Goal: Task Accomplishment & Management: Use online tool/utility

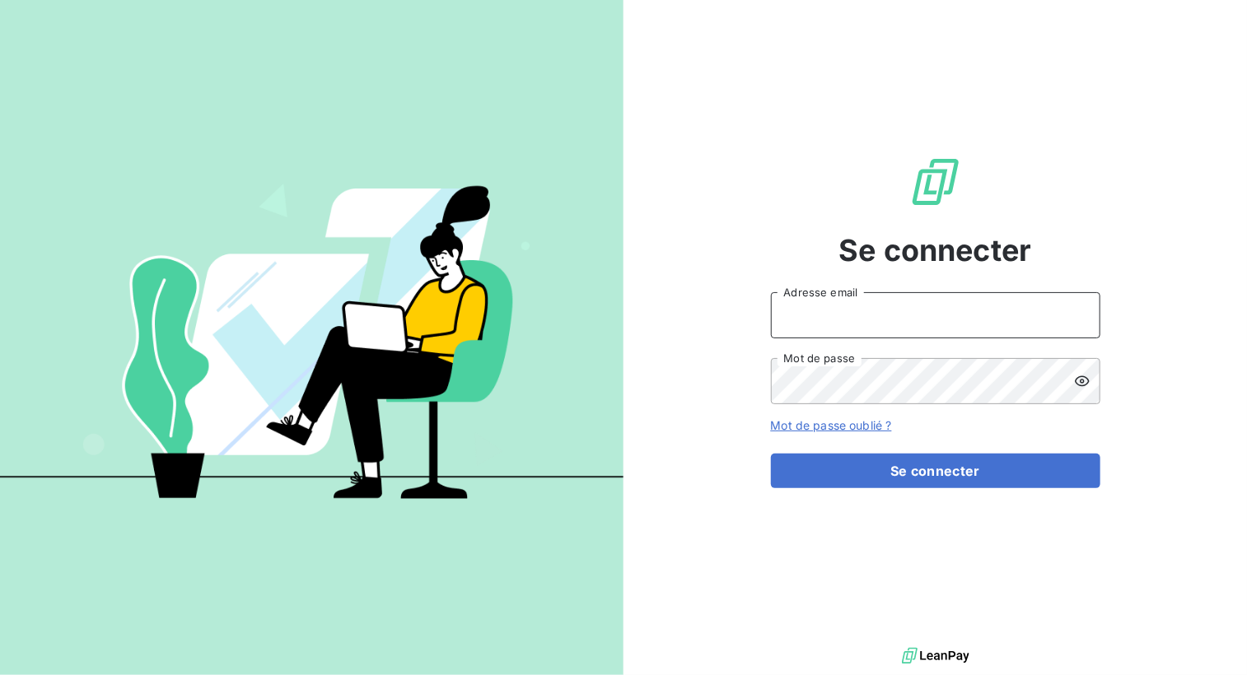
click at [872, 301] on input "Adresse email" at bounding box center [935, 315] width 329 height 46
type input "[EMAIL_ADDRESS][DOMAIN_NAME]"
click at [1077, 377] on icon at bounding box center [1082, 381] width 15 height 11
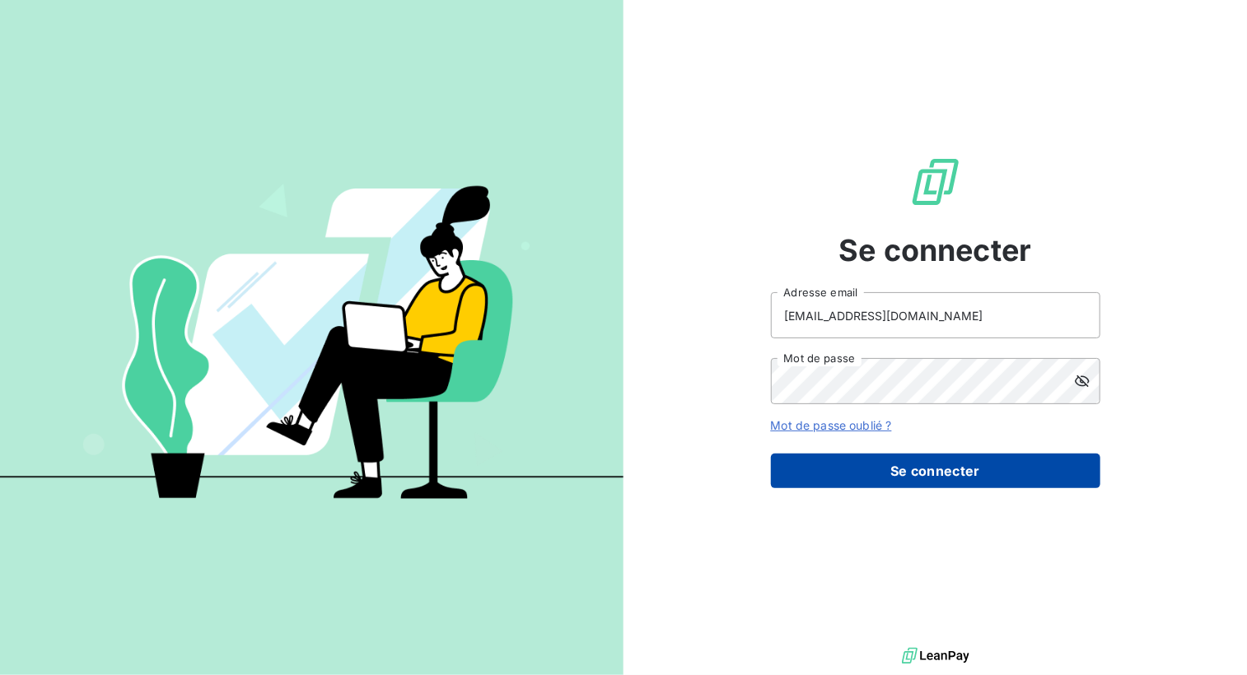
click at [975, 459] on button "Se connecter" at bounding box center [935, 471] width 329 height 35
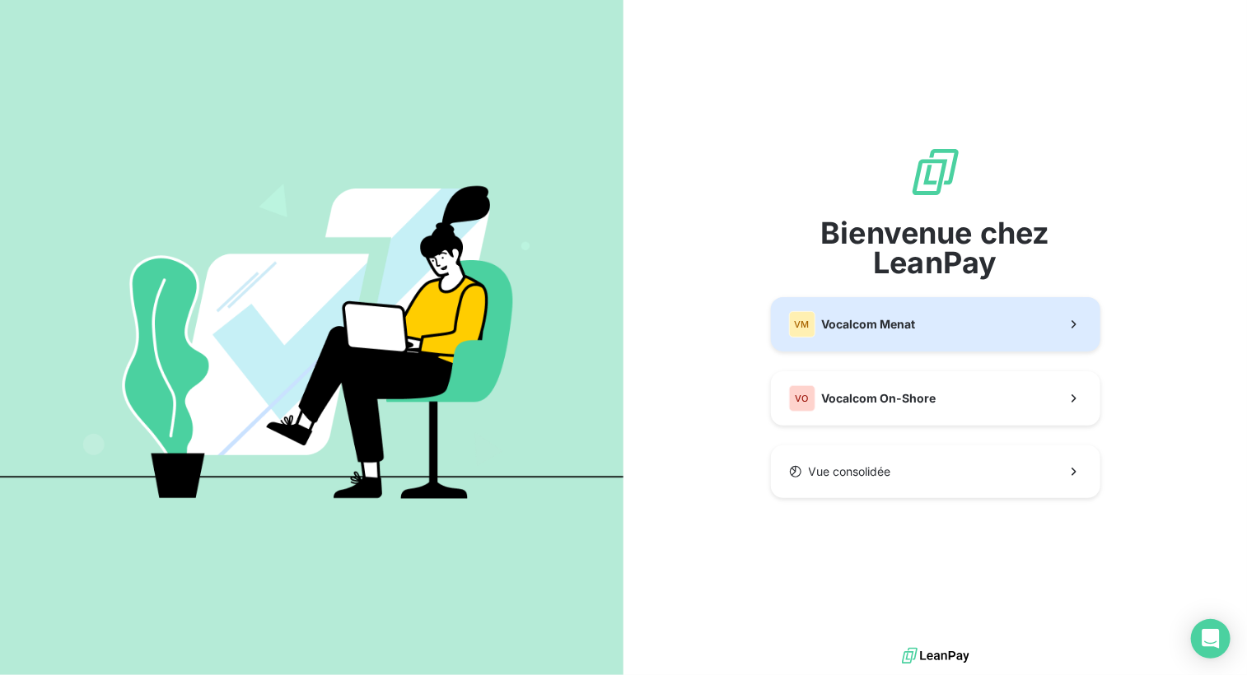
click at [923, 339] on button "VM Vocalcom Menat" at bounding box center [935, 324] width 329 height 54
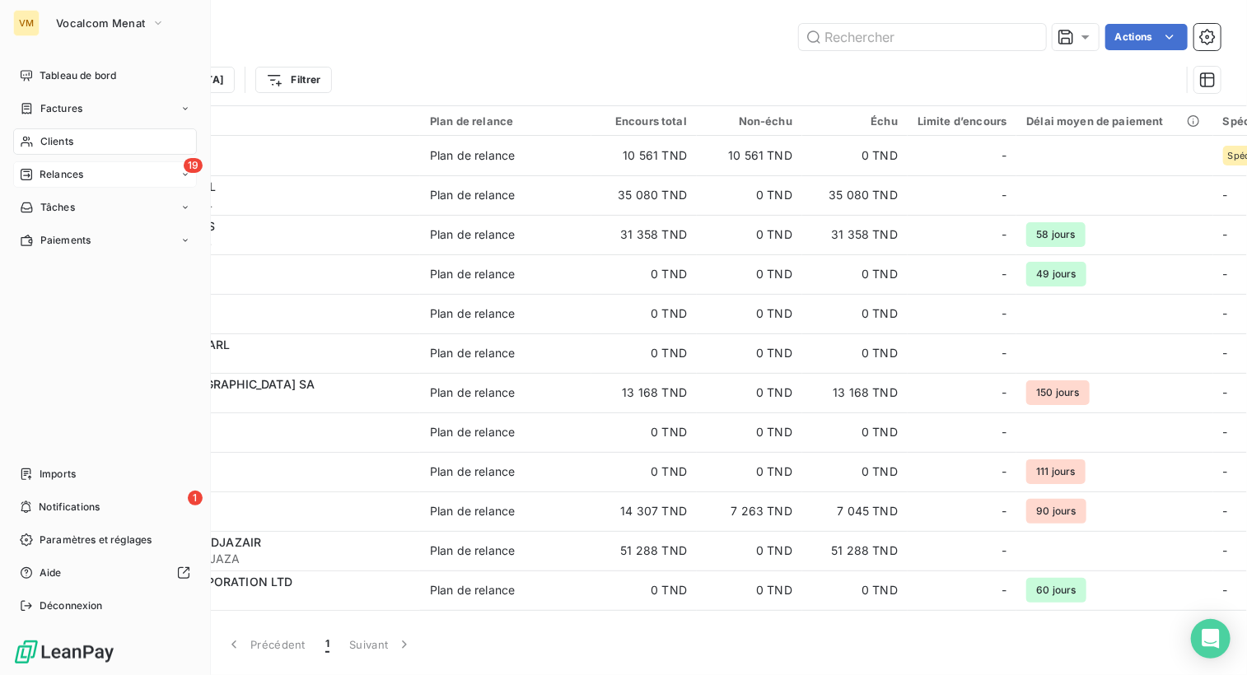
click at [46, 164] on div "19 Relances" at bounding box center [105, 174] width 184 height 26
click at [105, 203] on div "À effectuer" at bounding box center [115, 207] width 164 height 26
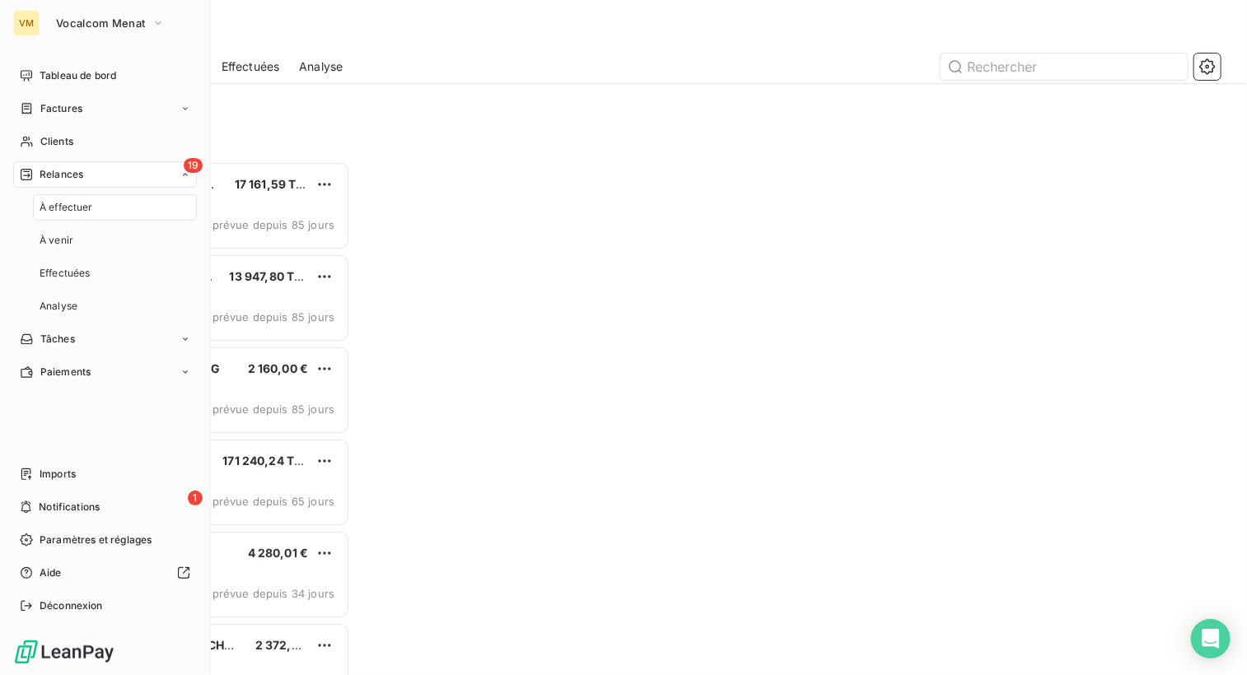
scroll to position [501, 258]
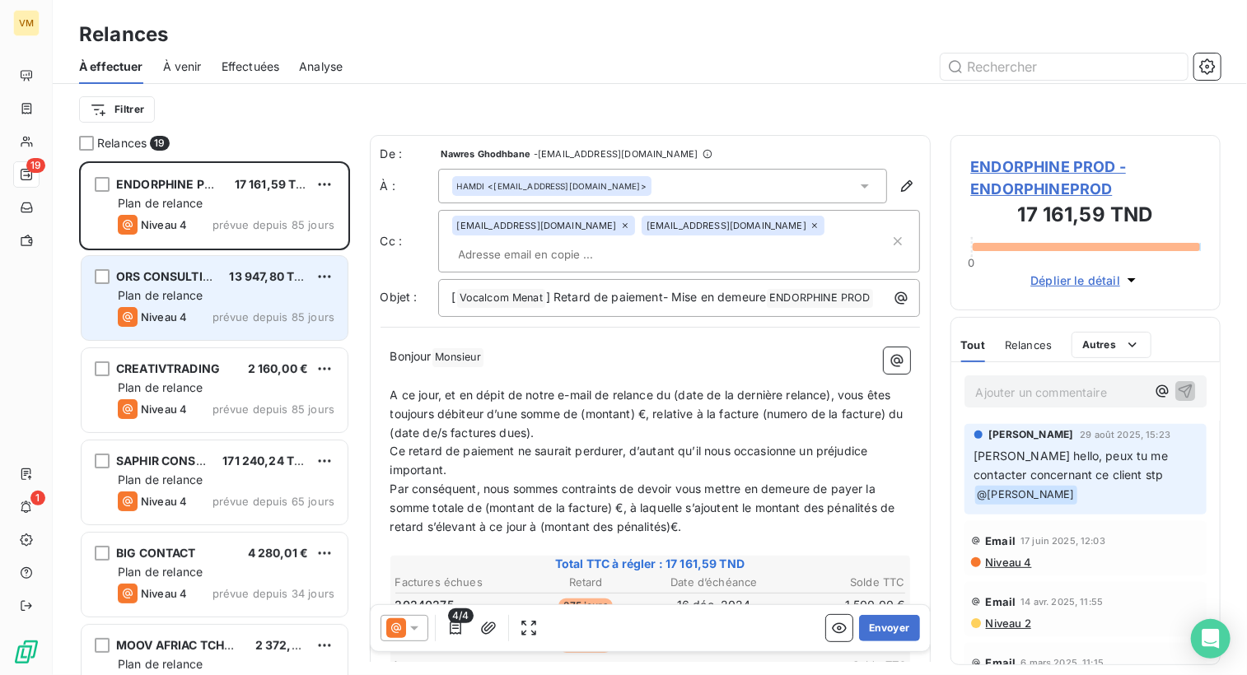
click at [283, 302] on div "Plan de relance" at bounding box center [226, 295] width 217 height 16
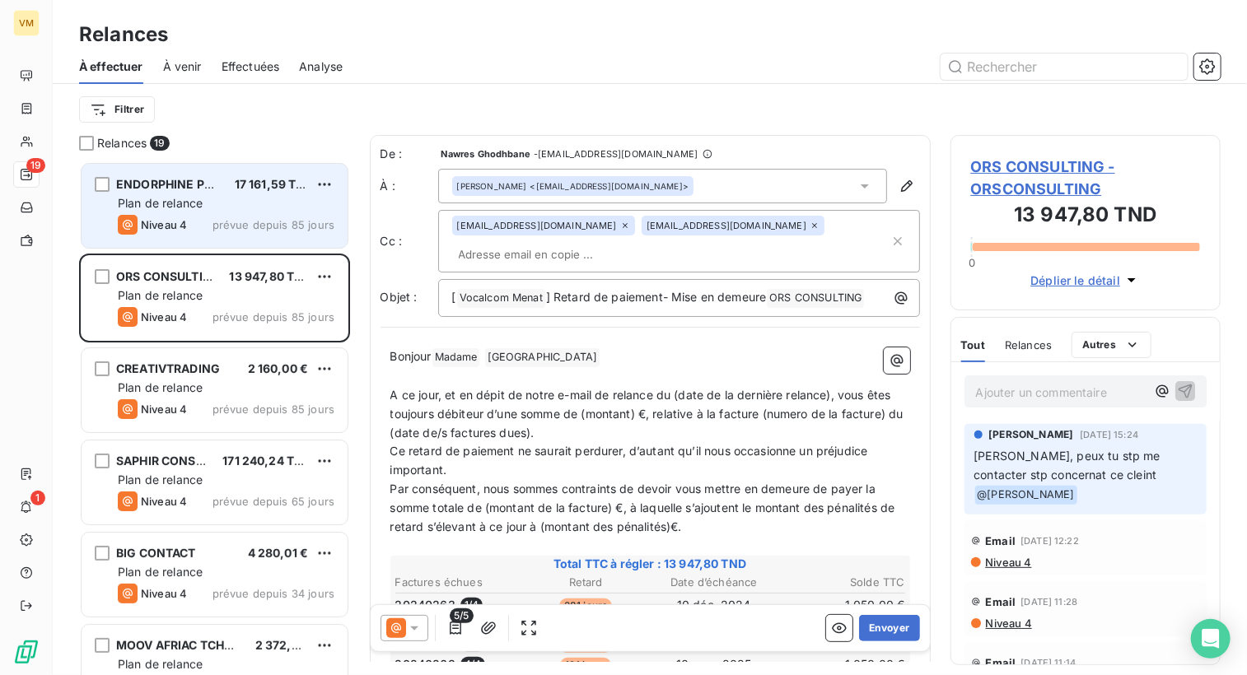
click at [255, 216] on div "Niveau 4 prévue depuis 85 jours" at bounding box center [226, 225] width 217 height 20
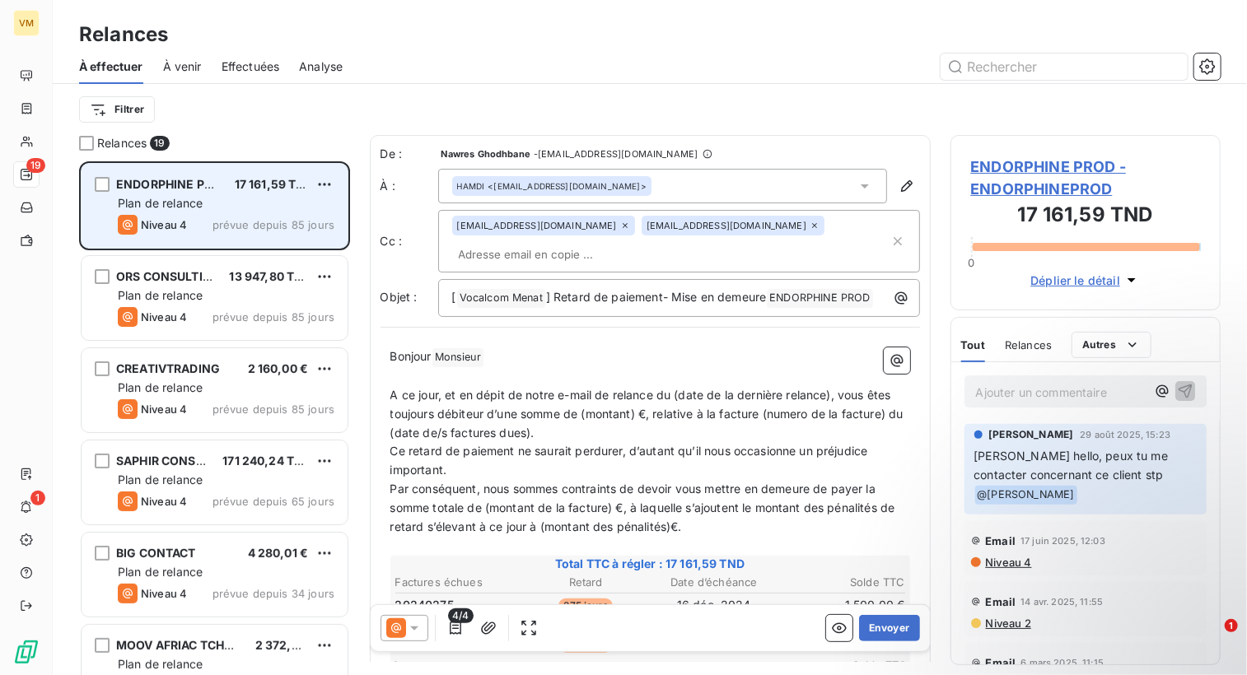
click at [256, 215] on div "Niveau 4 prévue depuis 85 jours" at bounding box center [226, 225] width 217 height 20
drag, startPoint x: 256, startPoint y: 214, endPoint x: 199, endPoint y: 193, distance: 61.5
click at [199, 193] on div "ENDORPHINE PROD 17 161,59 TND Plan de relance Niveau 4 prévue depuis 85 jours" at bounding box center [215, 206] width 266 height 84
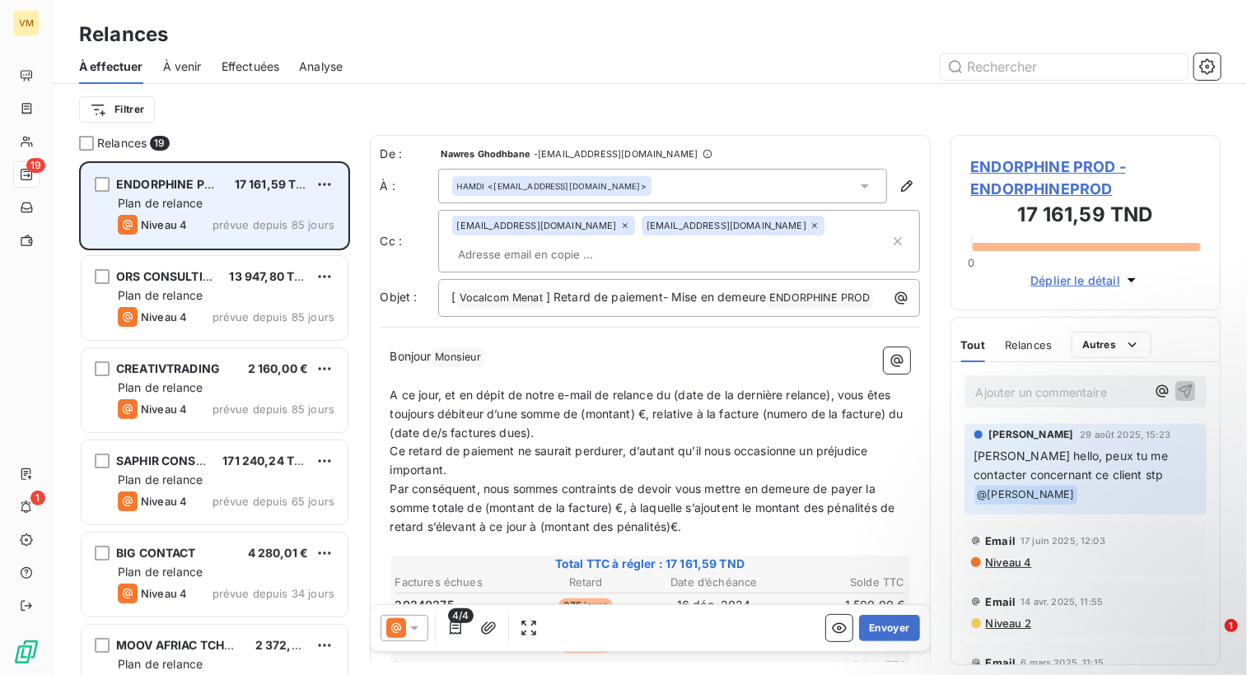
drag, startPoint x: 199, startPoint y: 193, endPoint x: 281, endPoint y: 230, distance: 90.3
click at [281, 230] on span "prévue depuis 85 jours" at bounding box center [274, 224] width 122 height 13
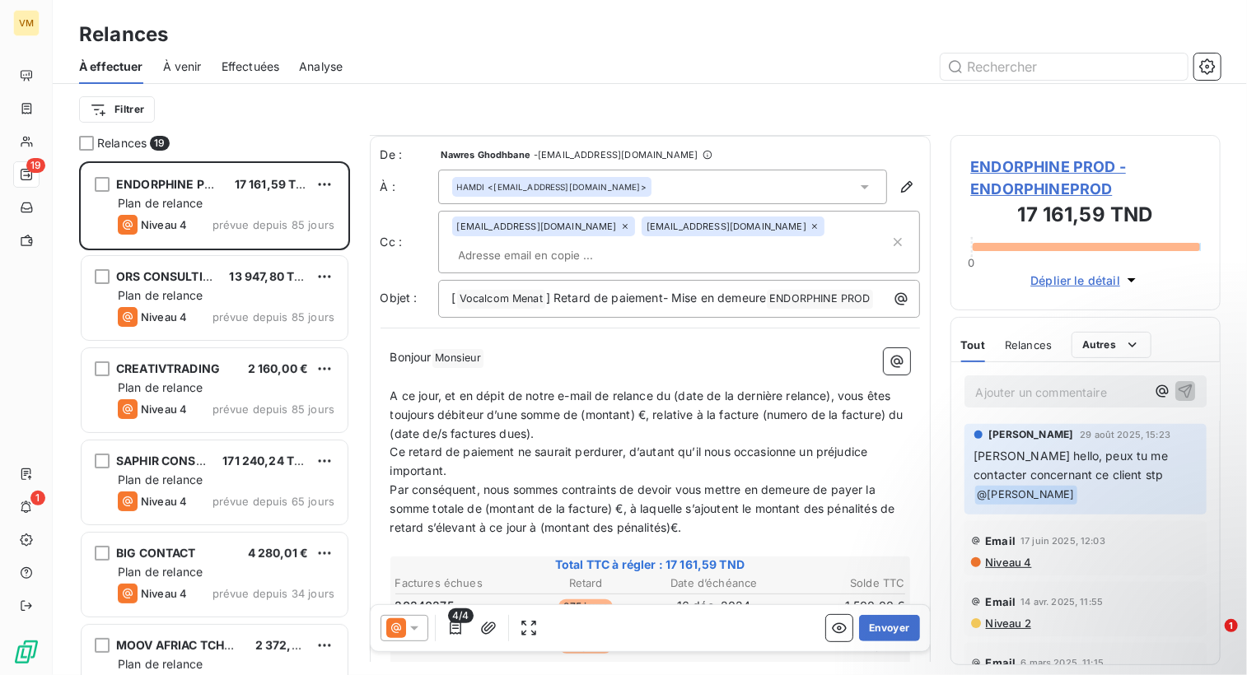
scroll to position [247, 0]
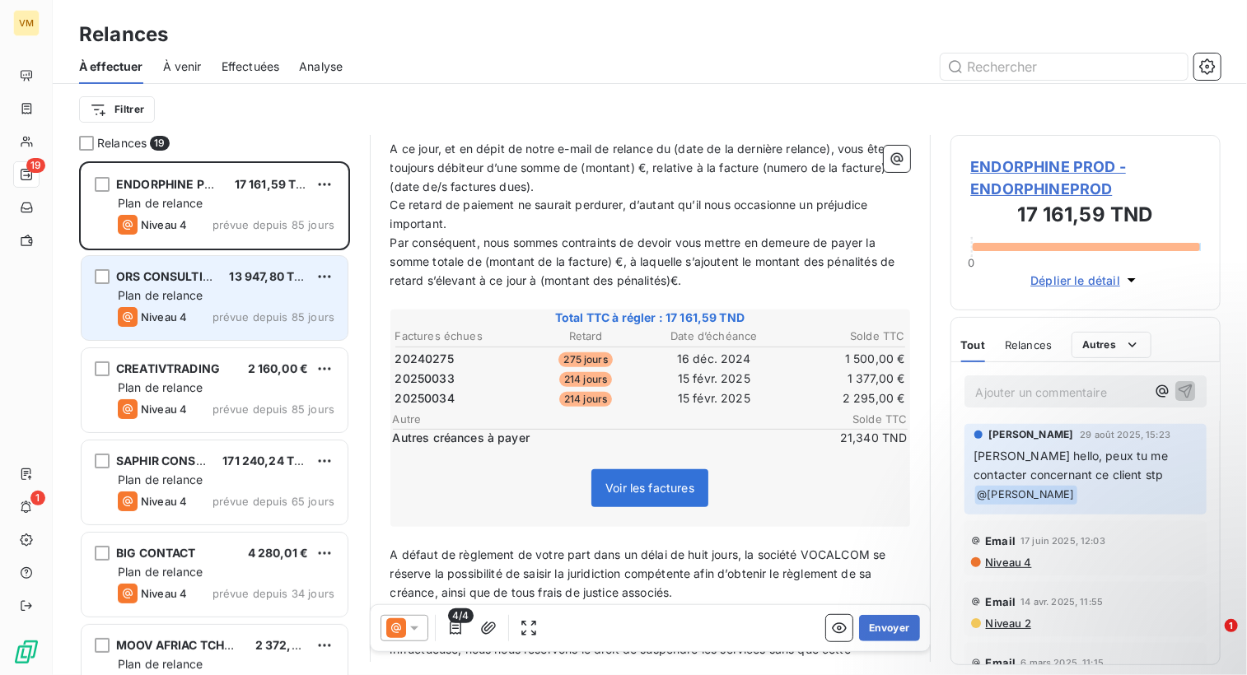
click at [133, 260] on div "ORS CONSULTING 13 947,80 TND Plan de relance Niveau 4 prévue depuis 85 jours" at bounding box center [215, 298] width 266 height 84
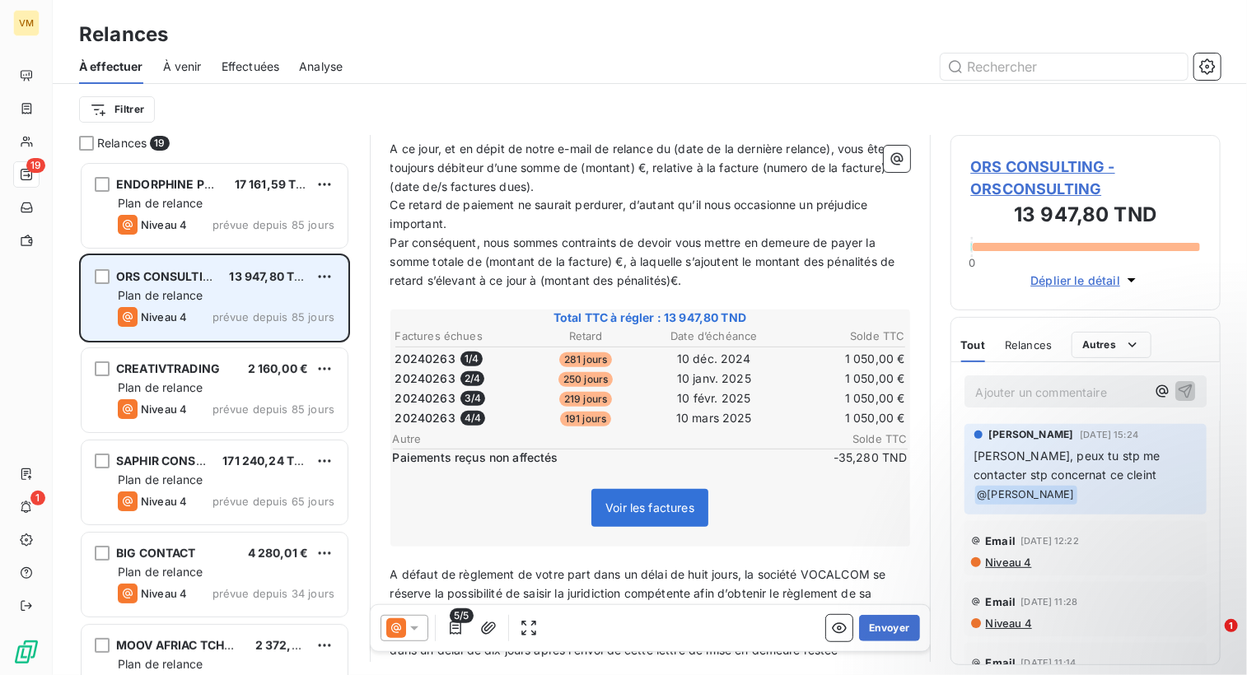
scroll to position [188, 0]
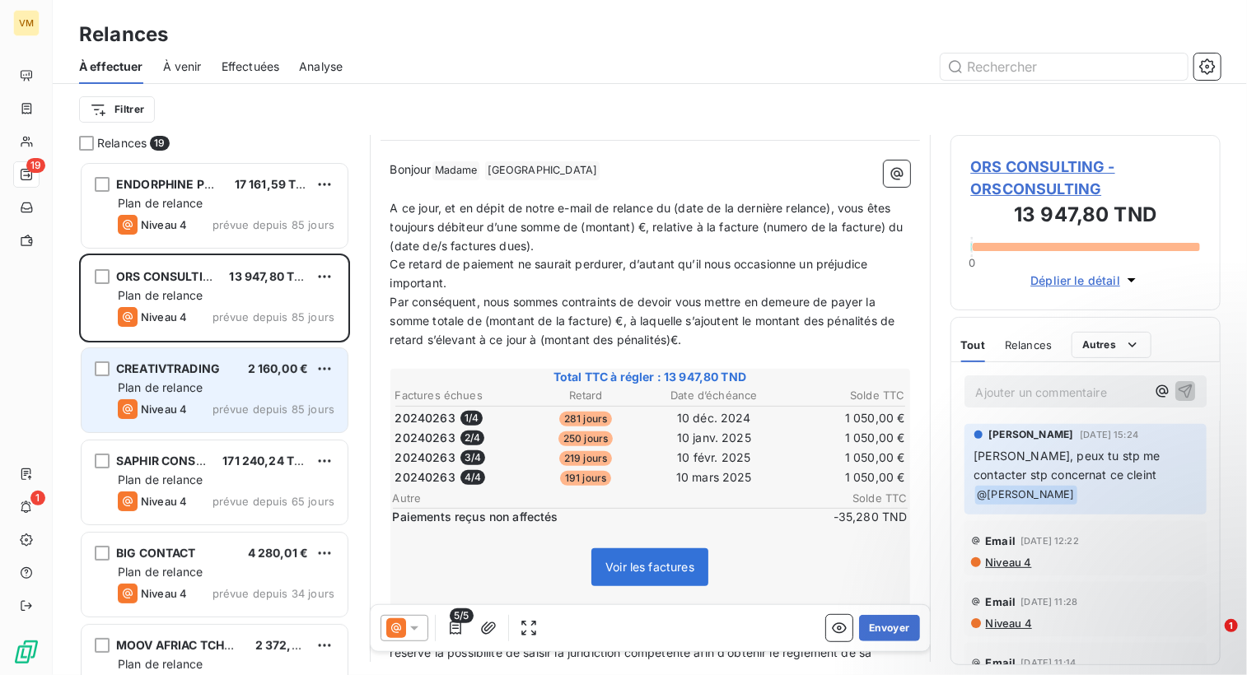
click at [105, 404] on div "CREATIVTRADING 2 160,00 € Plan de relance Niveau 4 prévue depuis 85 jours" at bounding box center [215, 390] width 266 height 84
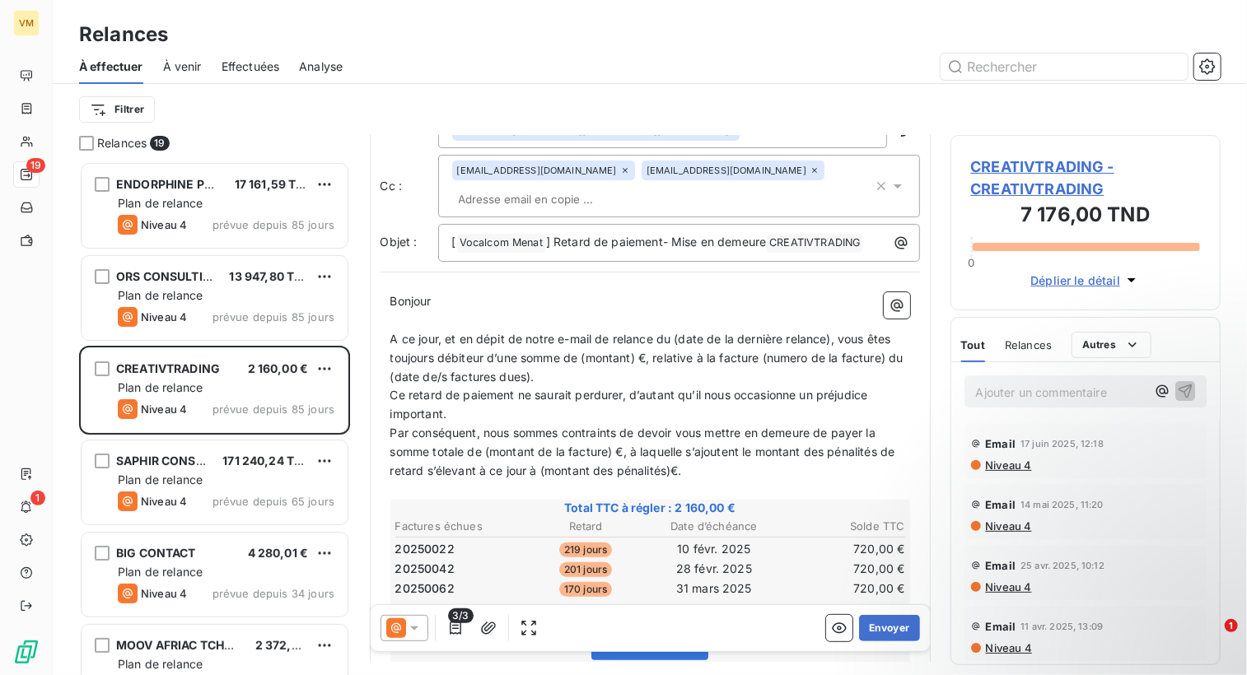
scroll to position [247, 0]
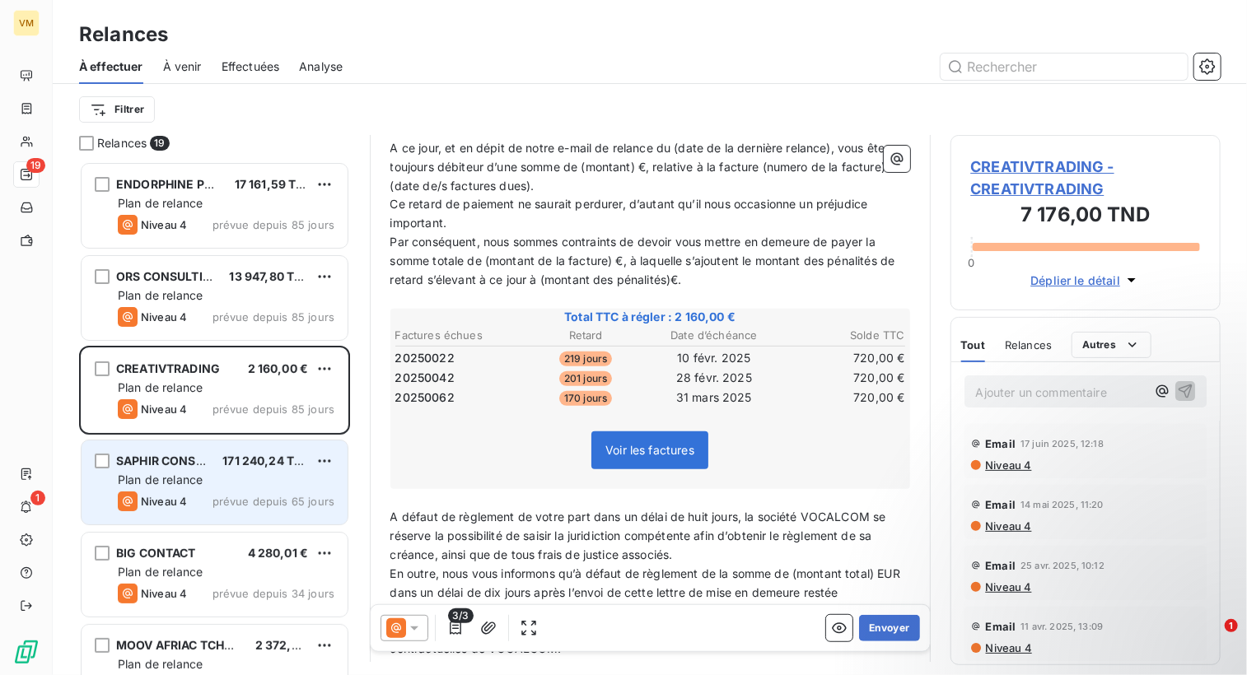
click at [253, 474] on div "Plan de relance" at bounding box center [226, 480] width 217 height 16
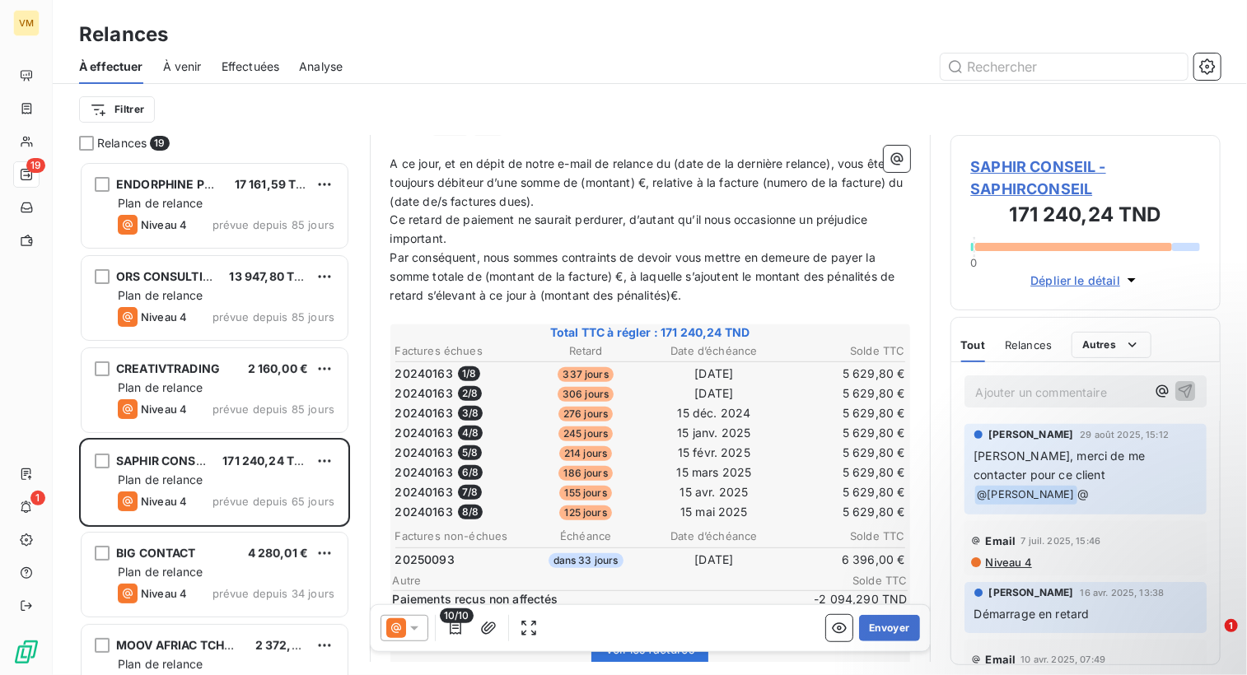
scroll to position [247, 0]
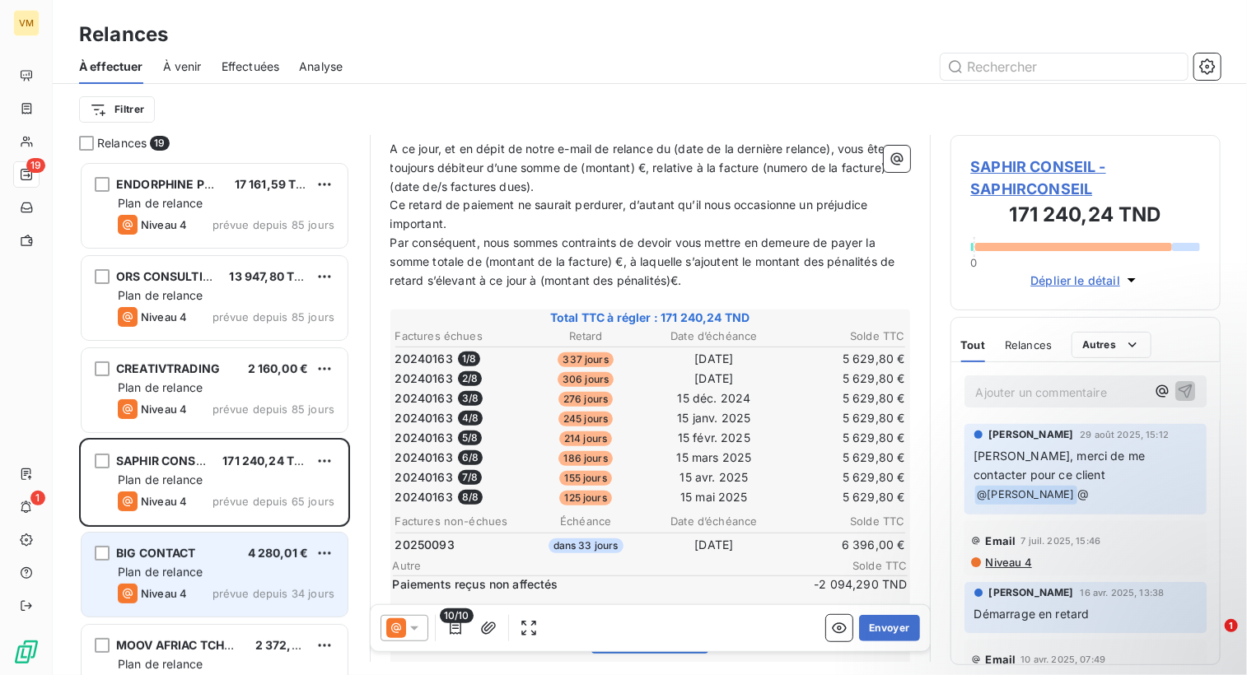
click at [226, 558] on div "BIG CONTACT 4 280,01 €" at bounding box center [226, 553] width 217 height 15
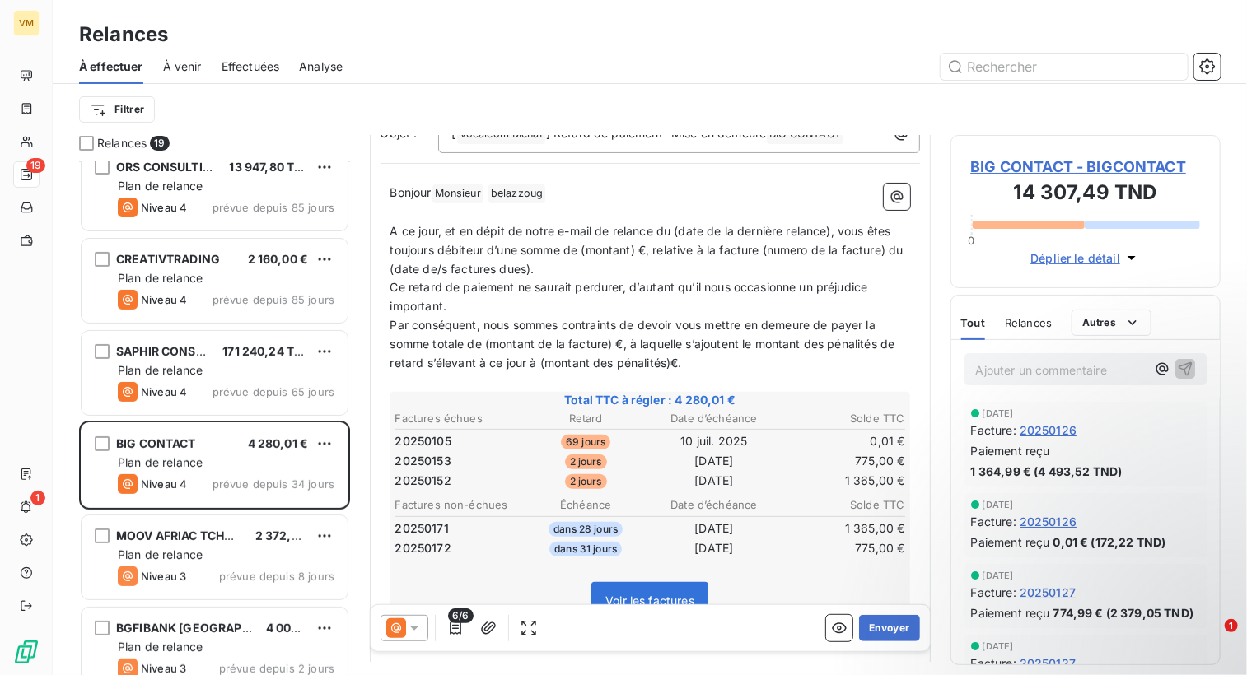
scroll to position [165, 0]
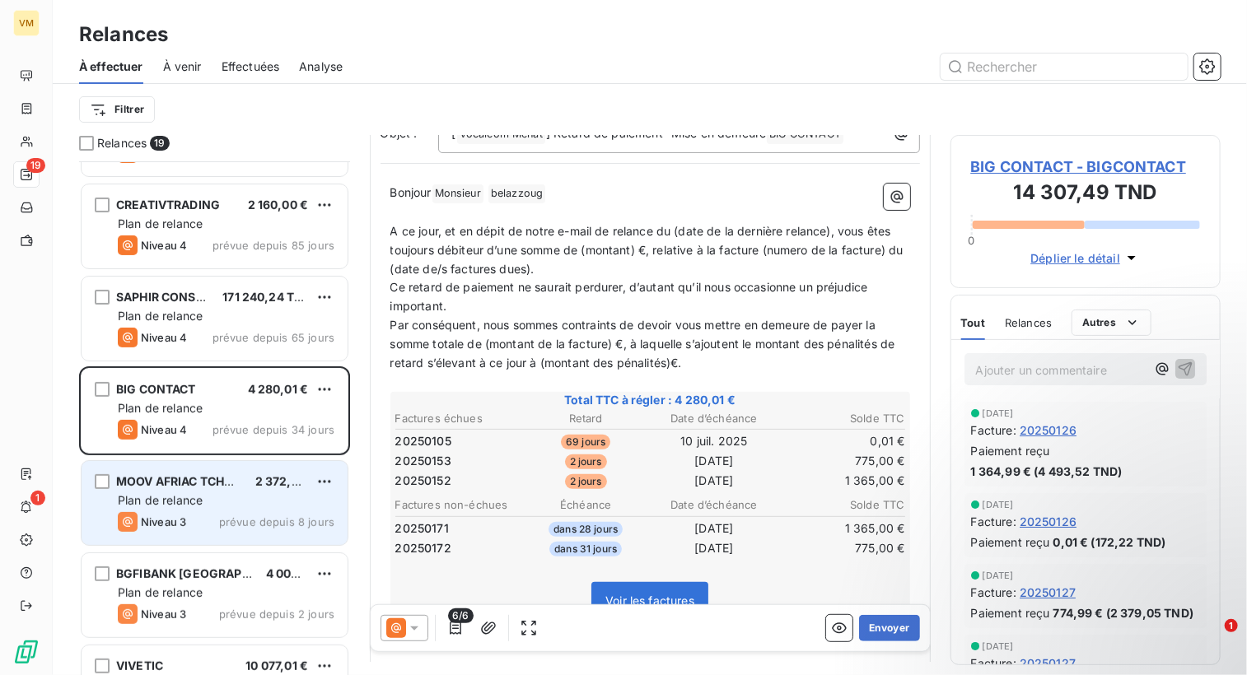
click at [247, 488] on div "MOOV AFRIAC TCHAD S.A 2 372,00 €" at bounding box center [226, 481] width 217 height 15
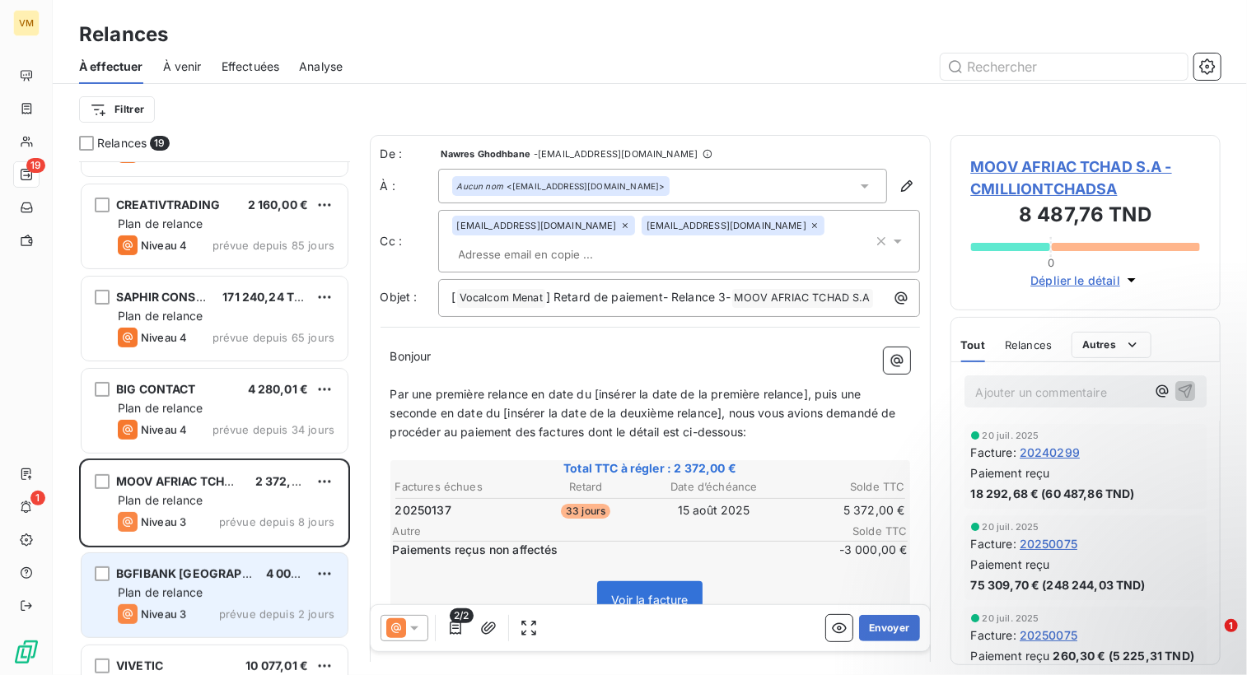
click at [273, 596] on div "Plan de relance" at bounding box center [226, 593] width 217 height 16
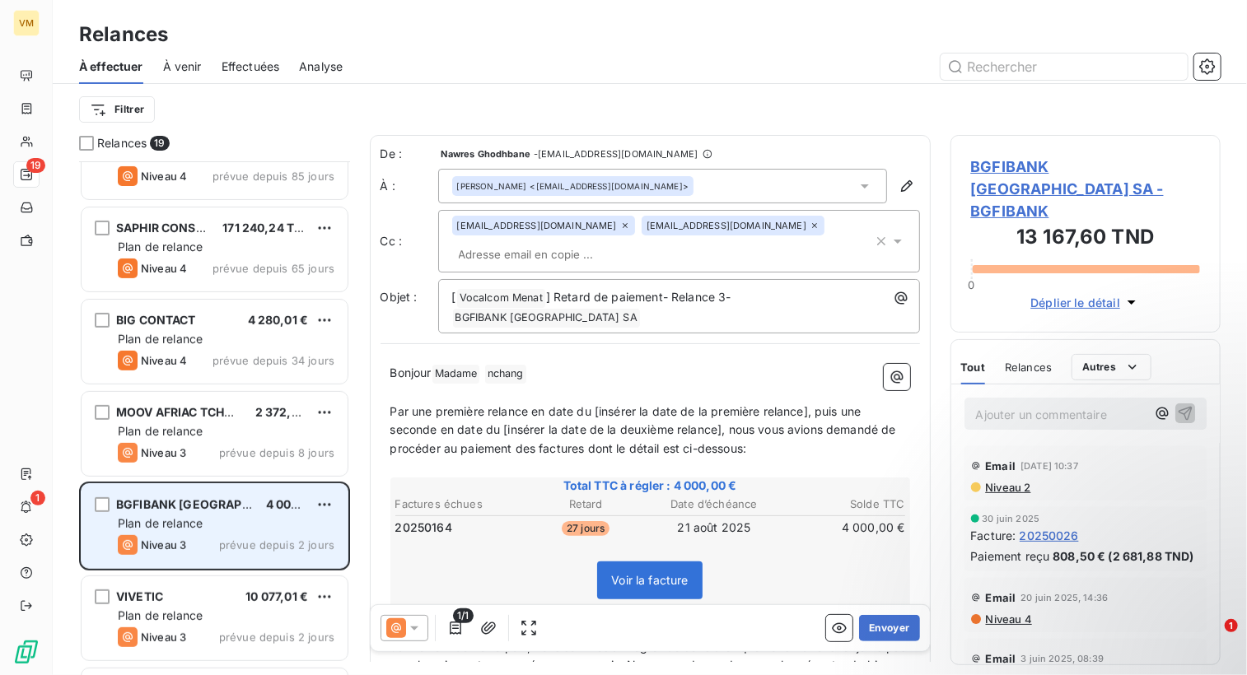
scroll to position [247, 0]
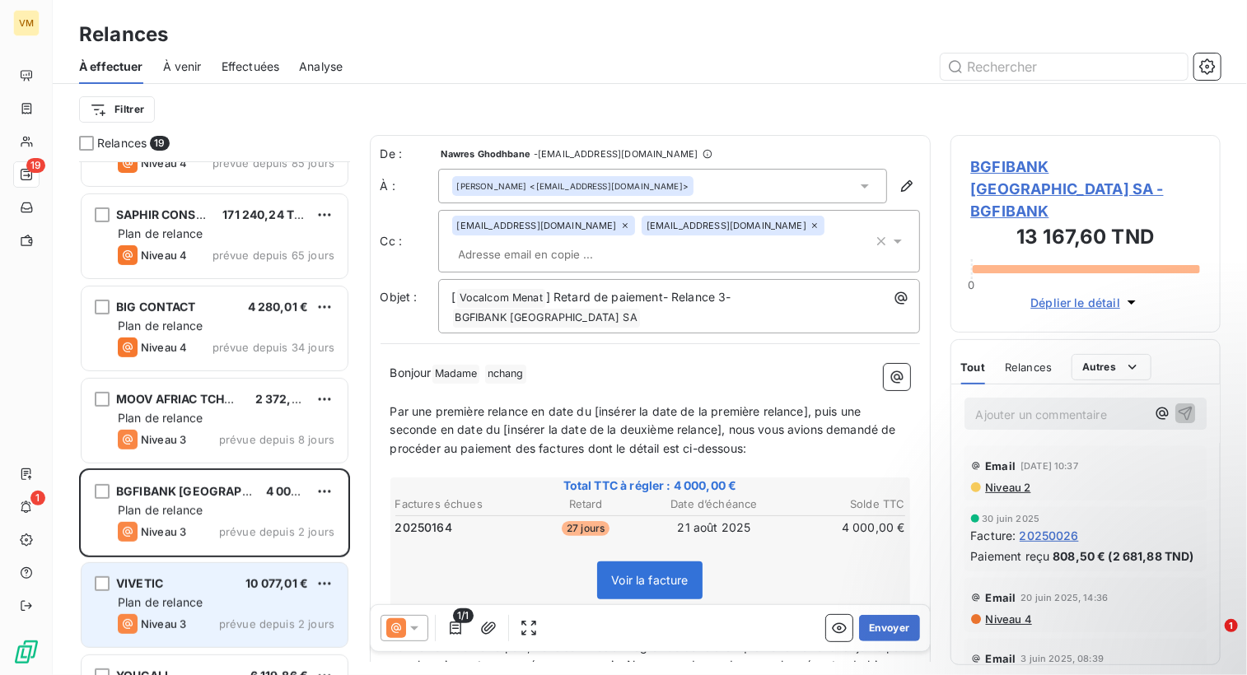
click at [186, 601] on span "Plan de relance" at bounding box center [160, 603] width 85 height 14
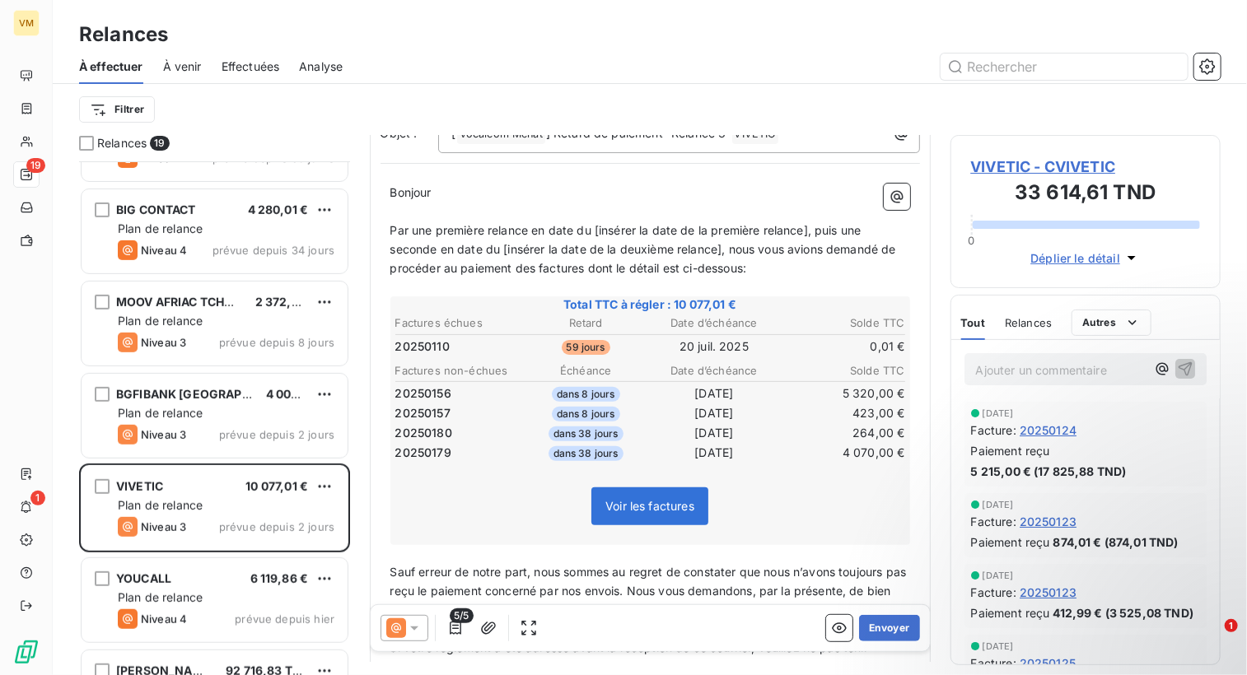
scroll to position [412, 0]
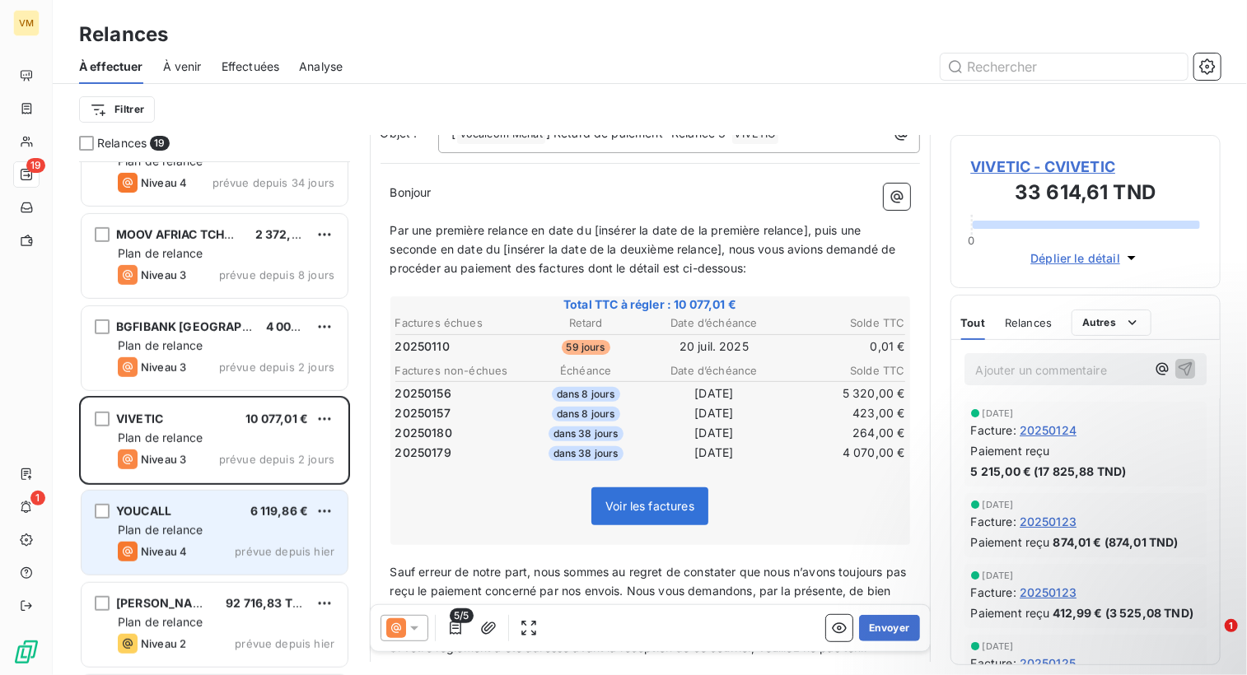
drag, startPoint x: 229, startPoint y: 532, endPoint x: 231, endPoint y: 523, distance: 9.2
click at [229, 530] on div "Plan de relance" at bounding box center [226, 530] width 217 height 16
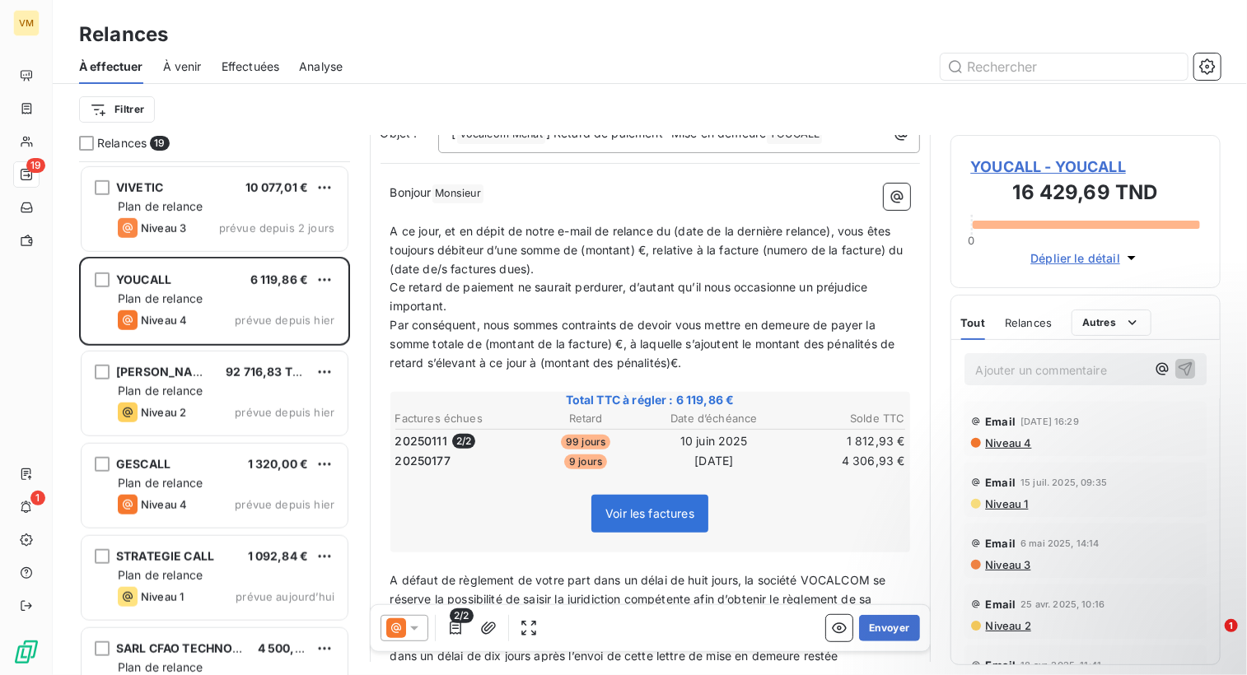
scroll to position [659, 0]
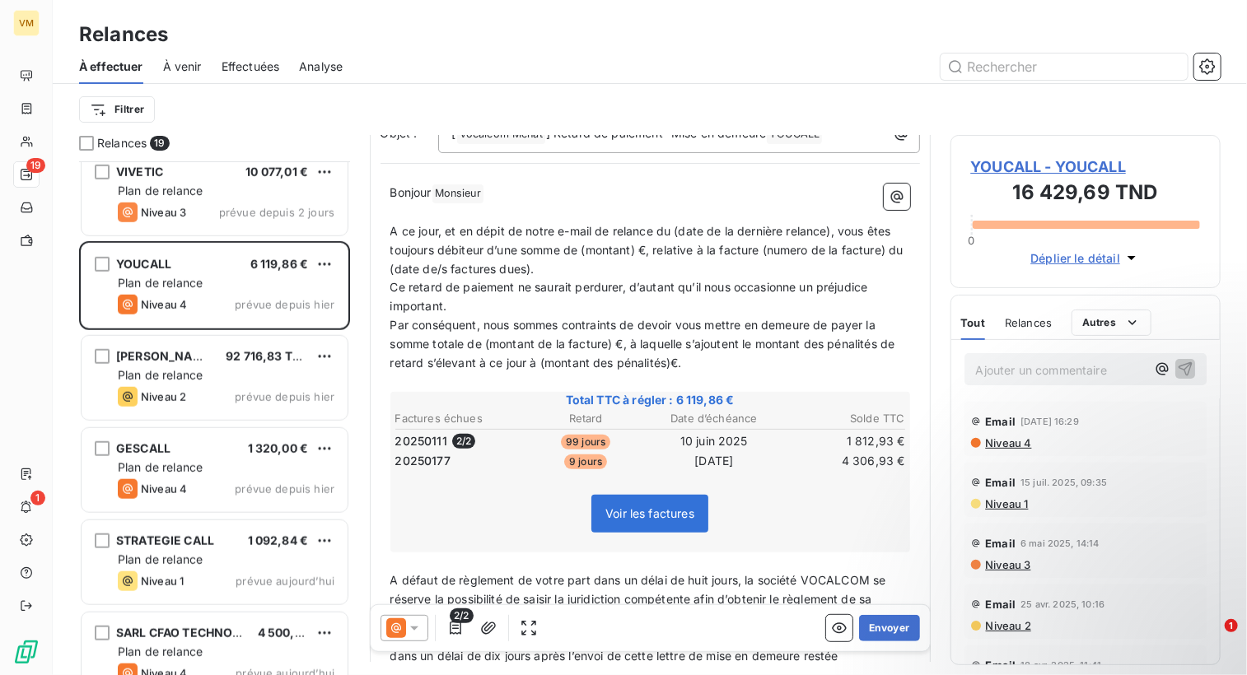
click at [261, 65] on span "Effectuées" at bounding box center [251, 66] width 58 height 16
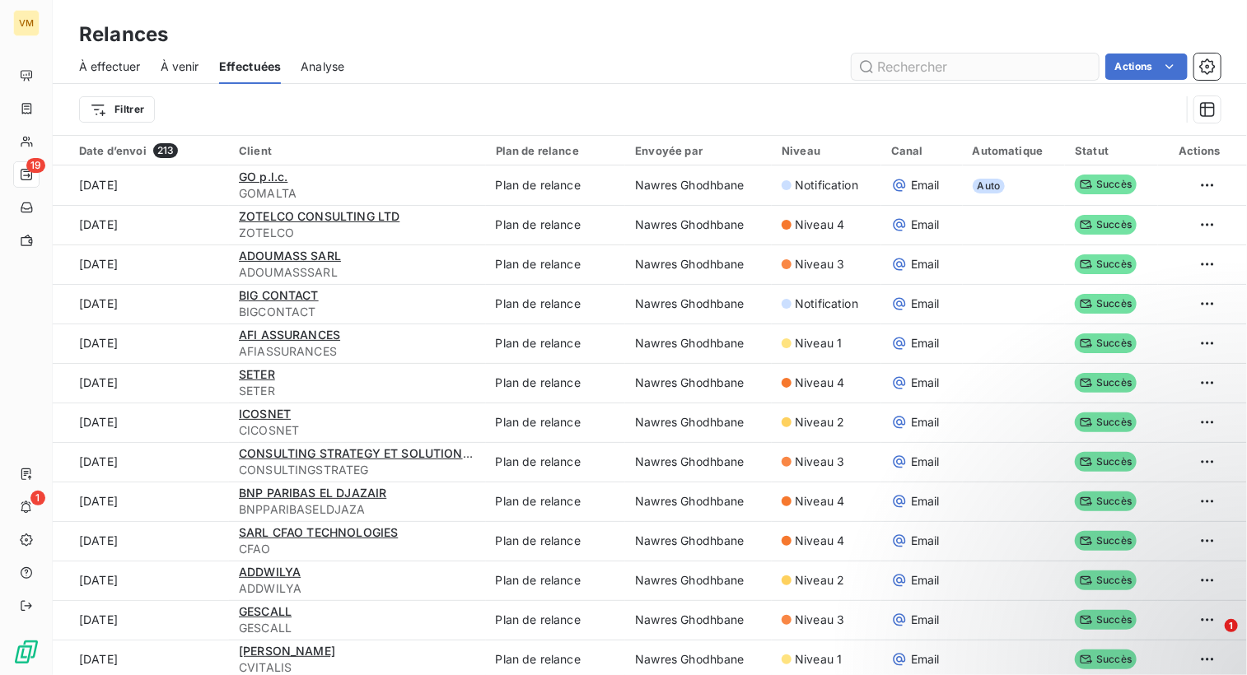
click at [998, 78] on input "text" at bounding box center [975, 67] width 247 height 26
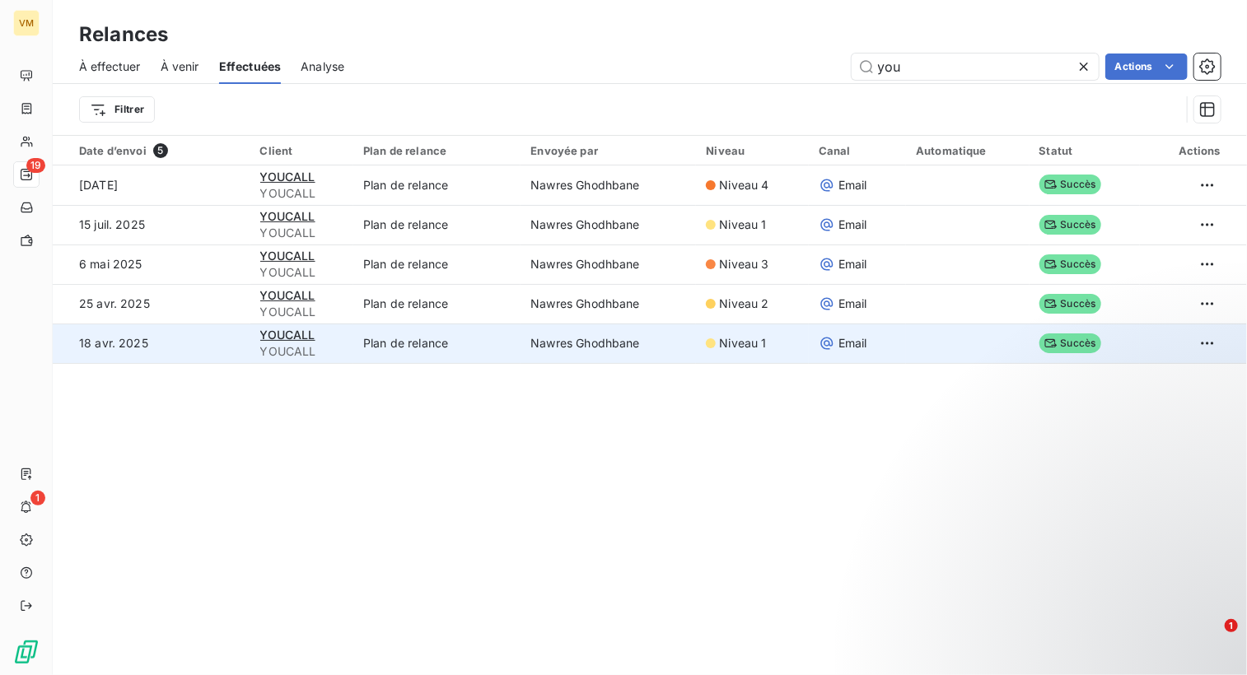
type input "you"
click at [176, 348] on td "18 avr. 2025" at bounding box center [152, 344] width 198 height 40
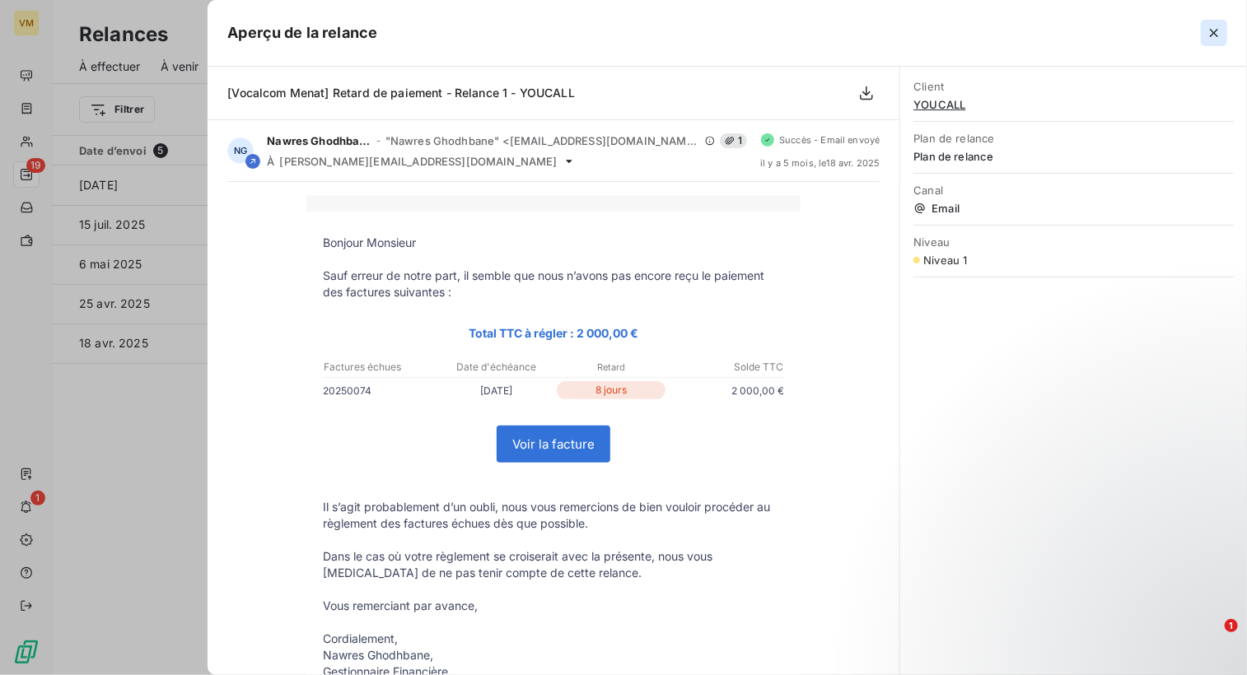
click at [1212, 35] on icon "button" at bounding box center [1214, 33] width 8 height 8
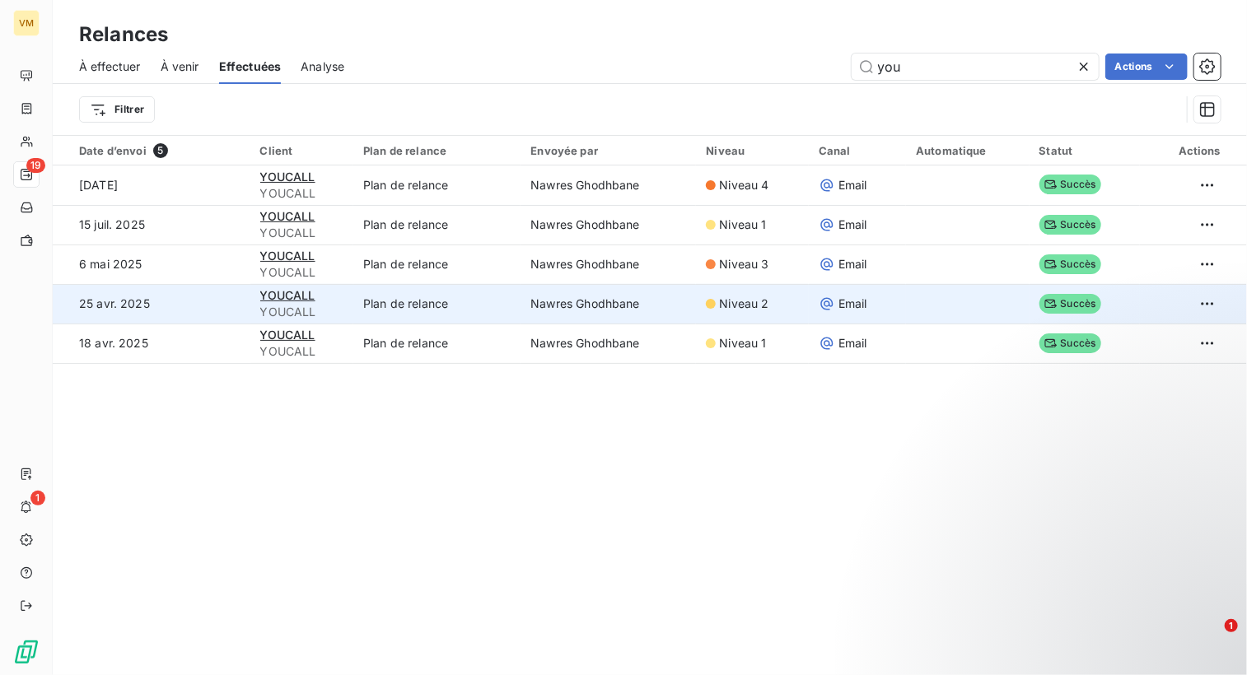
click at [540, 298] on td "Nawres Ghodhbane" at bounding box center [608, 304] width 175 height 40
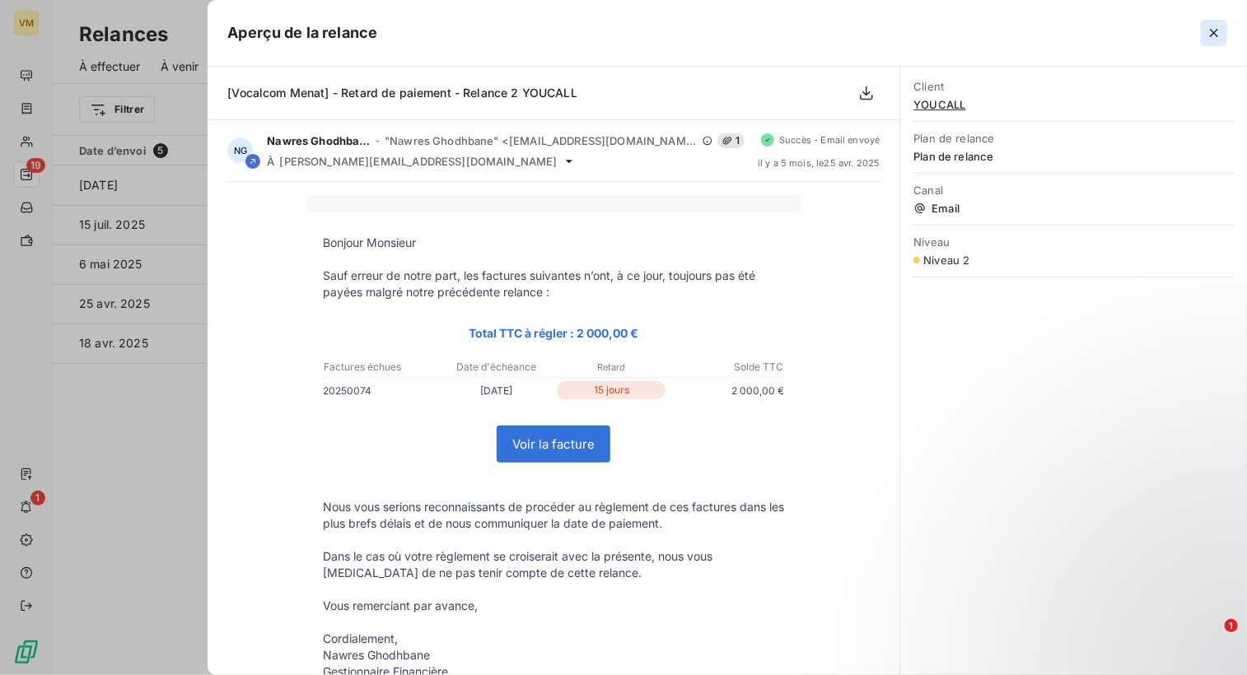
click at [1221, 35] on icon "button" at bounding box center [1214, 33] width 16 height 16
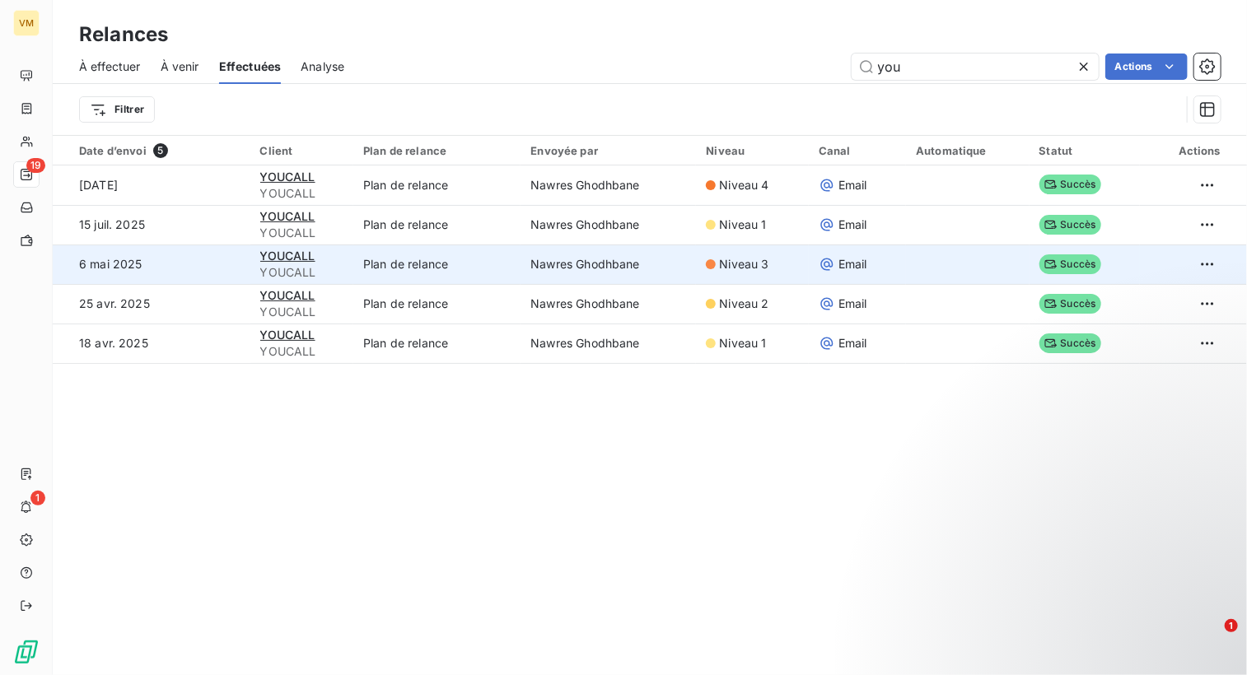
click at [388, 266] on td "Plan de relance" at bounding box center [436, 265] width 167 height 40
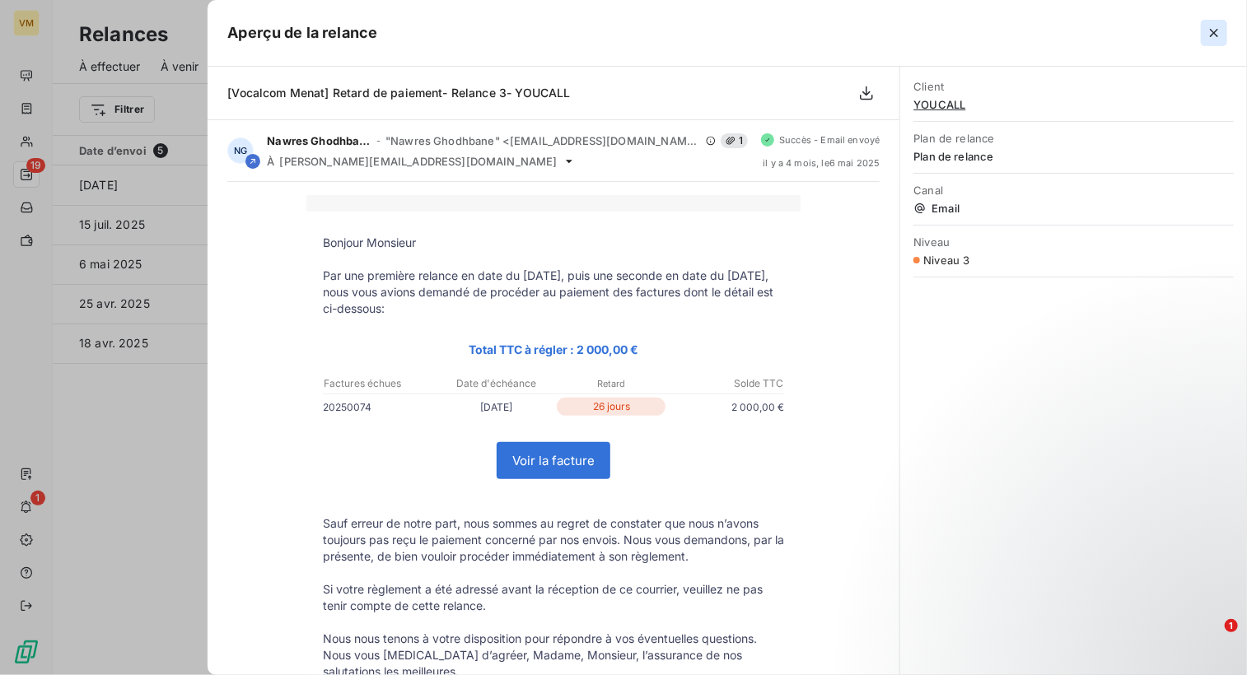
click at [1221, 30] on icon "button" at bounding box center [1214, 33] width 16 height 16
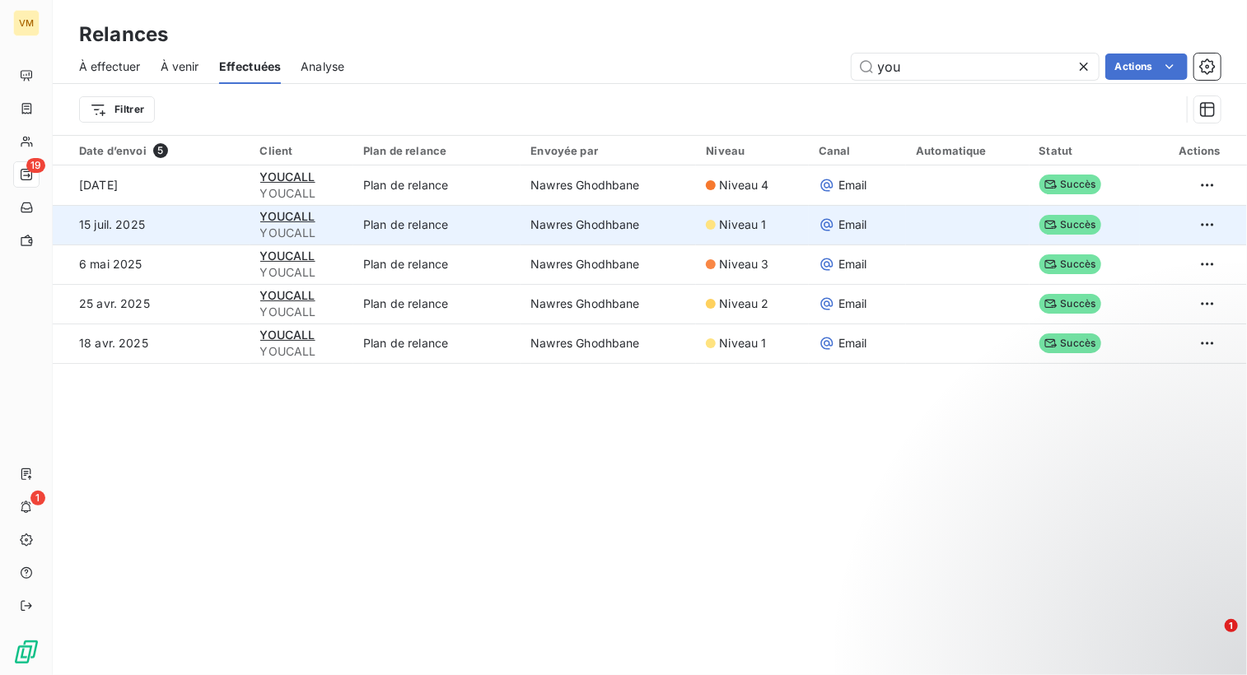
click at [764, 230] on div "Niveau 1" at bounding box center [752, 225] width 93 height 16
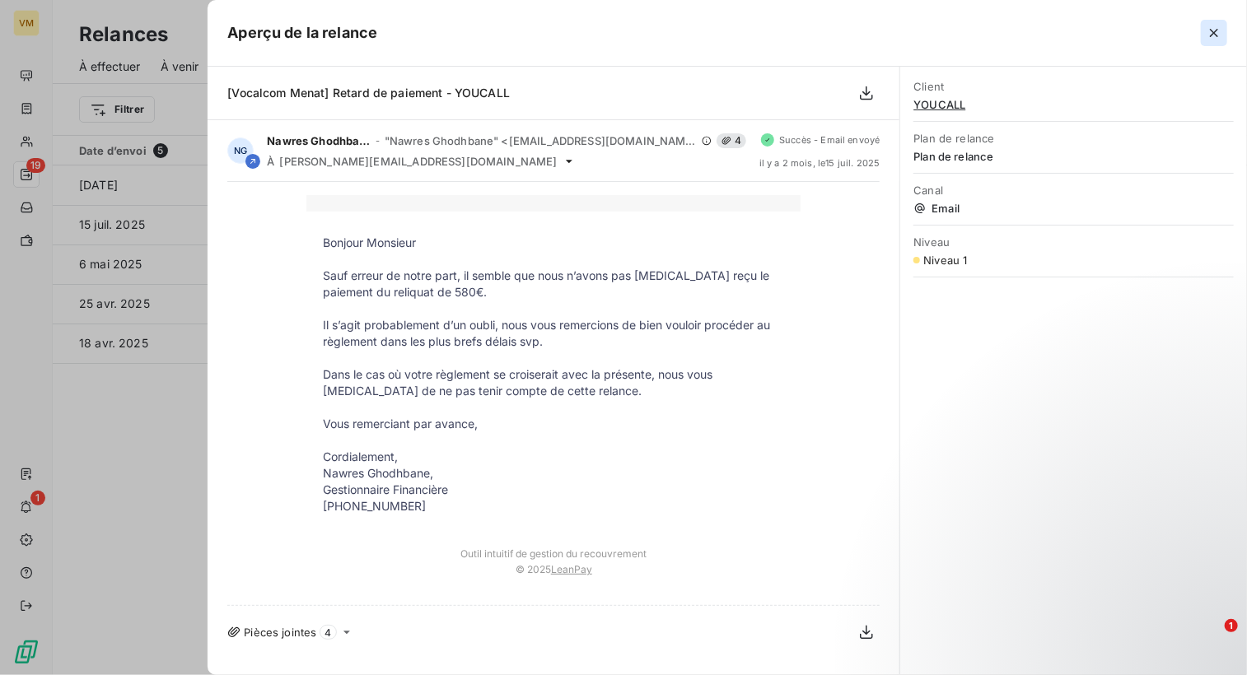
click at [1209, 26] on icon "button" at bounding box center [1214, 33] width 16 height 16
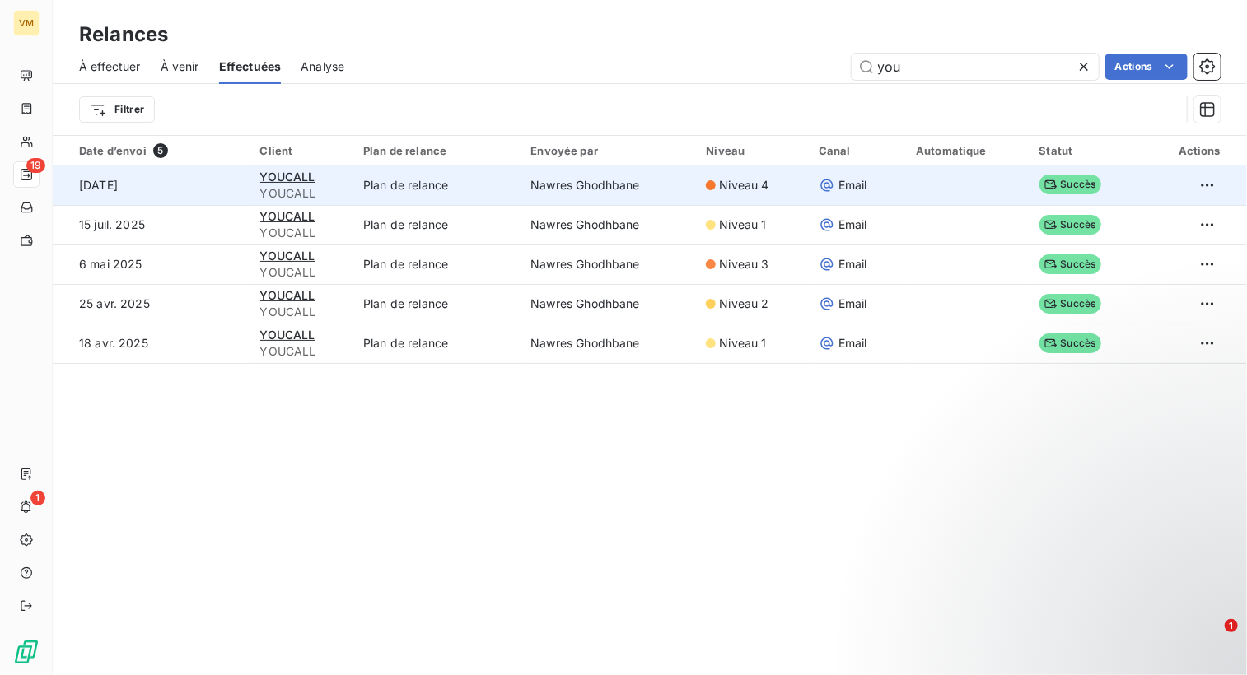
click at [737, 183] on span "Niveau 4" at bounding box center [743, 185] width 49 height 16
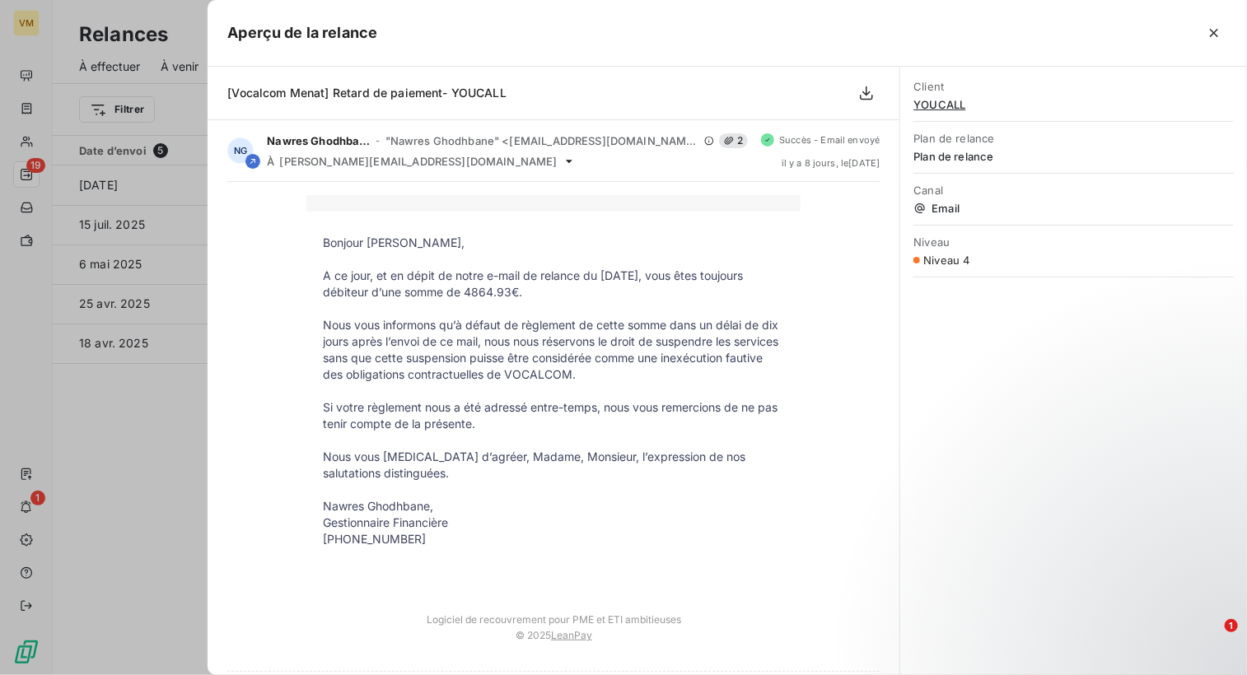
click at [809, 9] on div "Aperçu de la relance" at bounding box center [727, 33] width 1039 height 67
click at [1212, 35] on icon "button" at bounding box center [1214, 33] width 16 height 16
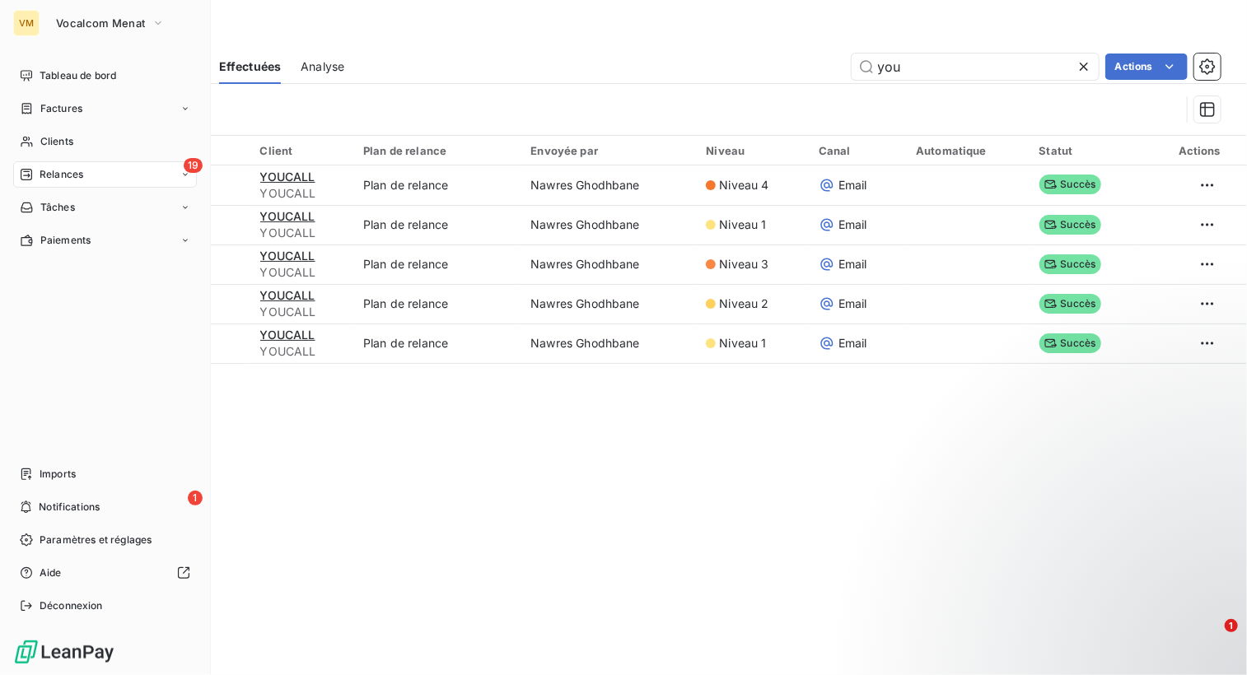
click at [46, 177] on span "Relances" at bounding box center [62, 174] width 44 height 15
click at [92, 213] on div "À effectuer" at bounding box center [115, 207] width 164 height 26
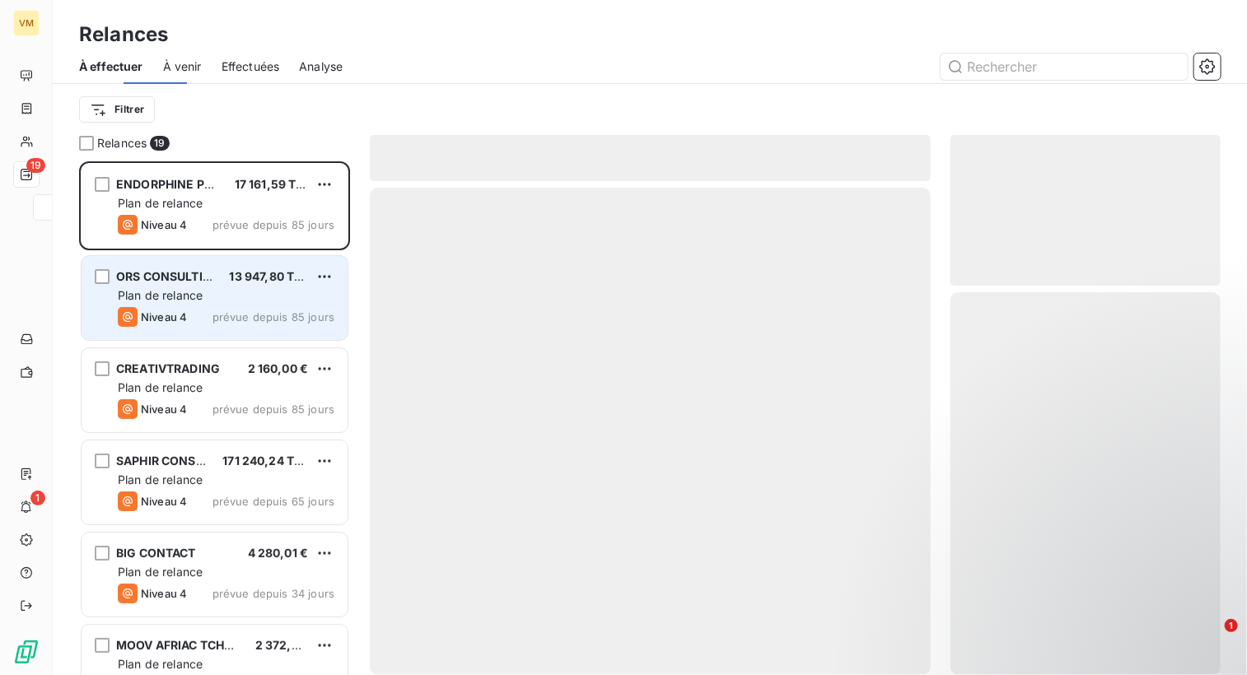
scroll to position [501, 258]
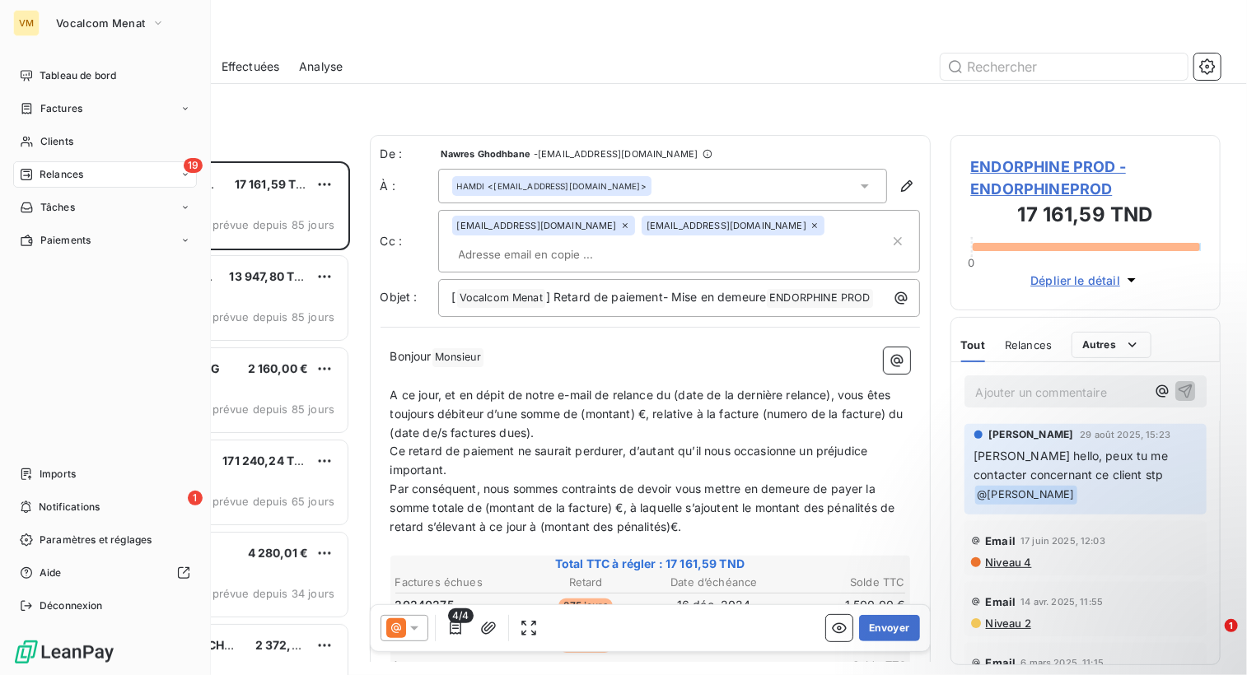
click at [89, 174] on div "19 Relances" at bounding box center [105, 174] width 184 height 26
click at [86, 206] on span "À effectuer" at bounding box center [67, 207] width 54 height 15
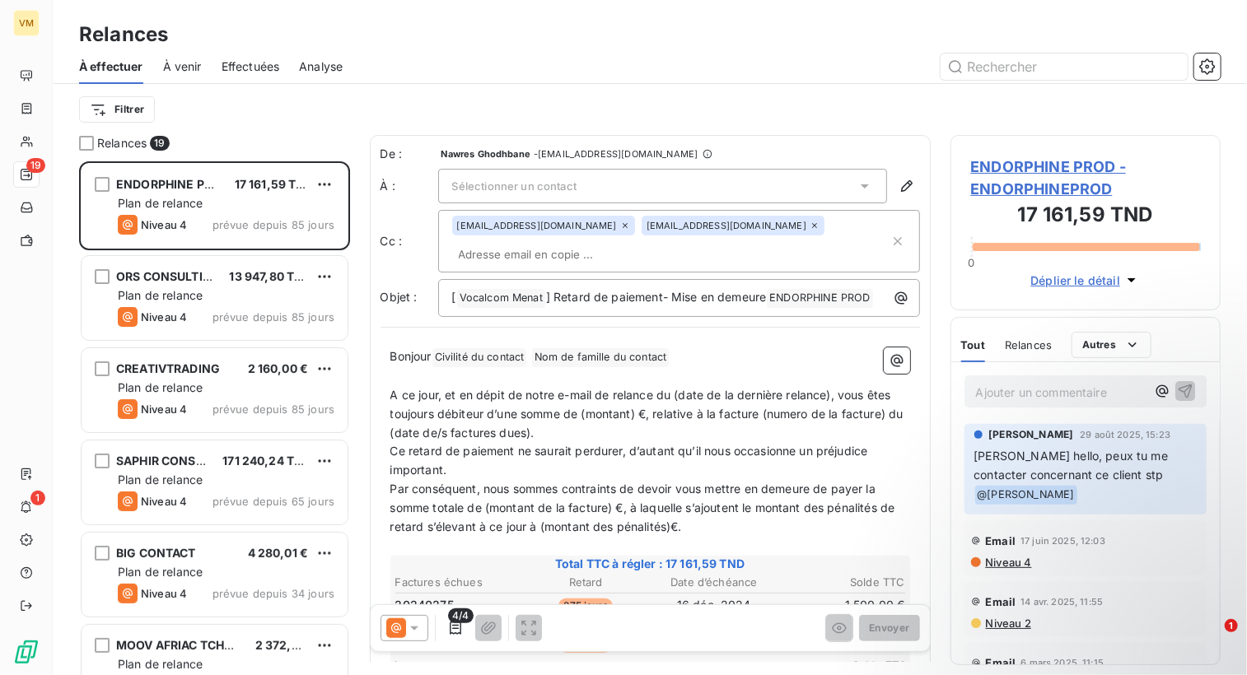
click at [372, 131] on div "Filtrer" at bounding box center [650, 109] width 1142 height 51
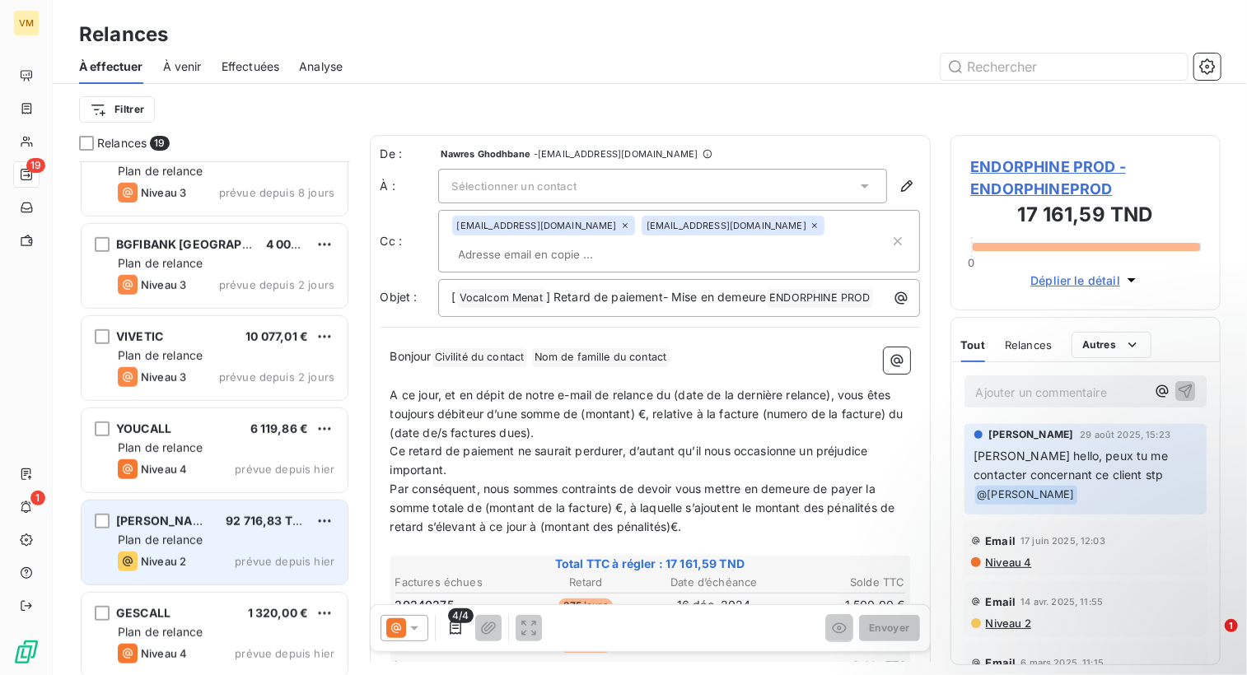
scroll to position [577, 0]
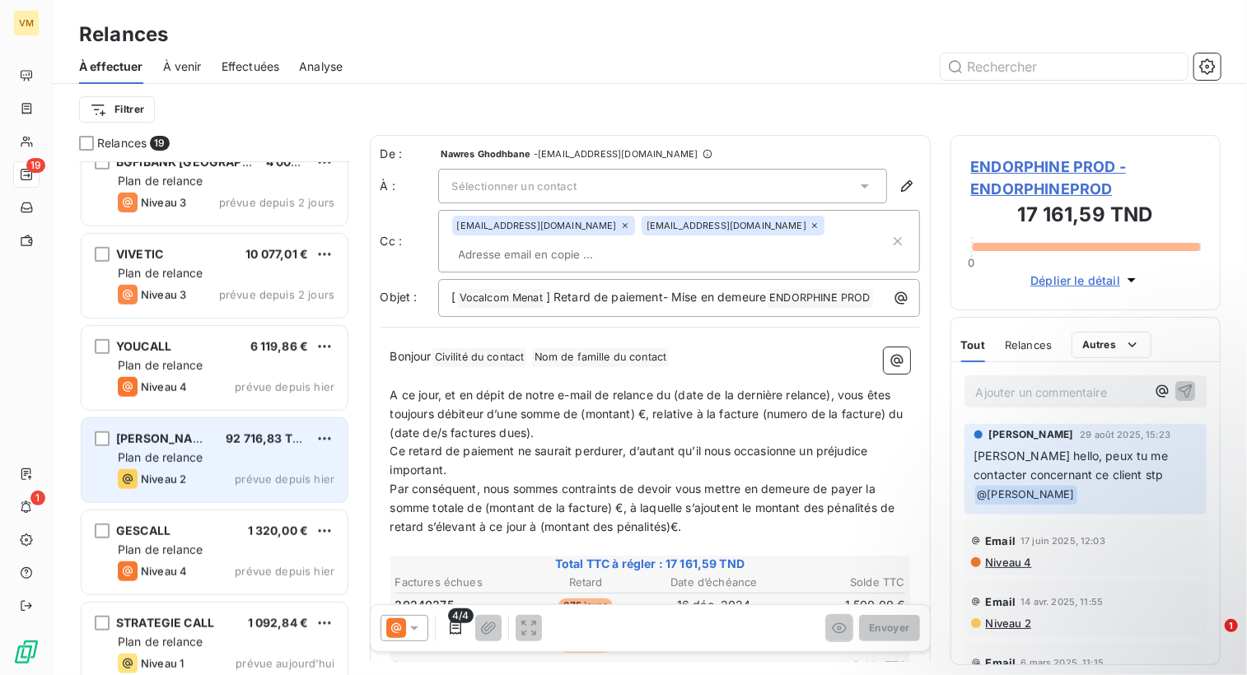
click at [213, 536] on div "GESCALL 1 320,00 €" at bounding box center [226, 531] width 217 height 15
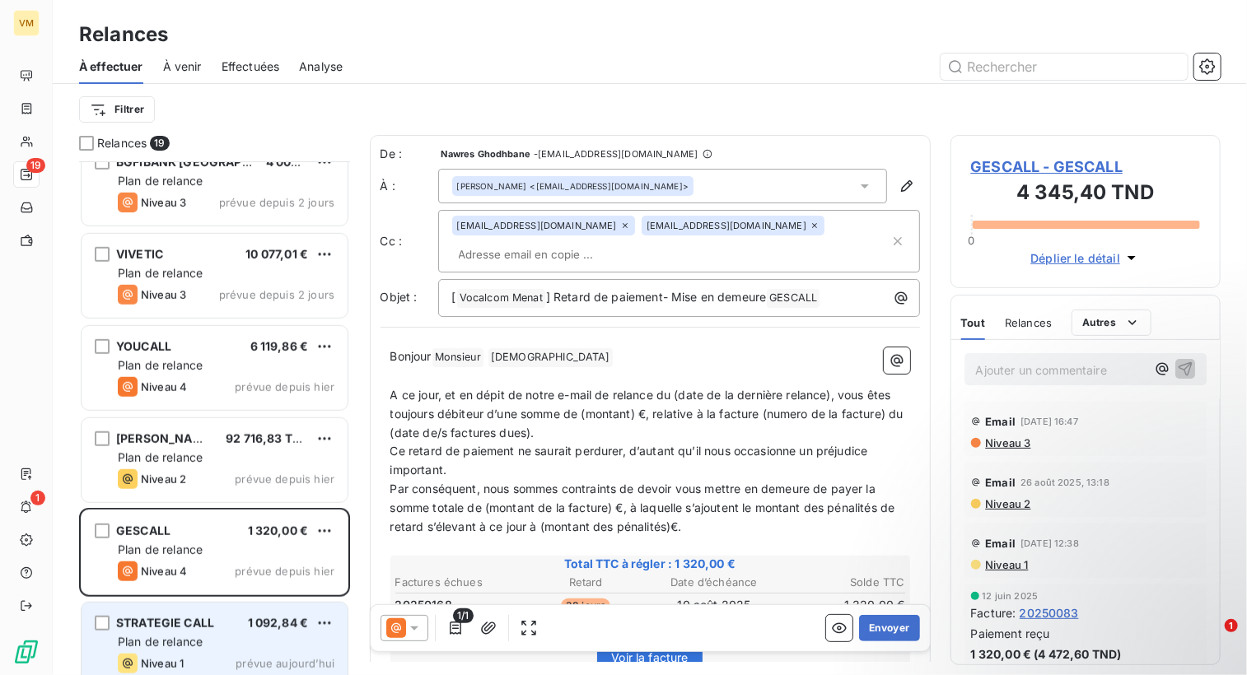
click at [213, 639] on div "Plan de relance" at bounding box center [226, 642] width 217 height 16
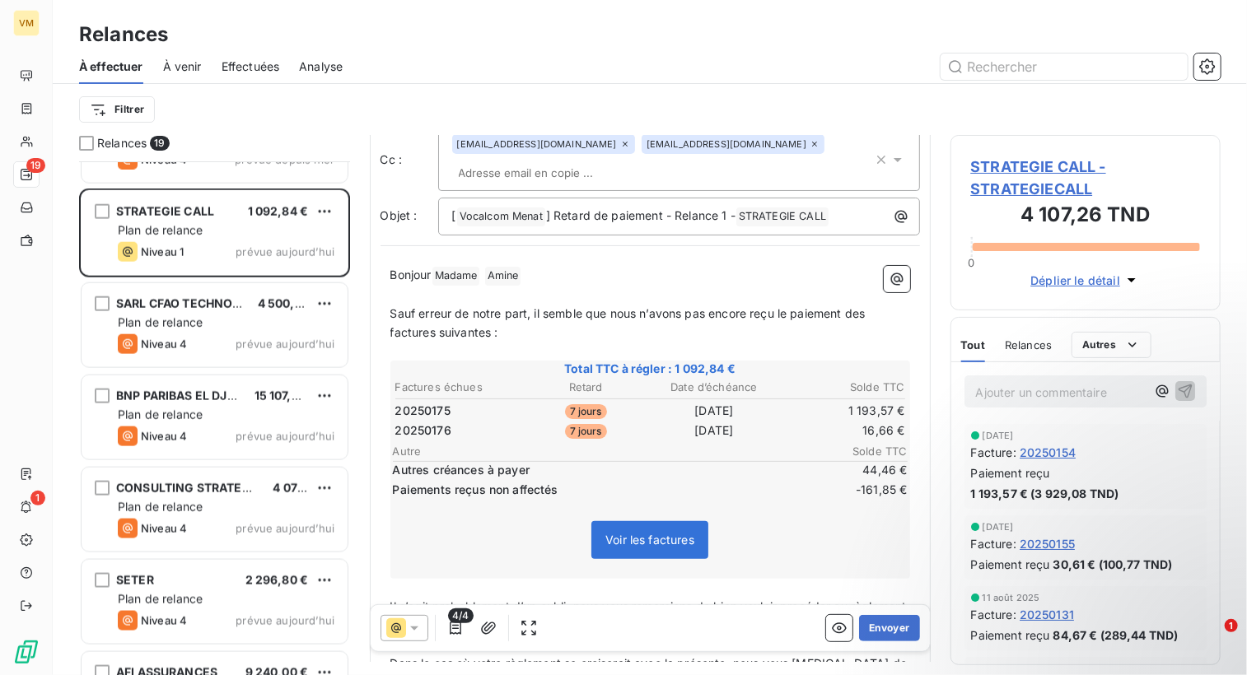
scroll to position [988, 0]
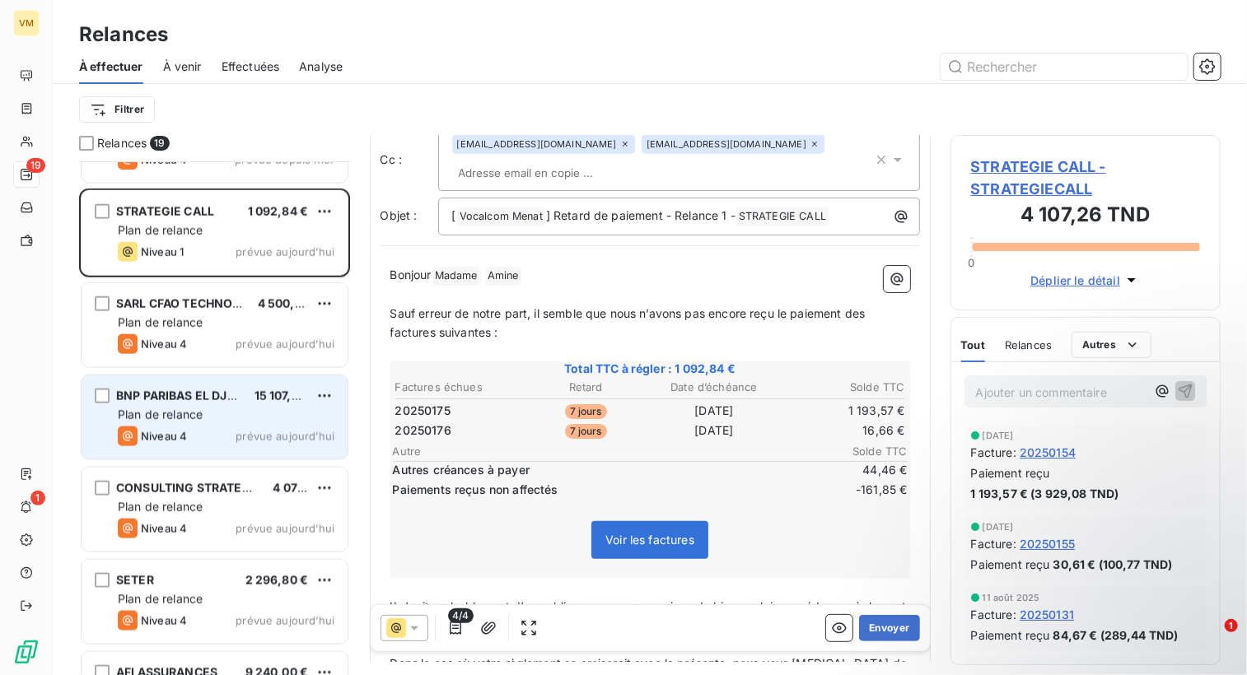
click at [188, 424] on div "BNP PARIBAS EL DJAZAIR 15 107,68 € Plan de relance Niveau 4 prévue [DATE]" at bounding box center [215, 418] width 266 height 84
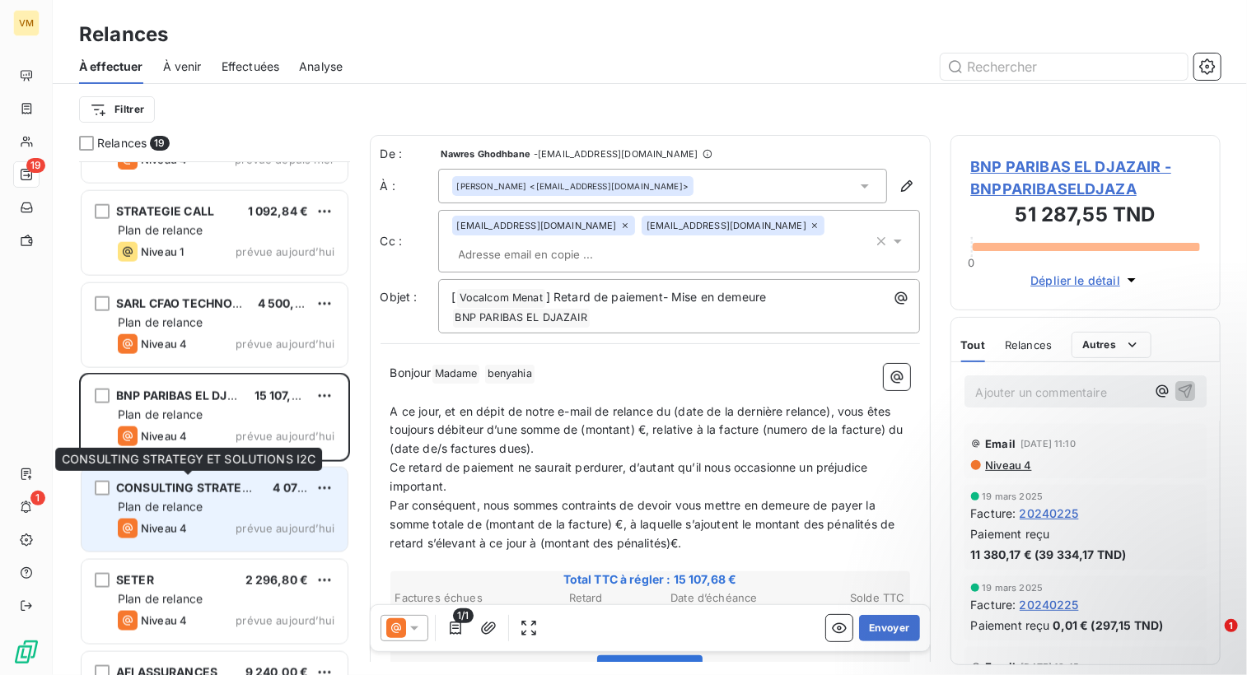
click at [174, 484] on span "CONSULTING STRATEGY ET SOLUTIONS I2C" at bounding box center [243, 488] width 254 height 14
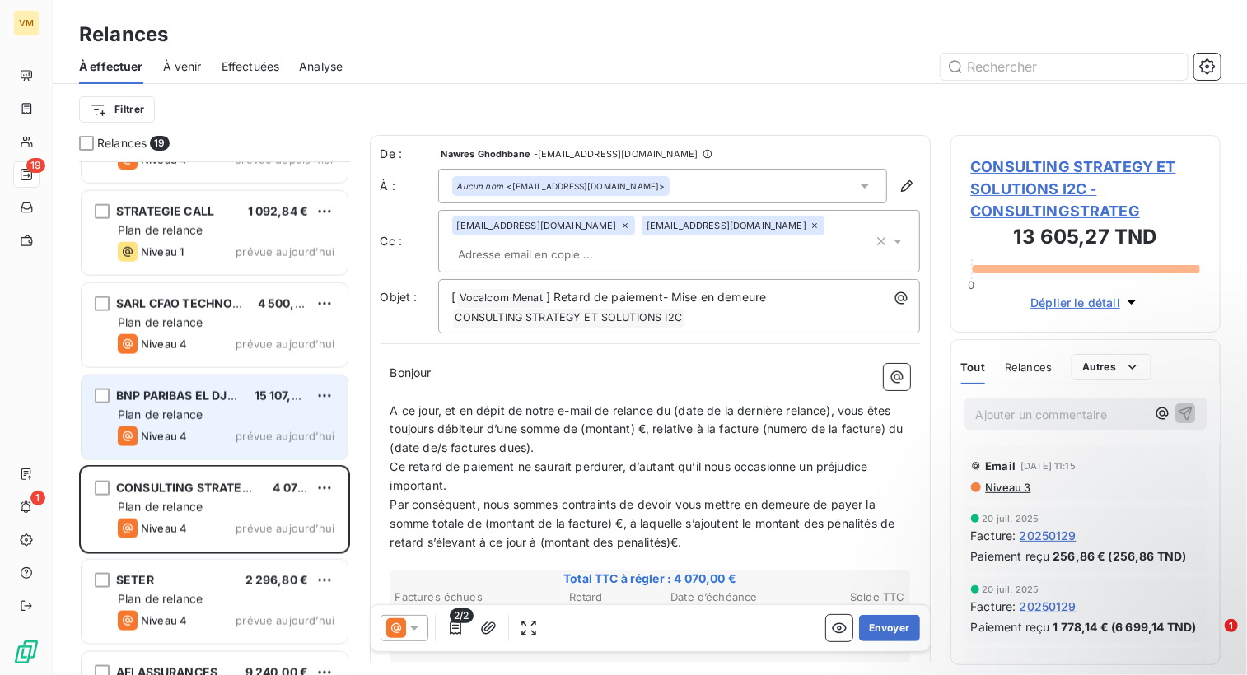
click at [191, 431] on div "Niveau 4 prévue aujourd’hui" at bounding box center [226, 437] width 217 height 20
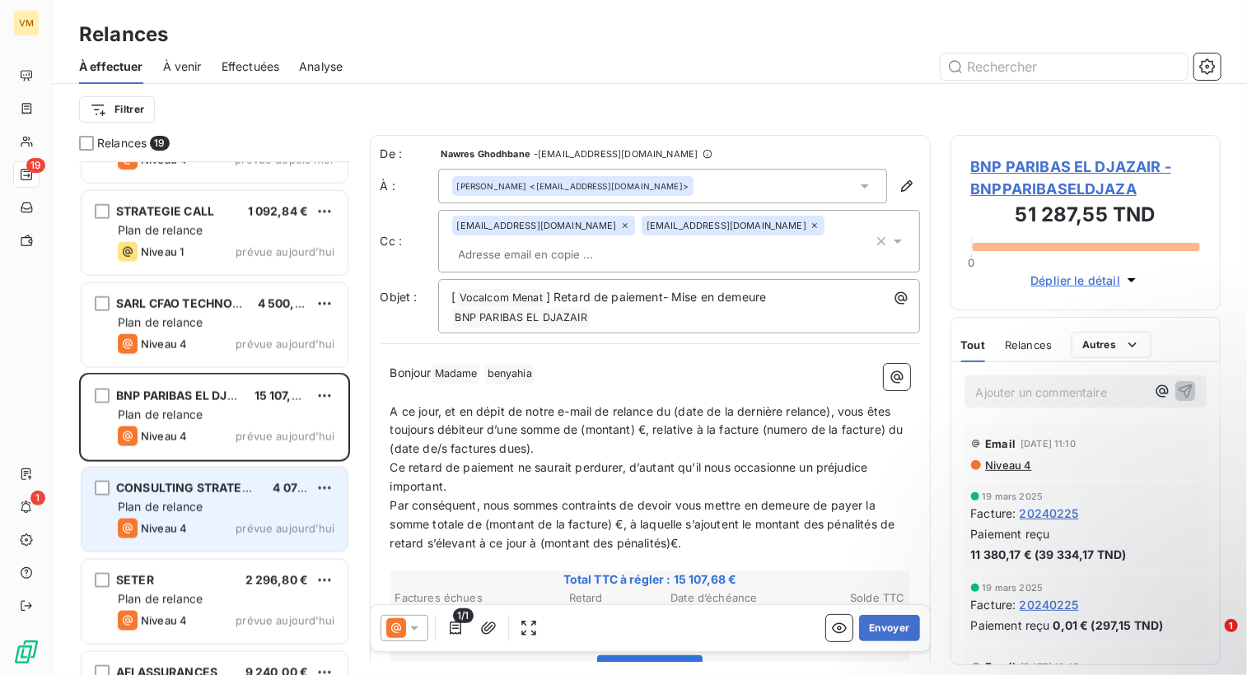
click at [264, 531] on span "prévue aujourd’hui" at bounding box center [285, 528] width 99 height 13
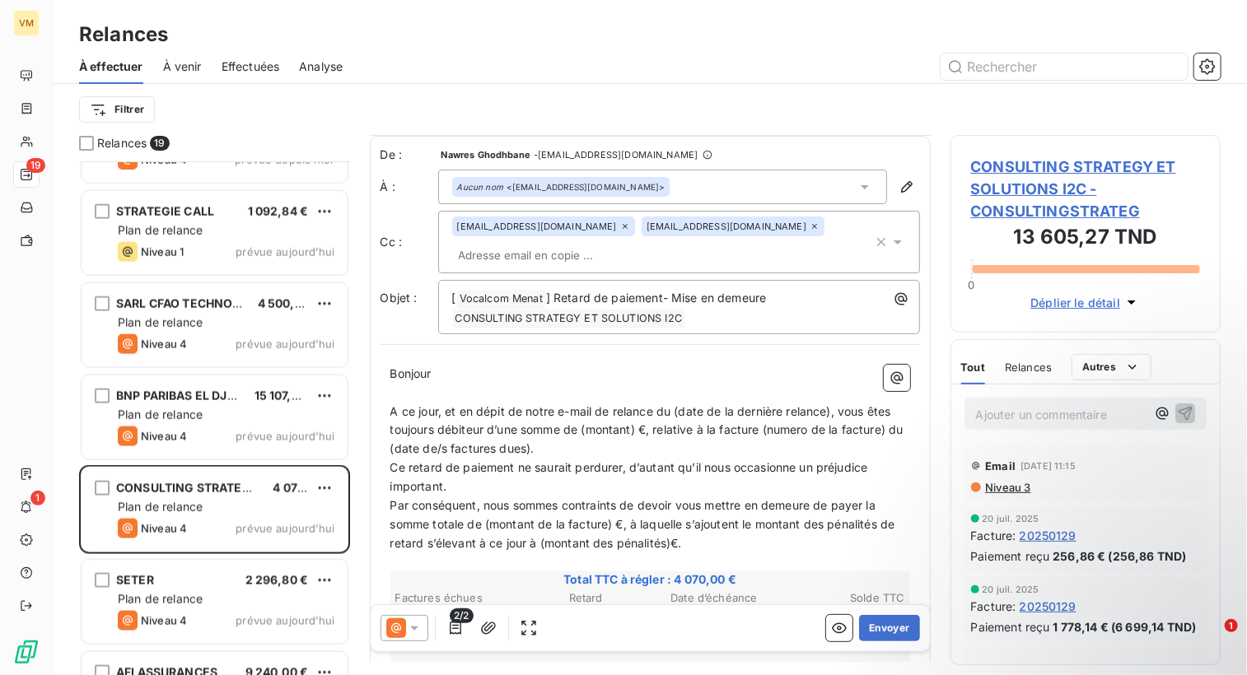
click at [241, 55] on div "Effectuées" at bounding box center [251, 66] width 58 height 35
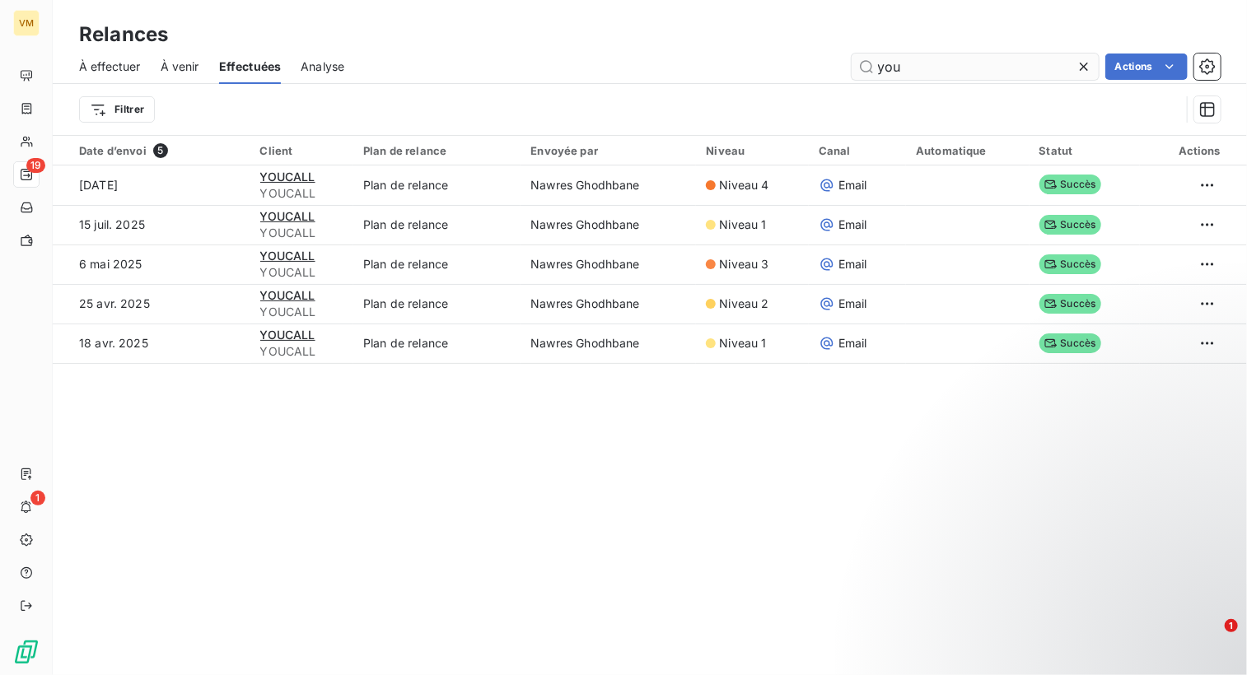
drag, startPoint x: 1010, startPoint y: 65, endPoint x: 857, endPoint y: 68, distance: 153.2
click at [857, 68] on input "you" at bounding box center [975, 67] width 247 height 26
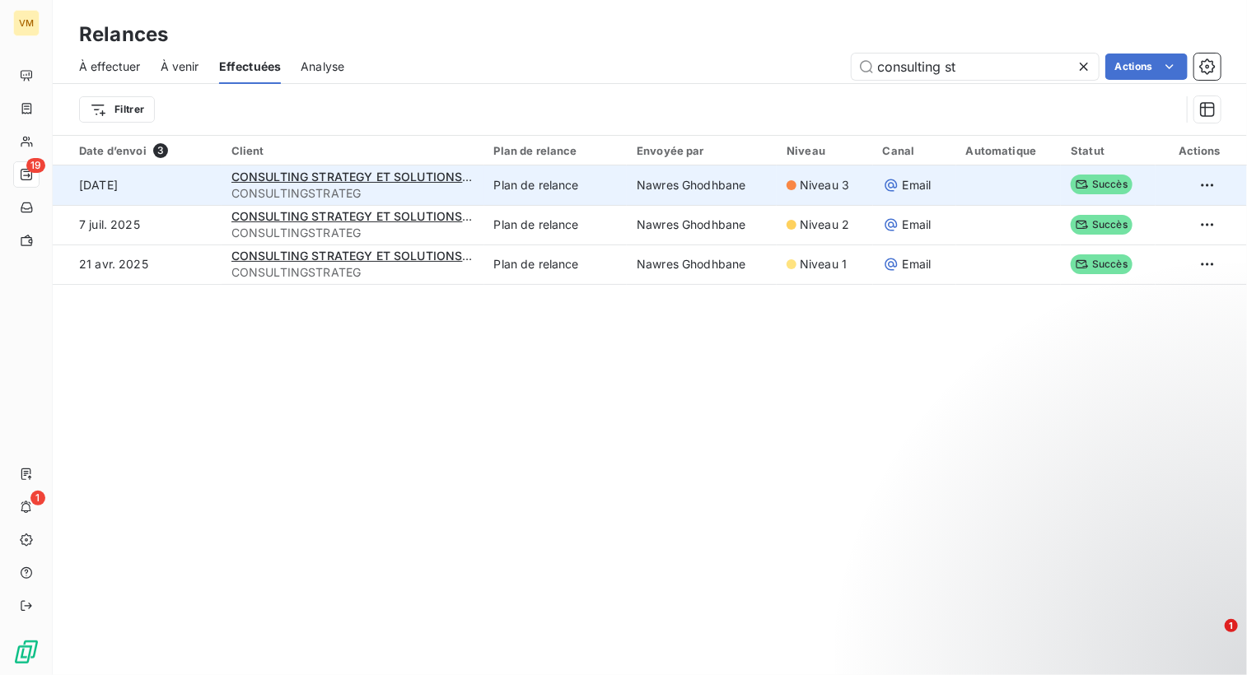
type input "consulting st"
click at [800, 188] on span "Niveau 3" at bounding box center [824, 185] width 49 height 16
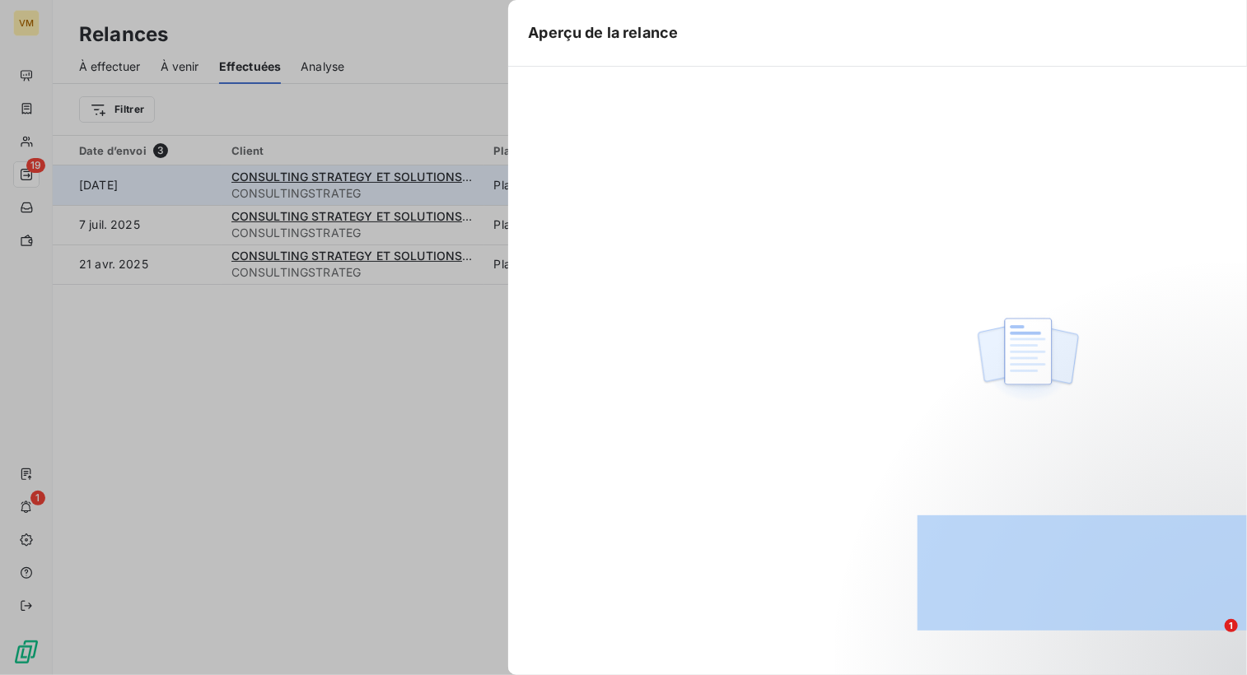
click at [800, 675] on div "Aperçu de la relance" at bounding box center [623, 675] width 1247 height 0
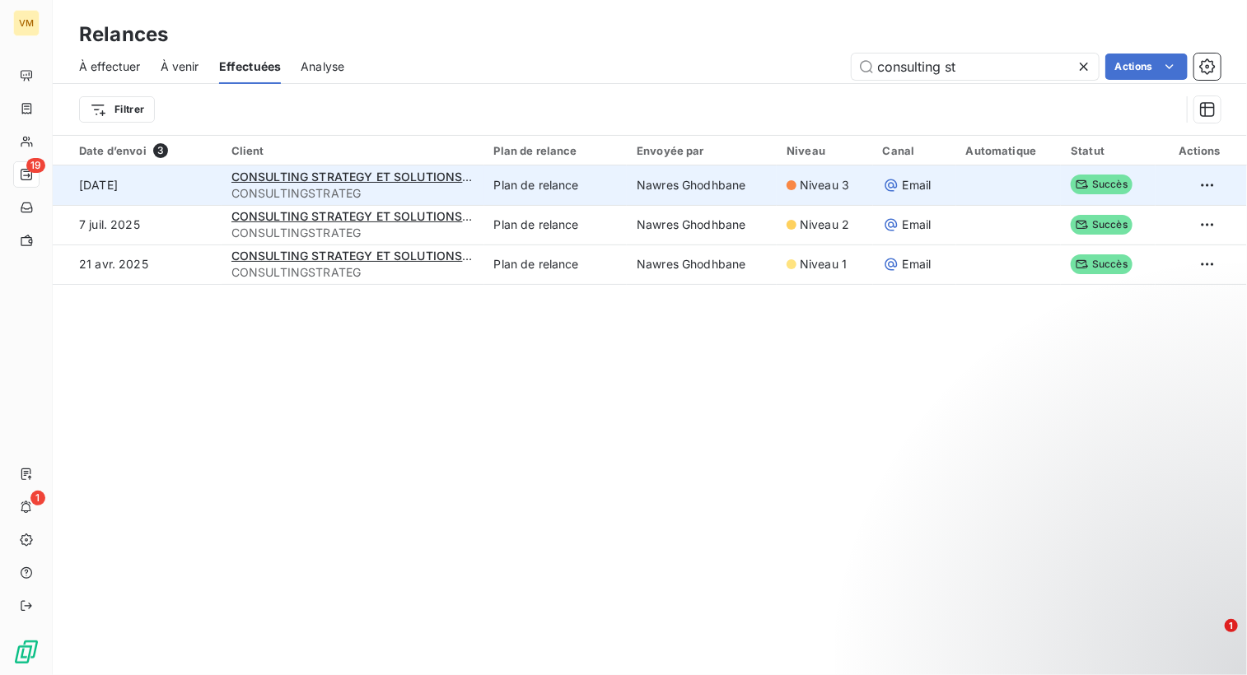
click at [800, 188] on span "Niveau 3" at bounding box center [824, 185] width 49 height 16
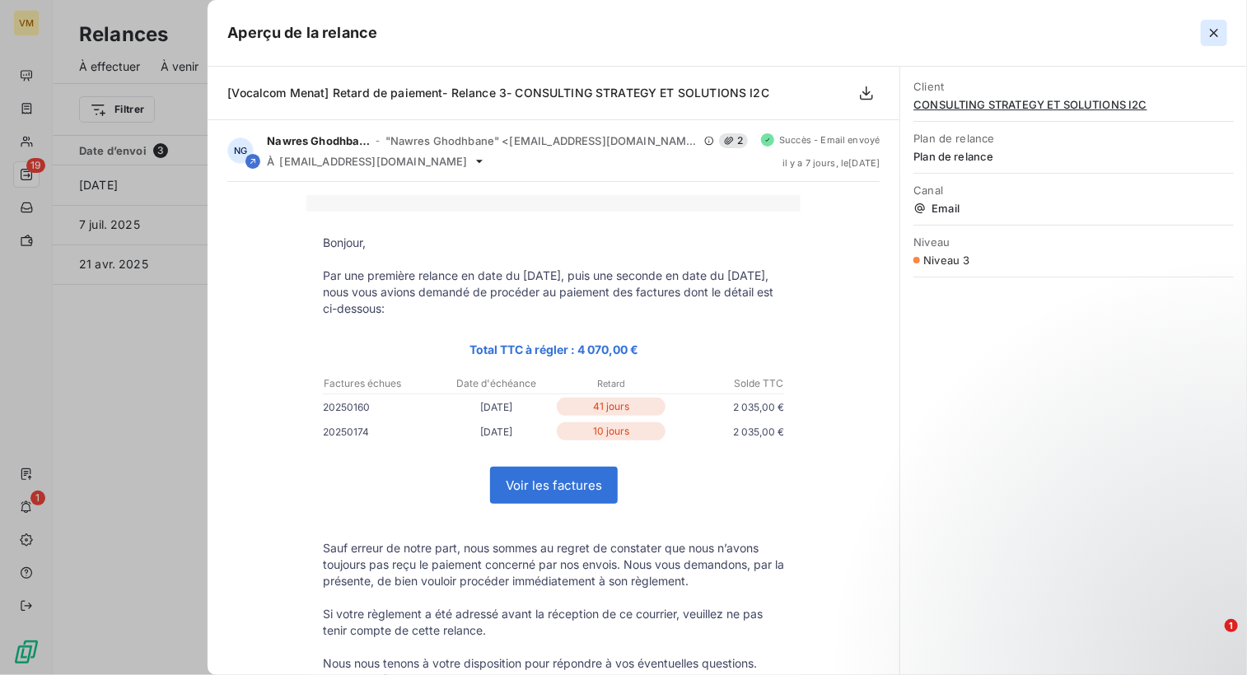
click at [1215, 25] on icon "button" at bounding box center [1214, 33] width 16 height 16
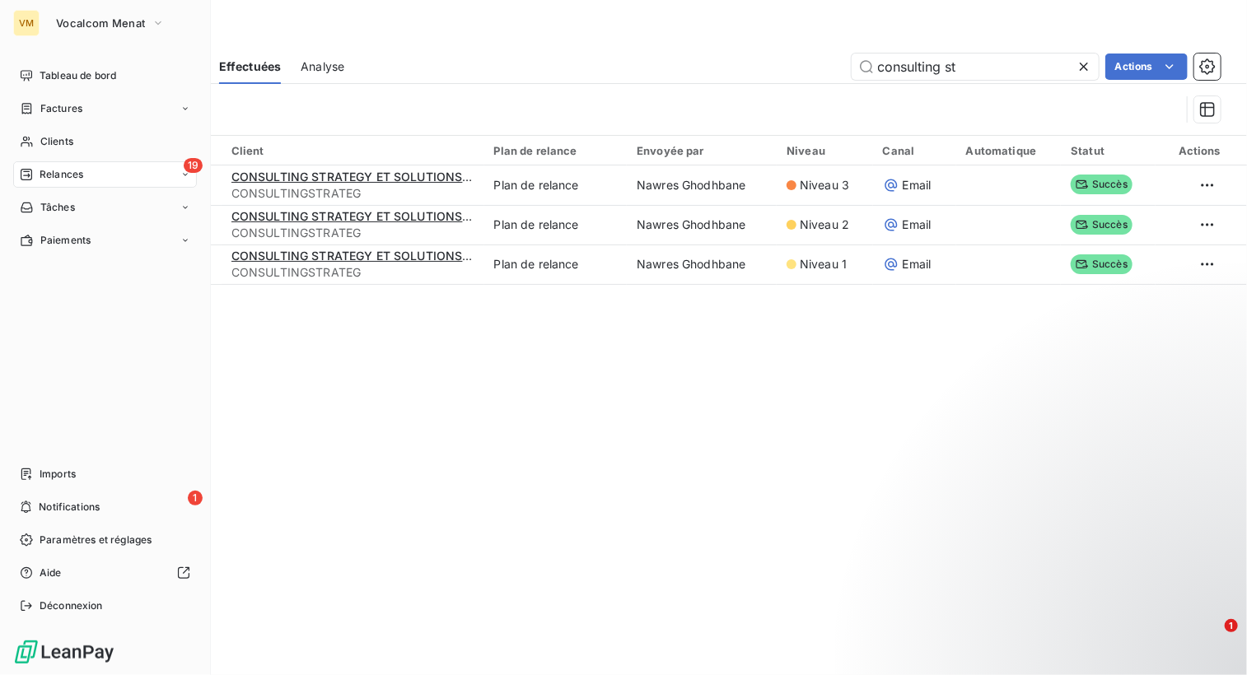
click at [79, 180] on span "Relances" at bounding box center [62, 174] width 44 height 15
click at [103, 198] on div "À effectuer" at bounding box center [115, 207] width 164 height 26
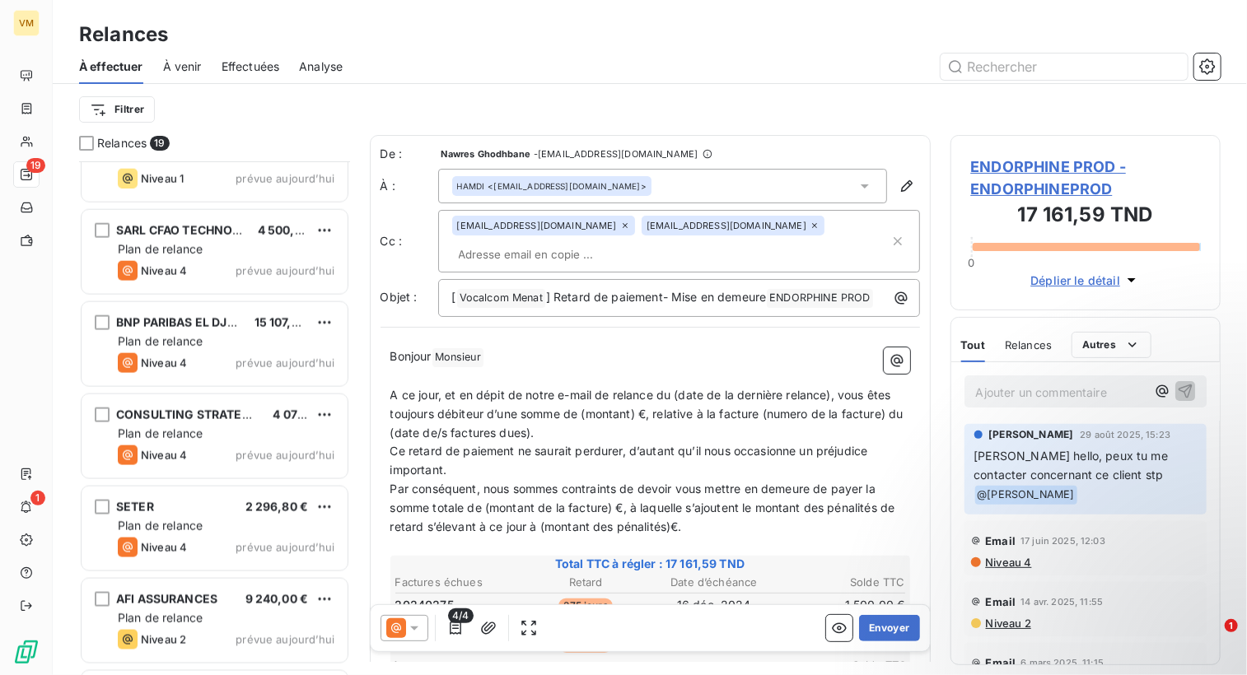
scroll to position [1071, 0]
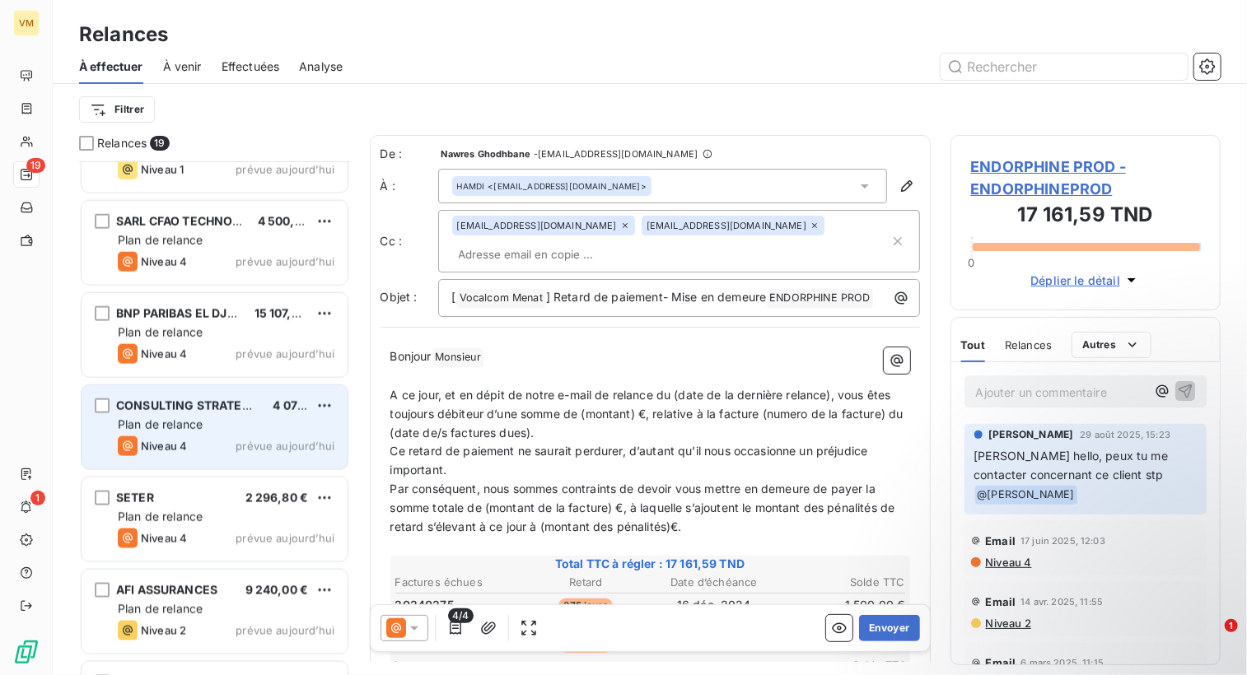
click at [211, 413] on div "CONSULTING STRATEGY ET SOLUTIONS I2C" at bounding box center [187, 406] width 143 height 16
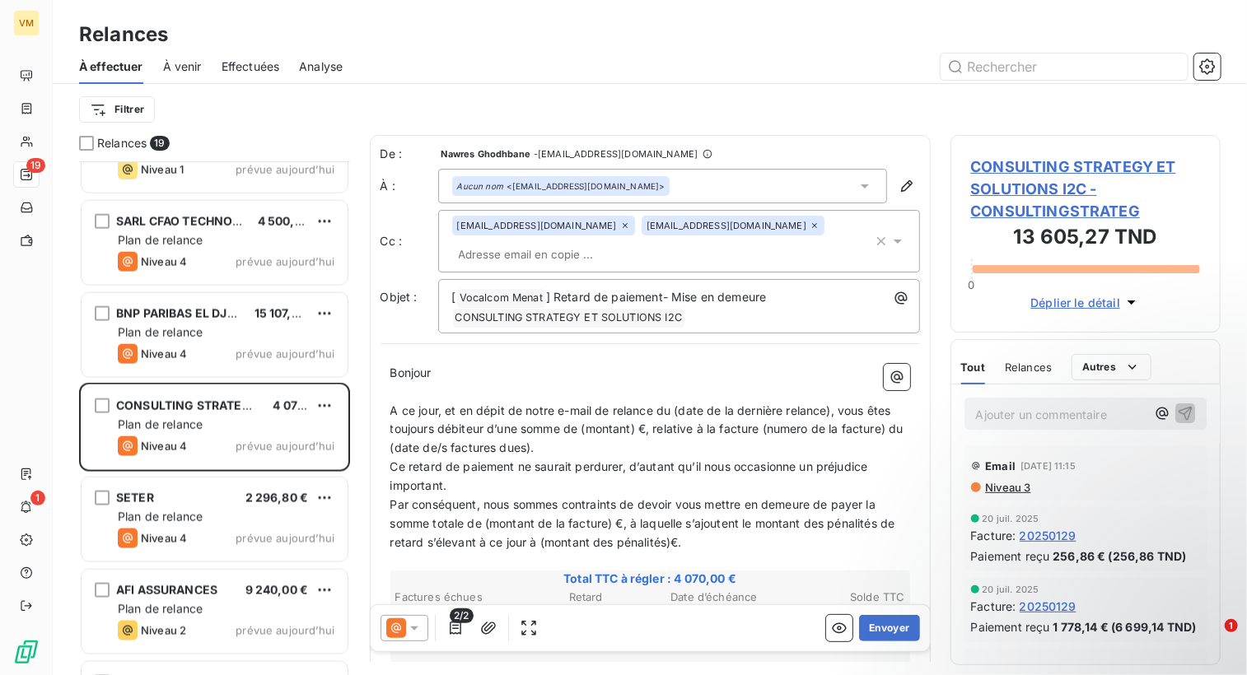
click at [441, 369] on span at bounding box center [439, 373] width 3 height 14
drag, startPoint x: 254, startPoint y: 69, endPoint x: 262, endPoint y: 68, distance: 8.3
click at [255, 68] on span "Effectuées" at bounding box center [251, 66] width 58 height 16
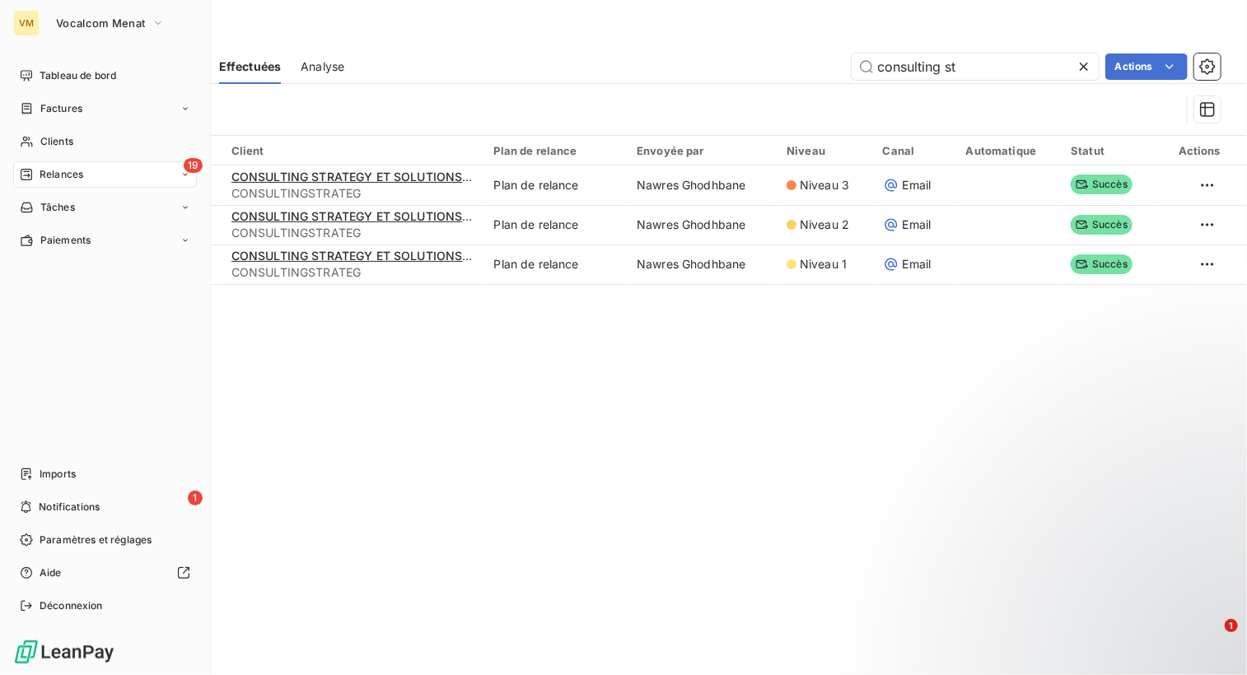
click at [41, 181] on span "Relances" at bounding box center [62, 174] width 44 height 15
drag, startPoint x: 82, startPoint y: 206, endPoint x: 96, endPoint y: 213, distance: 15.5
click at [82, 207] on span "À effectuer" at bounding box center [67, 207] width 54 height 15
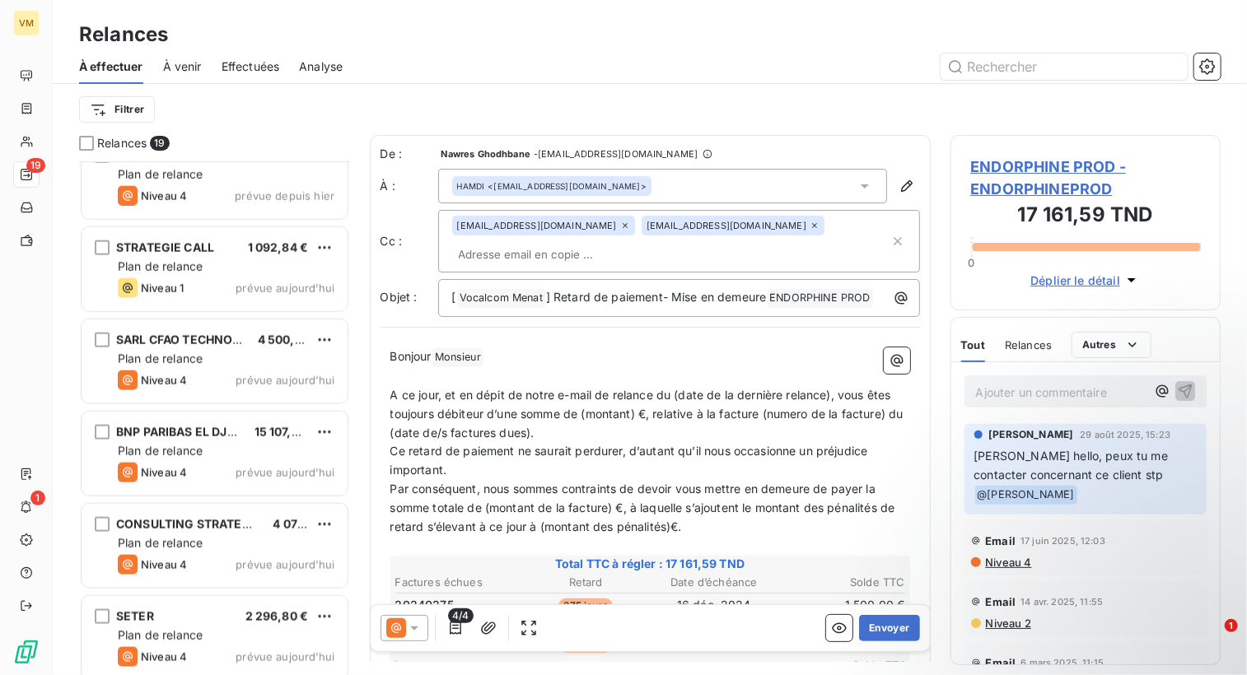
scroll to position [988, 0]
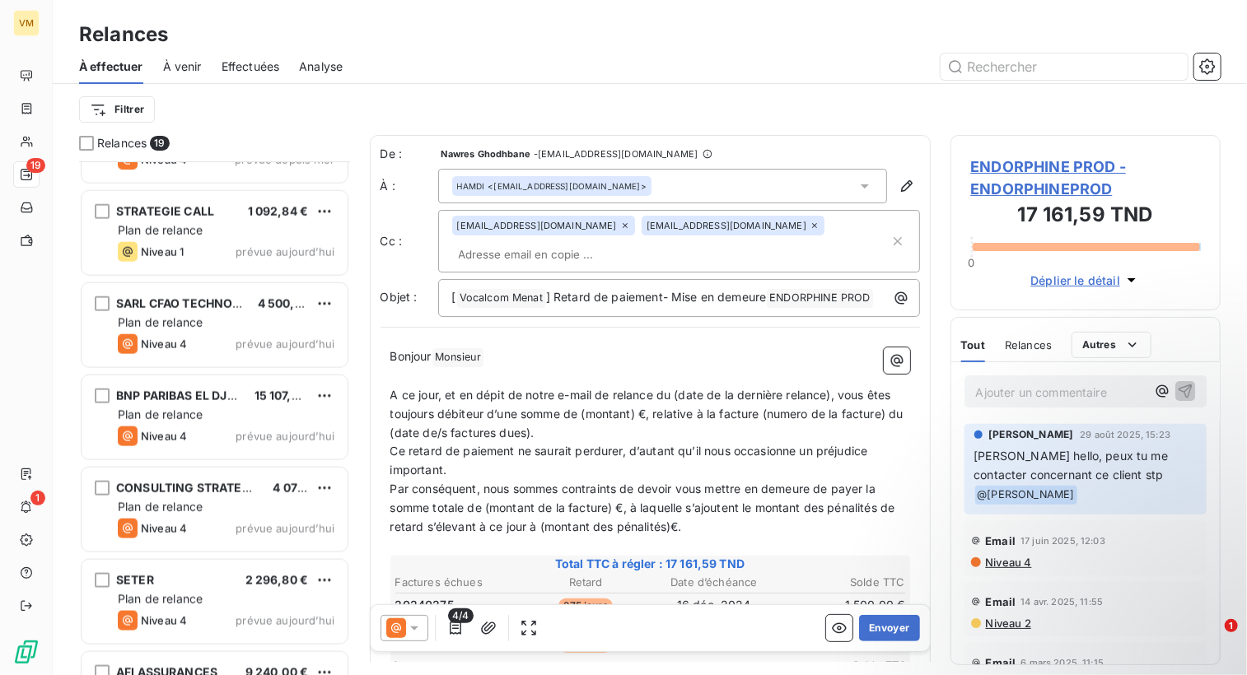
click at [213, 516] on div "CONSULTING STRATEGY ET SOLUTIONS I2C 4 070,00 € Plan de relance Niveau 4 prévue…" at bounding box center [215, 510] width 266 height 84
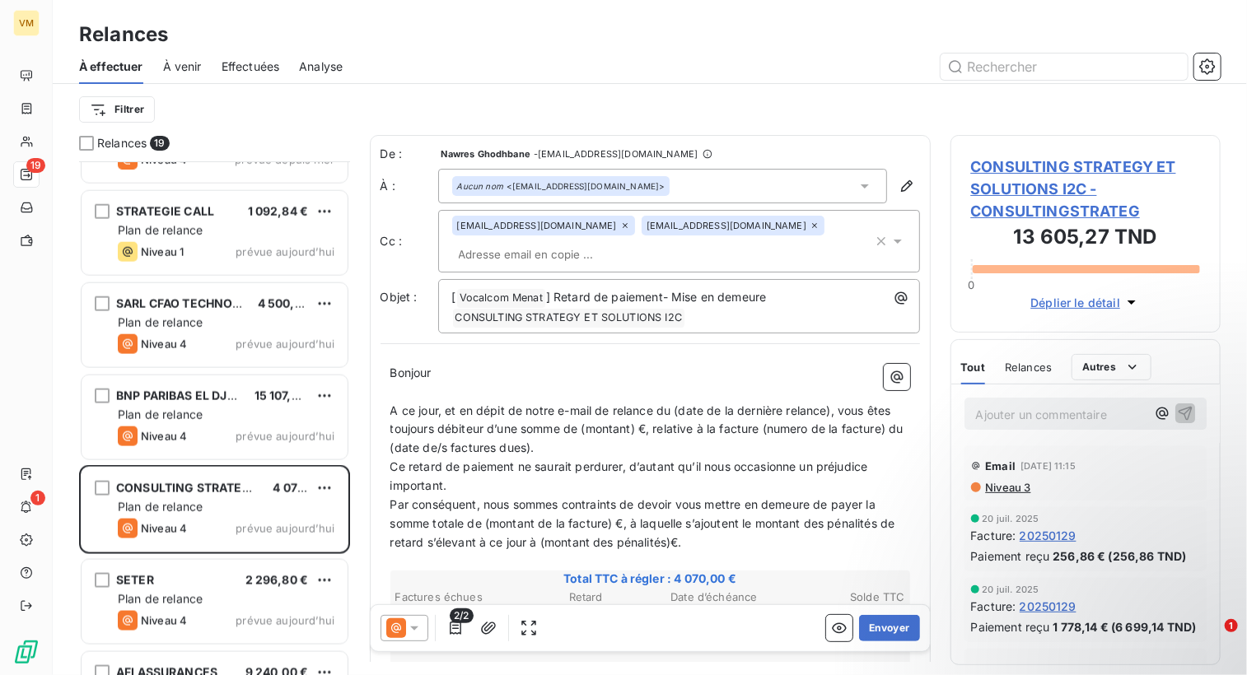
click at [897, 238] on div "[EMAIL_ADDRESS][DOMAIN_NAME] [DOMAIN_NAME][EMAIL_ADDRESS][DOMAIN_NAME]" at bounding box center [679, 241] width 482 height 63
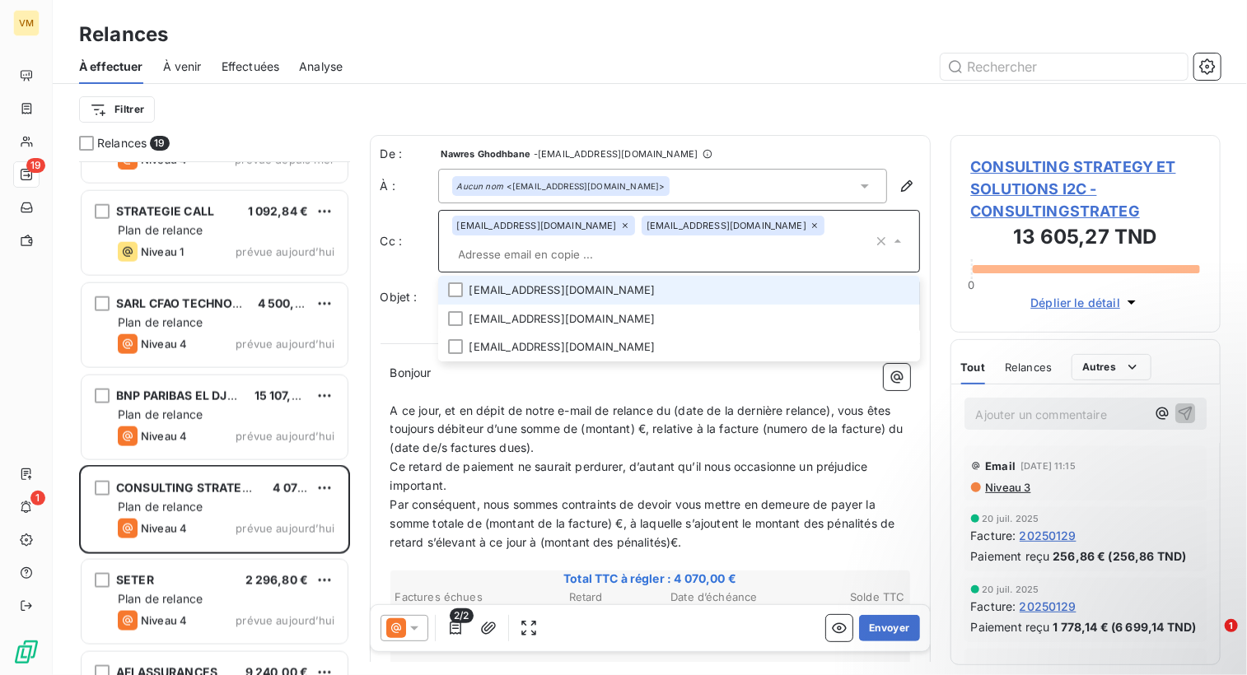
click at [540, 287] on li "[EMAIL_ADDRESS][DOMAIN_NAME]" at bounding box center [679, 290] width 482 height 29
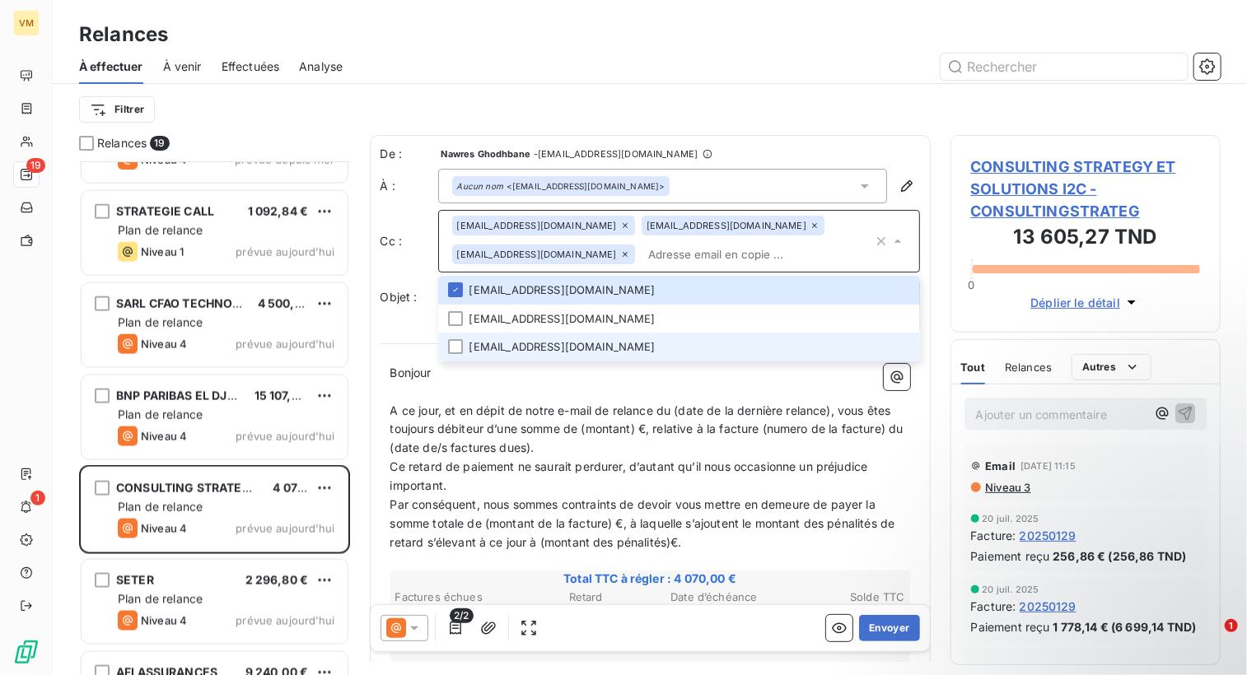
click at [522, 348] on li "[EMAIL_ADDRESS][DOMAIN_NAME]" at bounding box center [679, 347] width 482 height 29
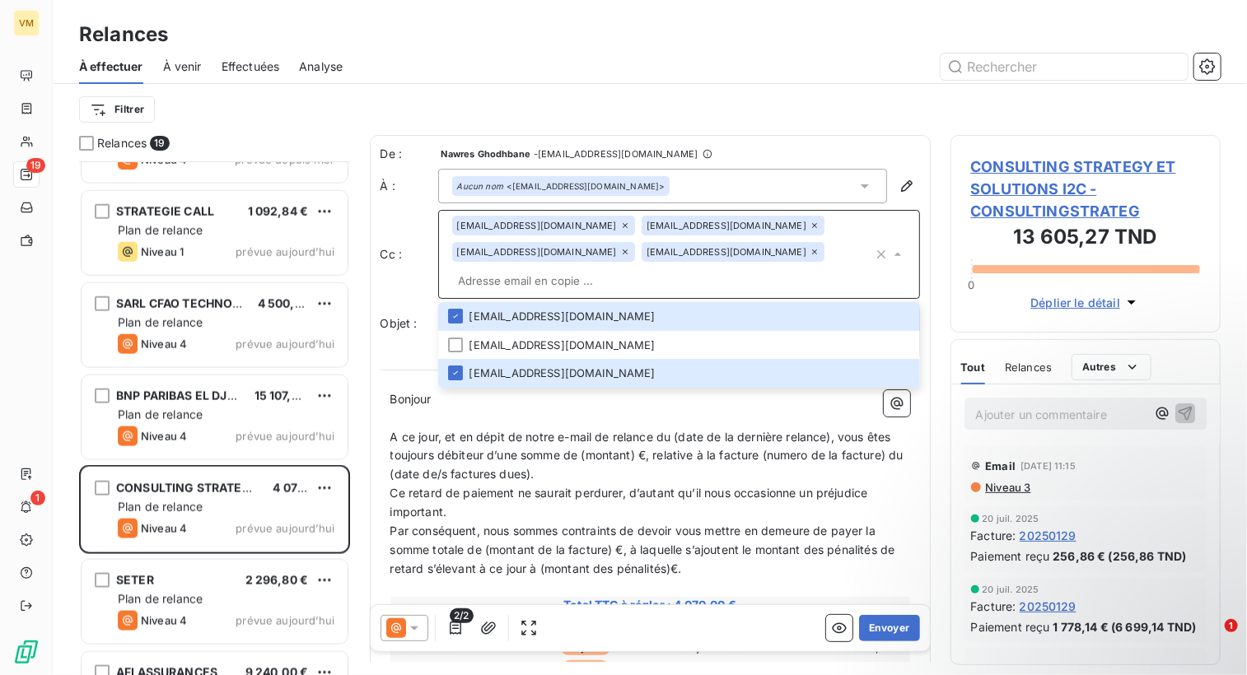
click at [511, 404] on p "Bonjour ﻿ ﻿ ﻿" at bounding box center [650, 399] width 520 height 19
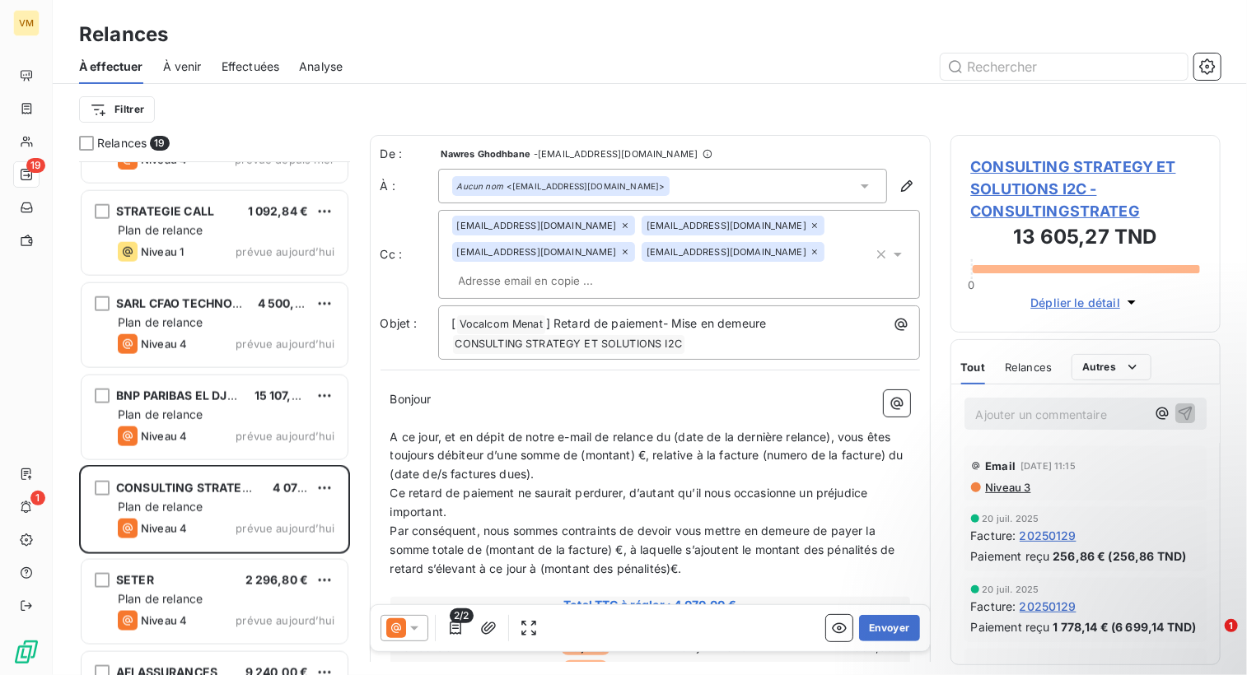
click at [432, 401] on span "Bonjour" at bounding box center [410, 399] width 41 height 14
drag, startPoint x: 832, startPoint y: 440, endPoint x: 673, endPoint y: 438, distance: 159.0
click at [673, 438] on span "A ce jour, et en dépit de notre e-mail de relance du (date de la dernière relan…" at bounding box center [648, 456] width 516 height 52
click at [590, 457] on span "A ce jour, et en dépit de notre e-mail de relance du [DATE], vous êtes toujours…" at bounding box center [648, 456] width 516 height 52
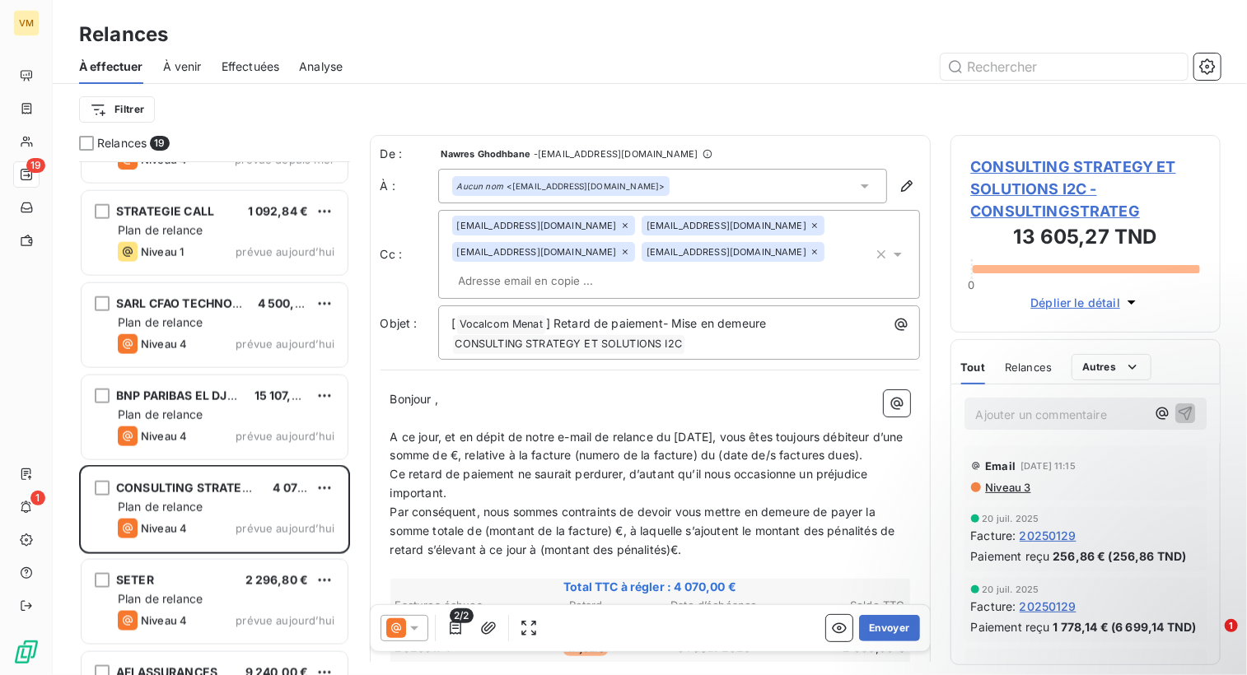
scroll to position [2, 0]
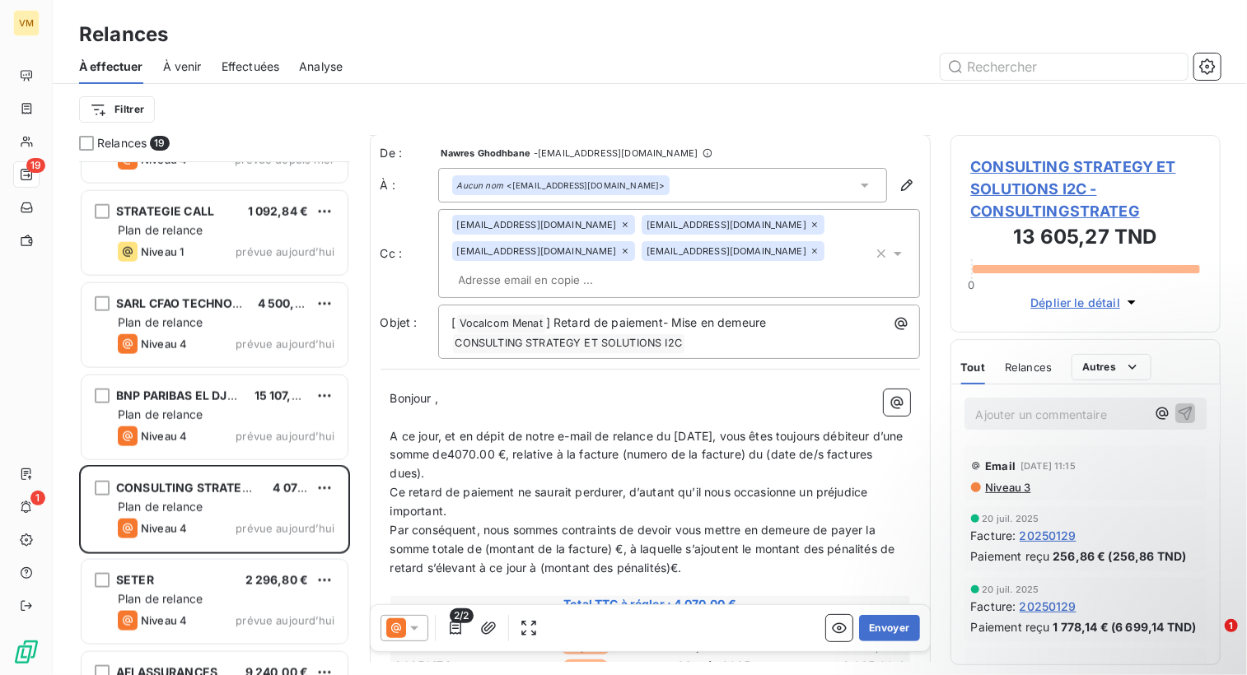
click at [528, 452] on span "A ce jour, et en dépit de notre e-mail de relance du [DATE], vous êtes toujours…" at bounding box center [648, 455] width 516 height 52
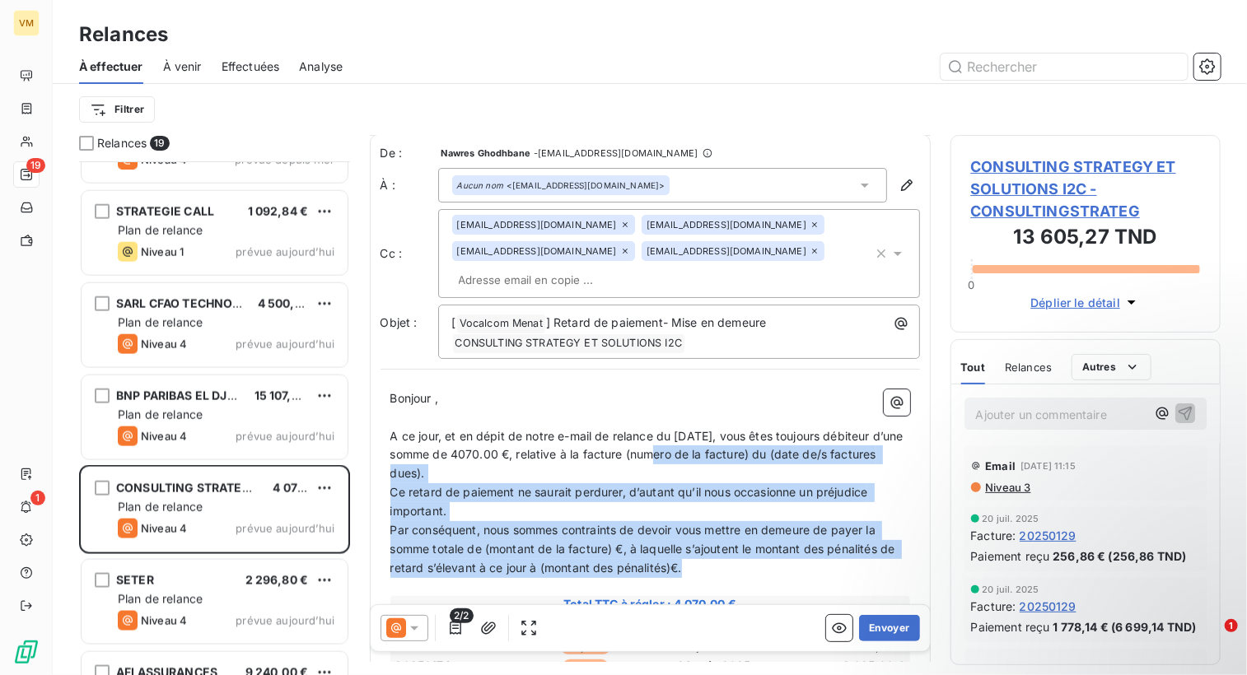
drag, startPoint x: 708, startPoint y: 454, endPoint x: 725, endPoint y: 570, distance: 117.3
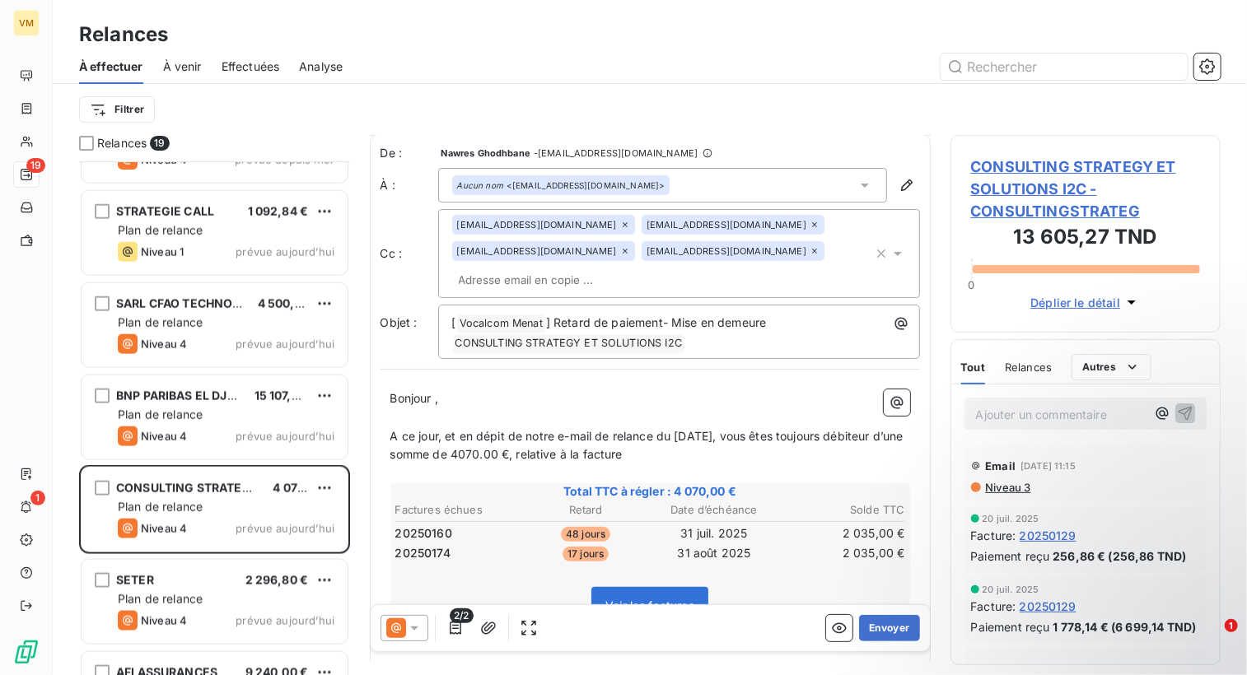
click at [660, 447] on span "A ce jour, et en dépit de notre e-mail de relance du [DATE], vous êtes toujours…" at bounding box center [648, 445] width 516 height 33
drag, startPoint x: 710, startPoint y: 452, endPoint x: 701, endPoint y: 479, distance: 28.7
click at [708, 452] on p "A ce jour, et en dépit de notre e-mail de relance du [DATE], vous êtes toujours…" at bounding box center [650, 446] width 520 height 38
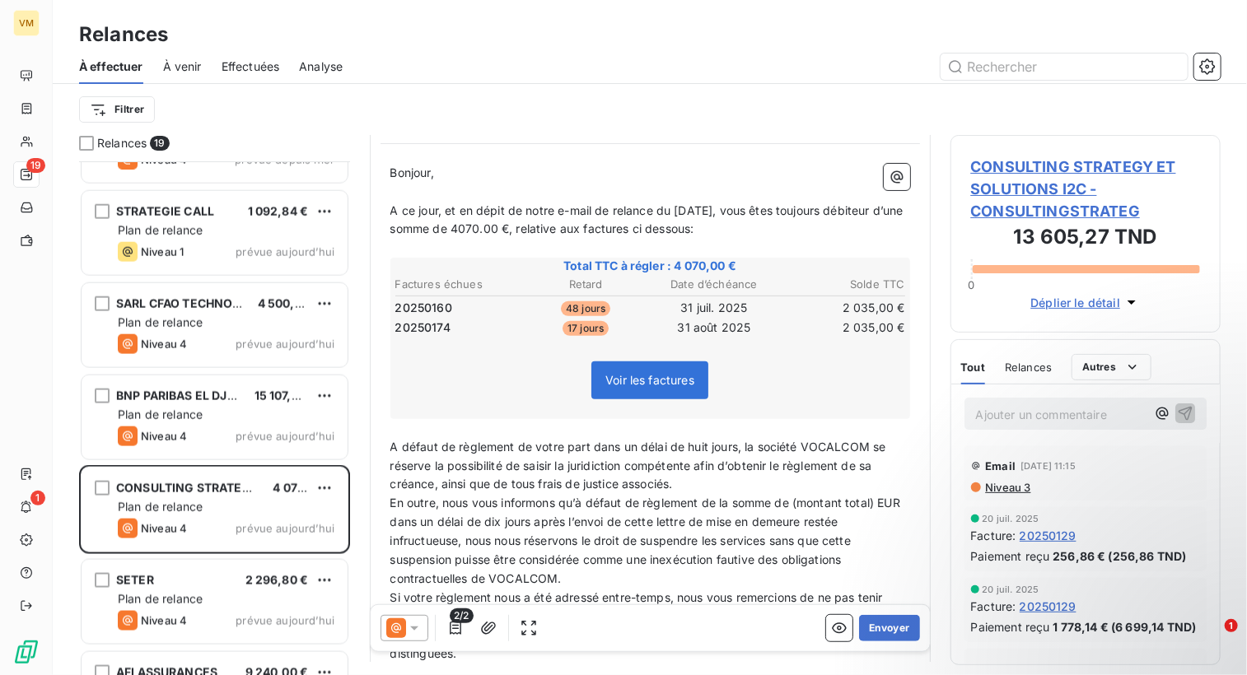
scroll to position [331, 0]
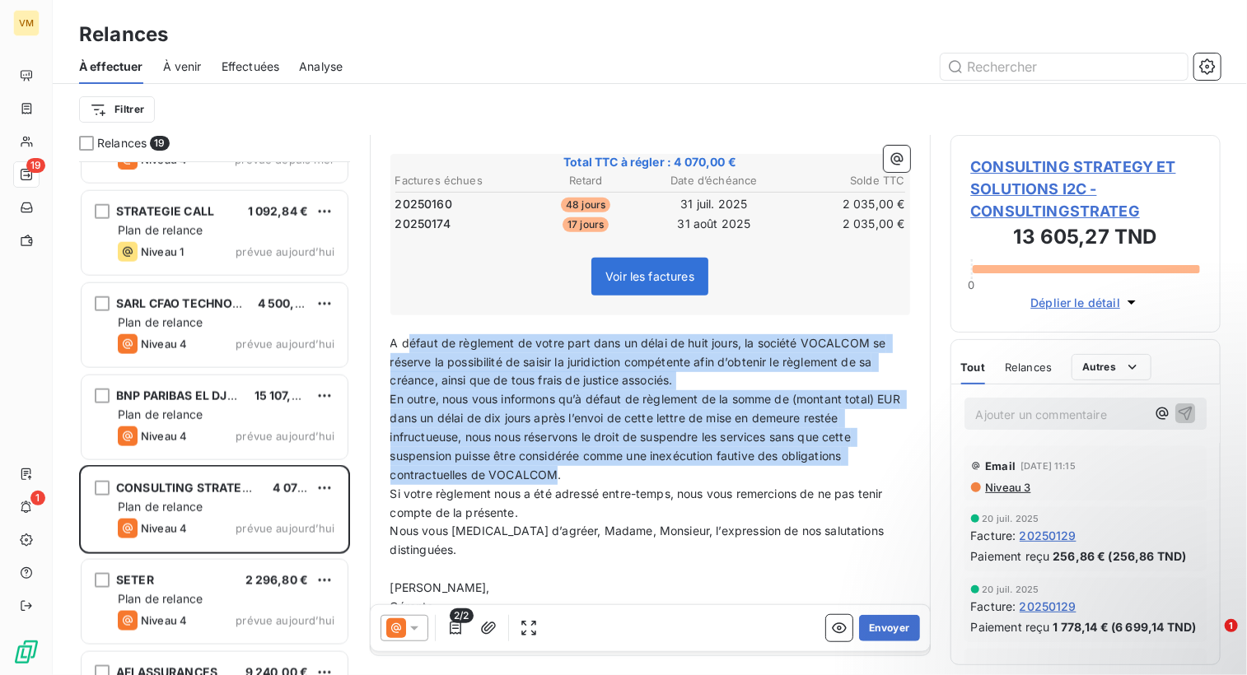
drag, startPoint x: 409, startPoint y: 334, endPoint x: 554, endPoint y: 471, distance: 199.9
click at [554, 471] on div "Bonjour, ﻿ ﻿ ﻿ ﻿ A ce jour, et en dépit de notre e-mail de relance du [DATE], v…" at bounding box center [650, 348] width 520 height 576
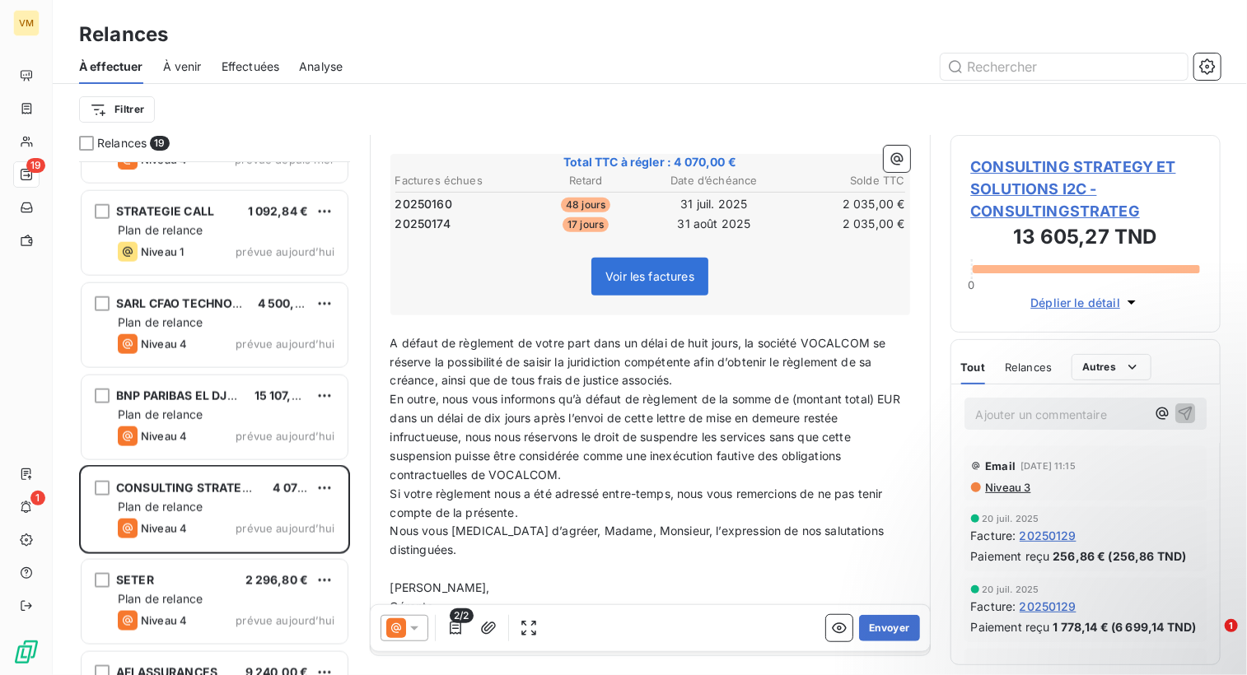
scroll to position [239, 0]
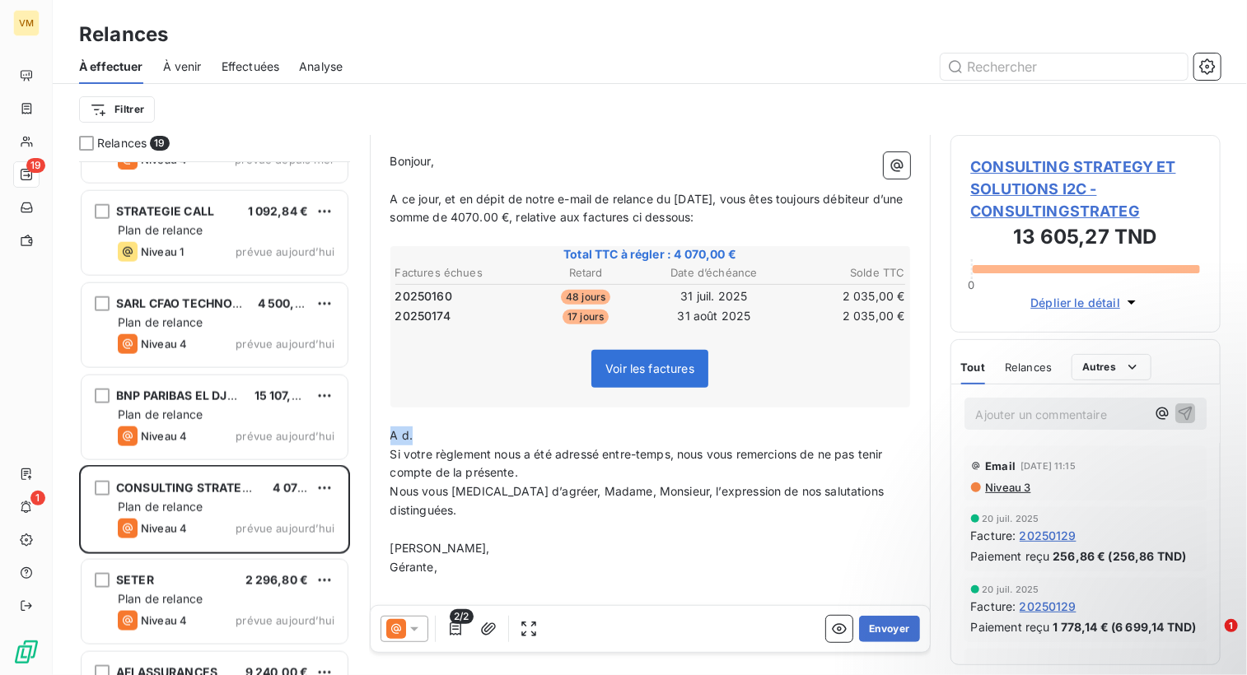
drag, startPoint x: 517, startPoint y: 432, endPoint x: 366, endPoint y: 427, distance: 151.6
click at [366, 427] on div "Relances 19 VITALIS NG 92 716,83 TND Plan de relance Niveau 2 prévue depuis [DA…" at bounding box center [650, 405] width 1194 height 540
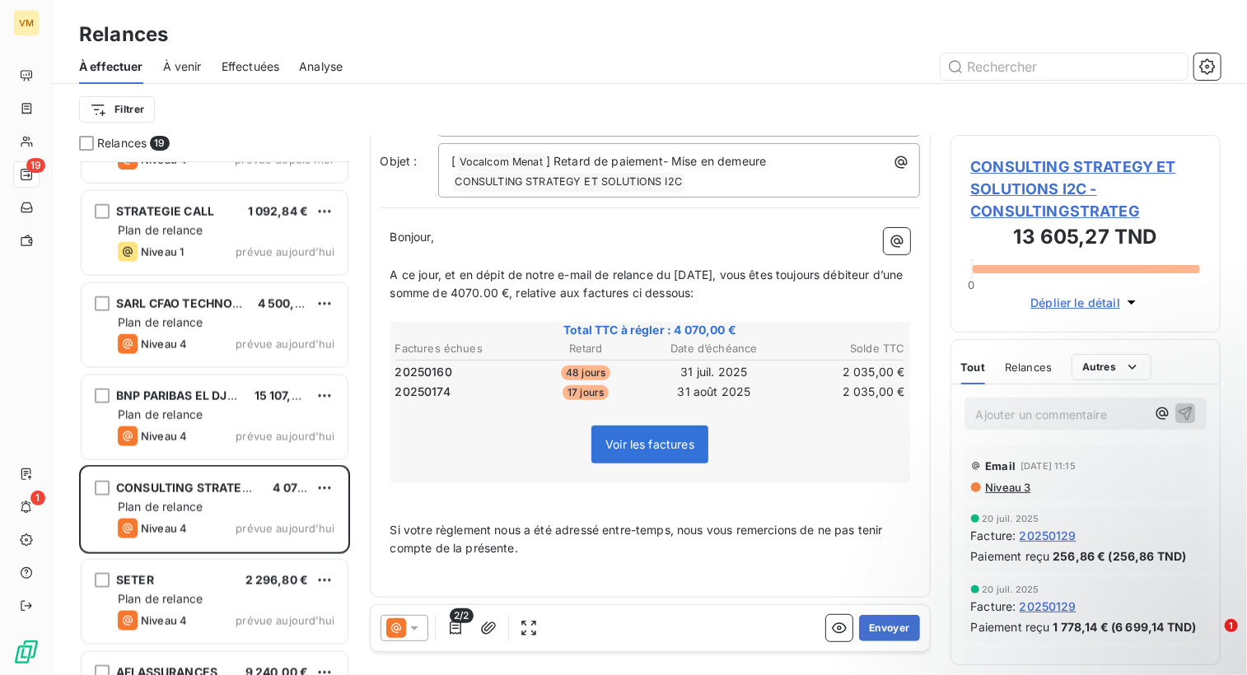
click at [466, 496] on p "﻿" at bounding box center [650, 492] width 520 height 19
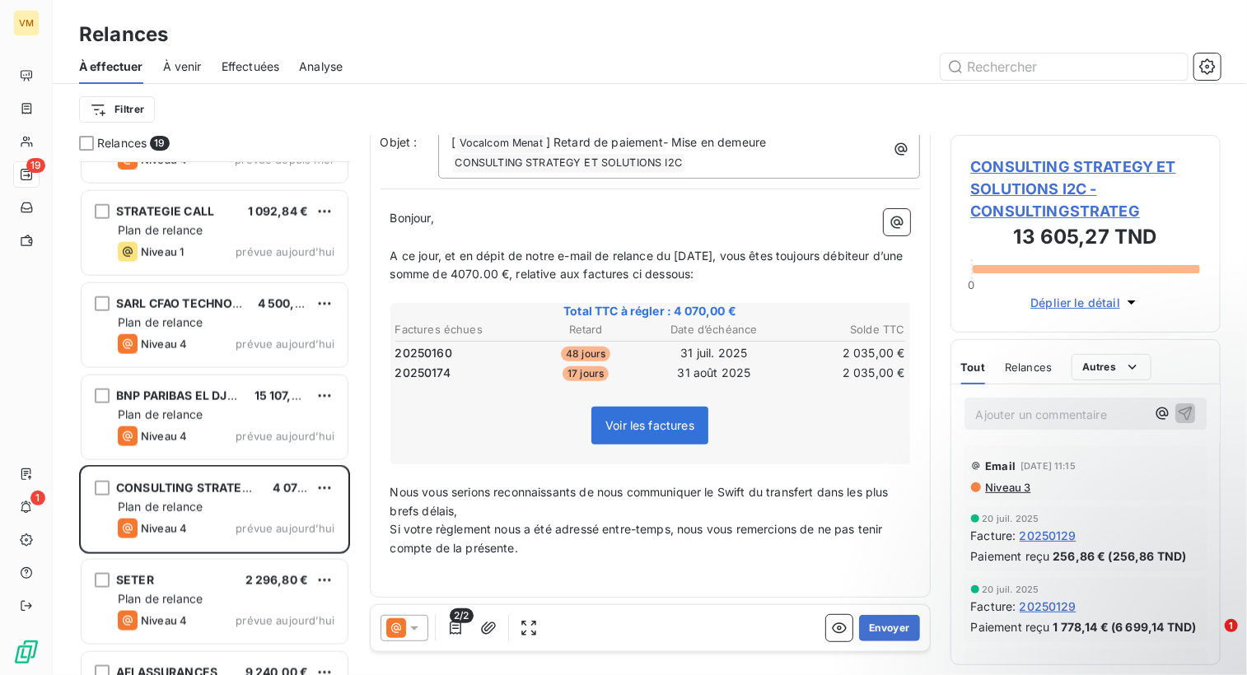
scroll to position [201, 0]
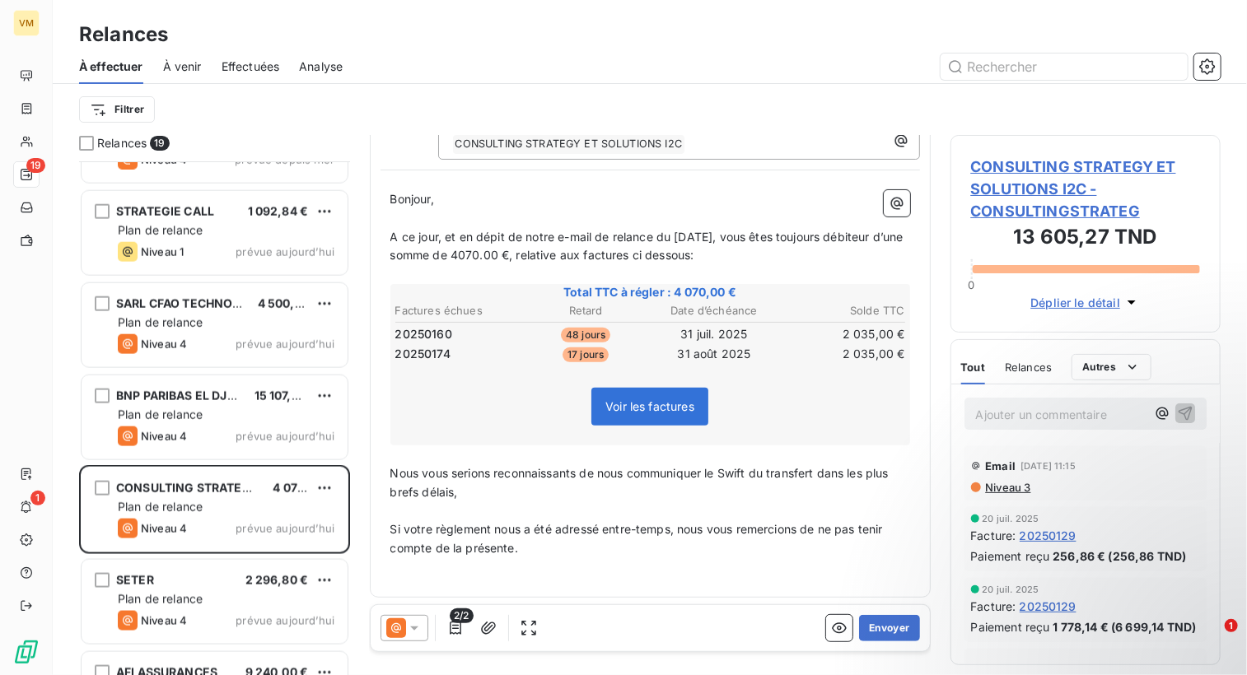
click at [524, 495] on p "Nous vous serions reconnaissants de nous communiquer le Swift du transfert dans…" at bounding box center [650, 484] width 520 height 38
click at [441, 567] on p "﻿" at bounding box center [650, 567] width 520 height 19
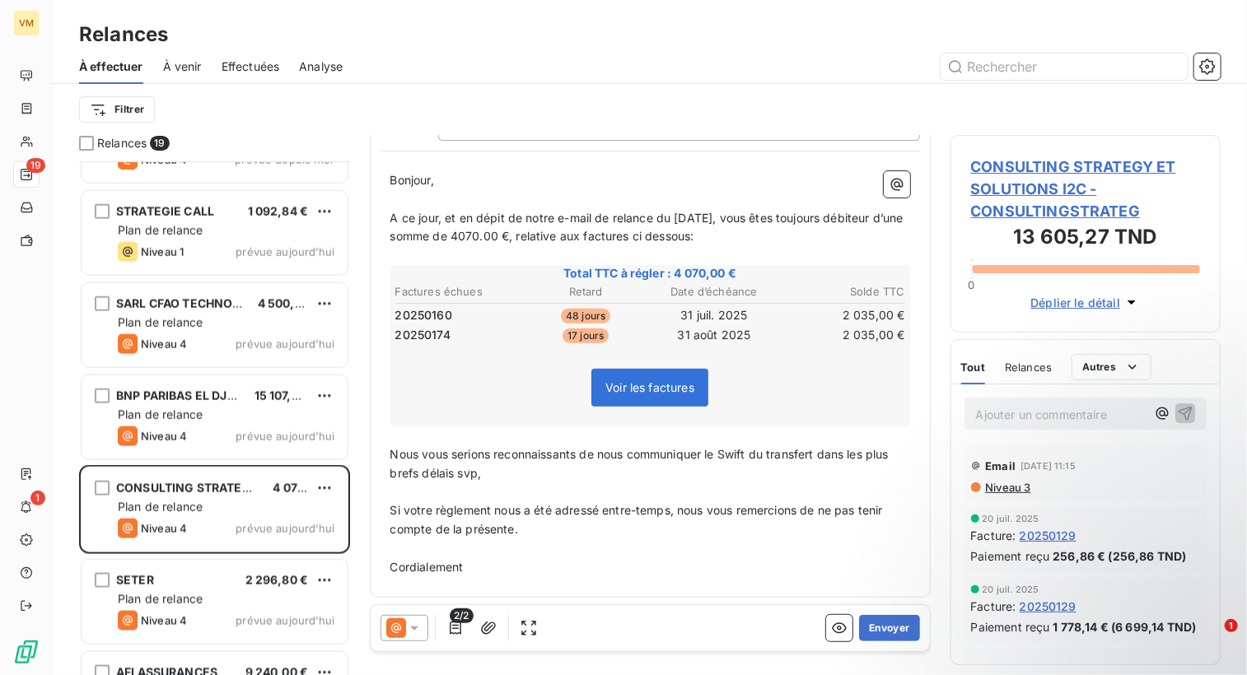
scroll to position [0, 0]
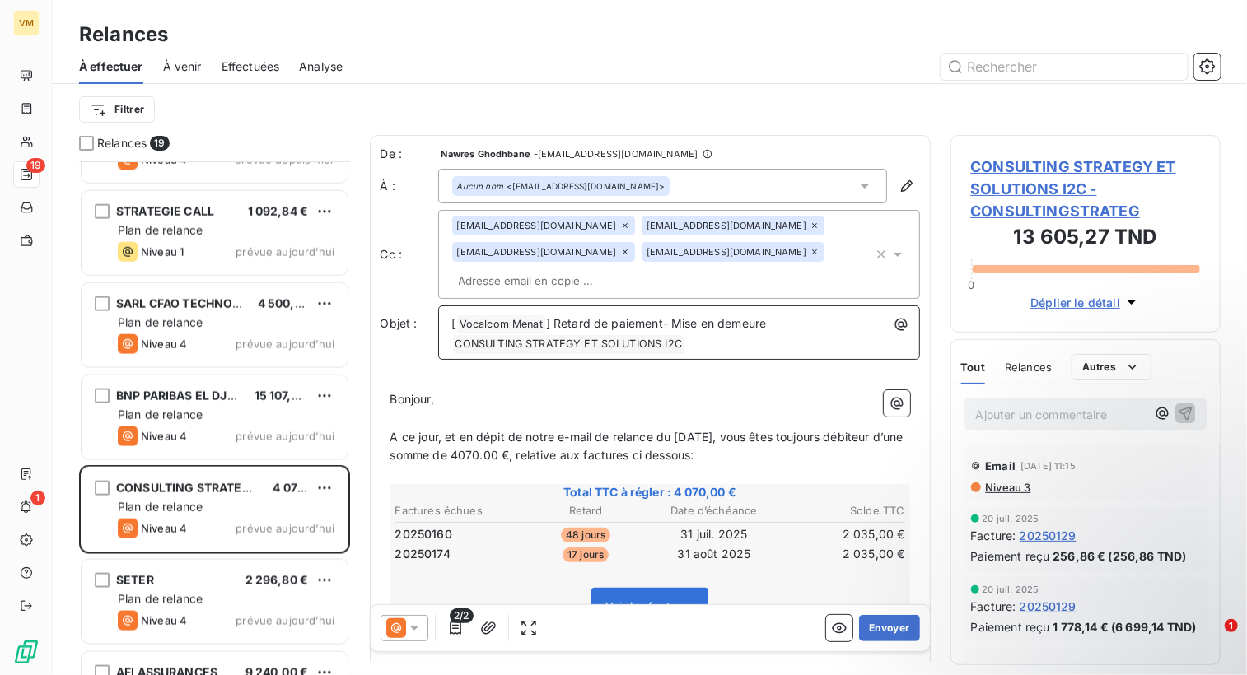
drag, startPoint x: 772, startPoint y: 324, endPoint x: 708, endPoint y: 322, distance: 63.4
click at [708, 322] on p "[ Vocalcom Menat ﻿ ] Retard de paiement- Mise en demeure CONSULTING STRATEGY ET…" at bounding box center [683, 335] width 462 height 40
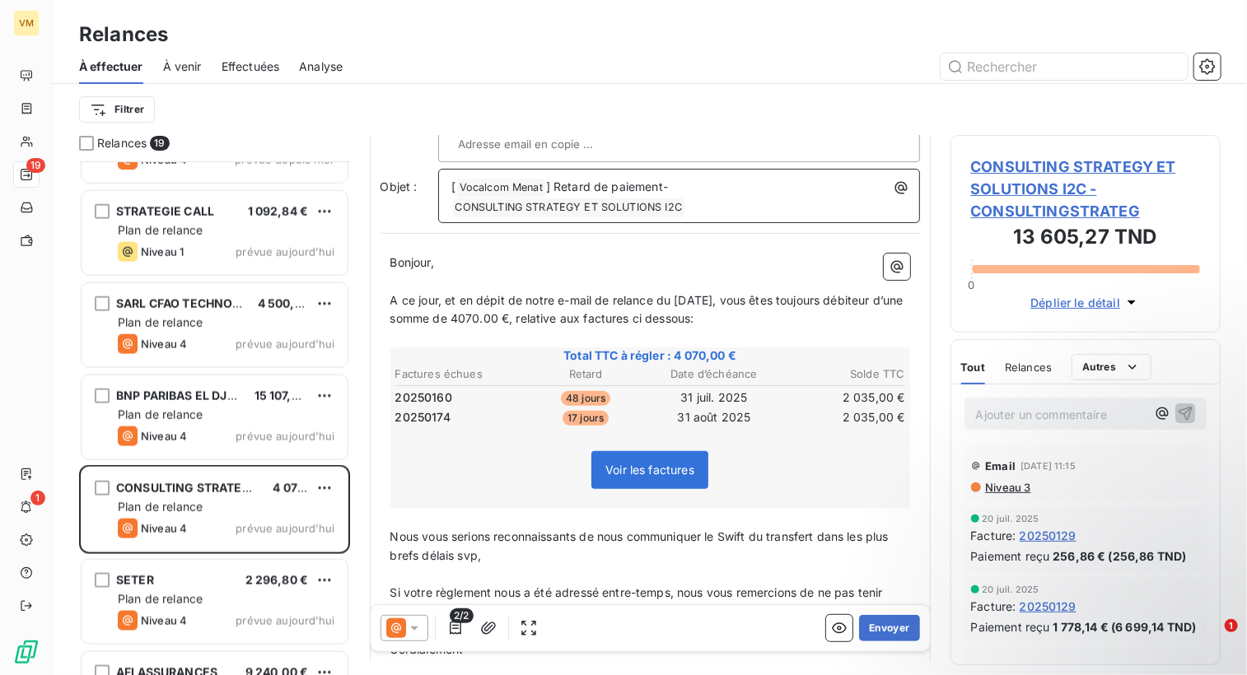
scroll to position [165, 0]
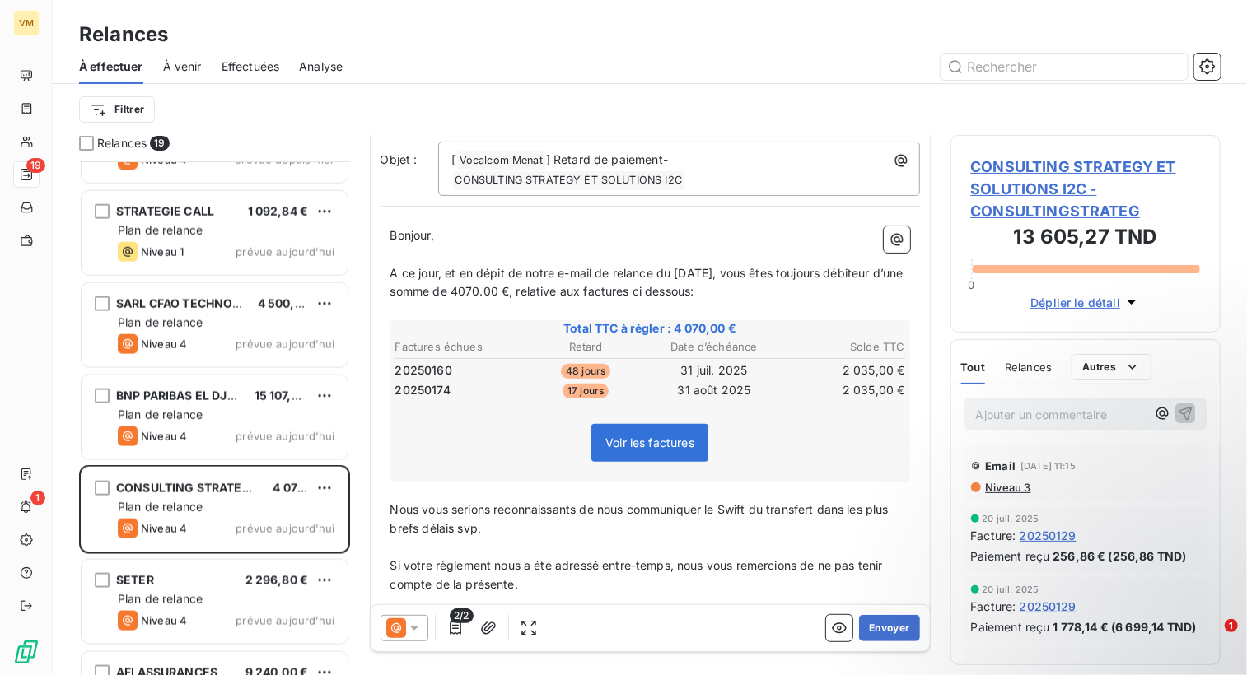
click at [751, 505] on span "Nous vous serions reconnaissants de nous communiquer le Swift du transfert dans…" at bounding box center [641, 518] width 502 height 33
click at [751, 540] on p "﻿" at bounding box center [650, 547] width 520 height 19
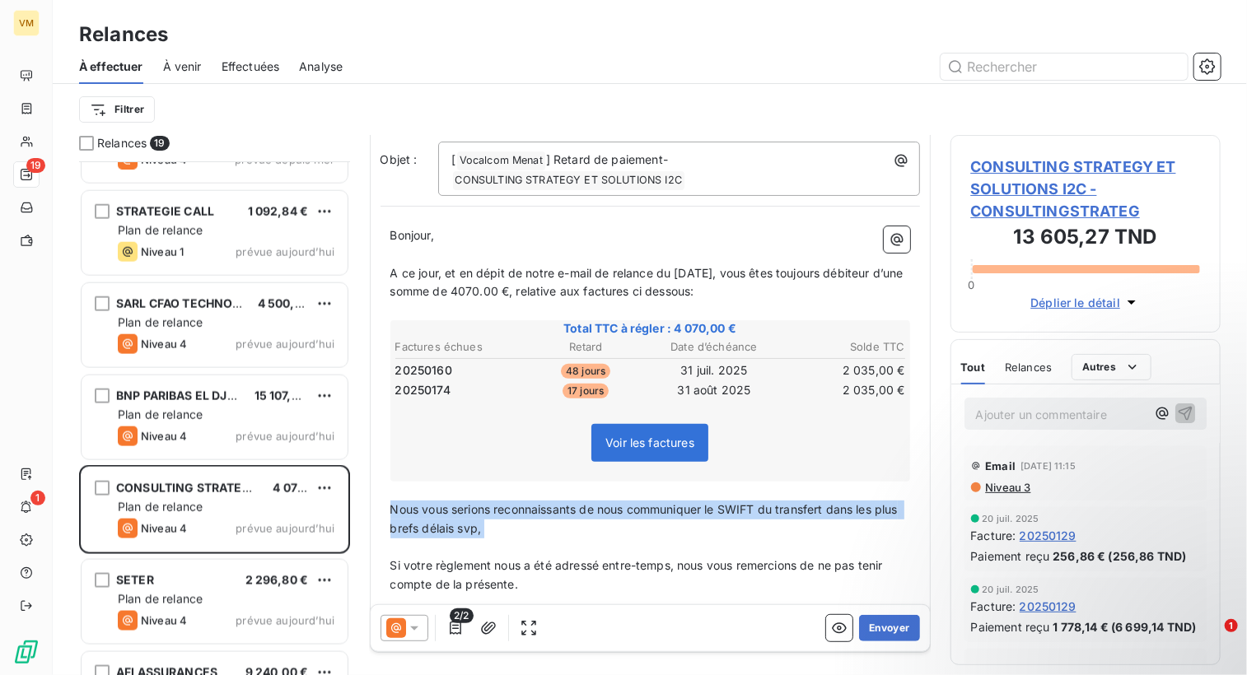
drag, startPoint x: 392, startPoint y: 501, endPoint x: 540, endPoint y: 543, distance: 154.1
click at [540, 543] on div "Bonjour, ﻿ ﻿ ﻿ ﻿ A ce jour, et en dépit de notre e-mail de relance du [DATE], v…" at bounding box center [650, 430] width 520 height 406
copy div "Nous vous serions reconnaissants de nous communiquer le SWIFT du transfert dans…"
click at [564, 543] on p "﻿" at bounding box center [650, 547] width 520 height 19
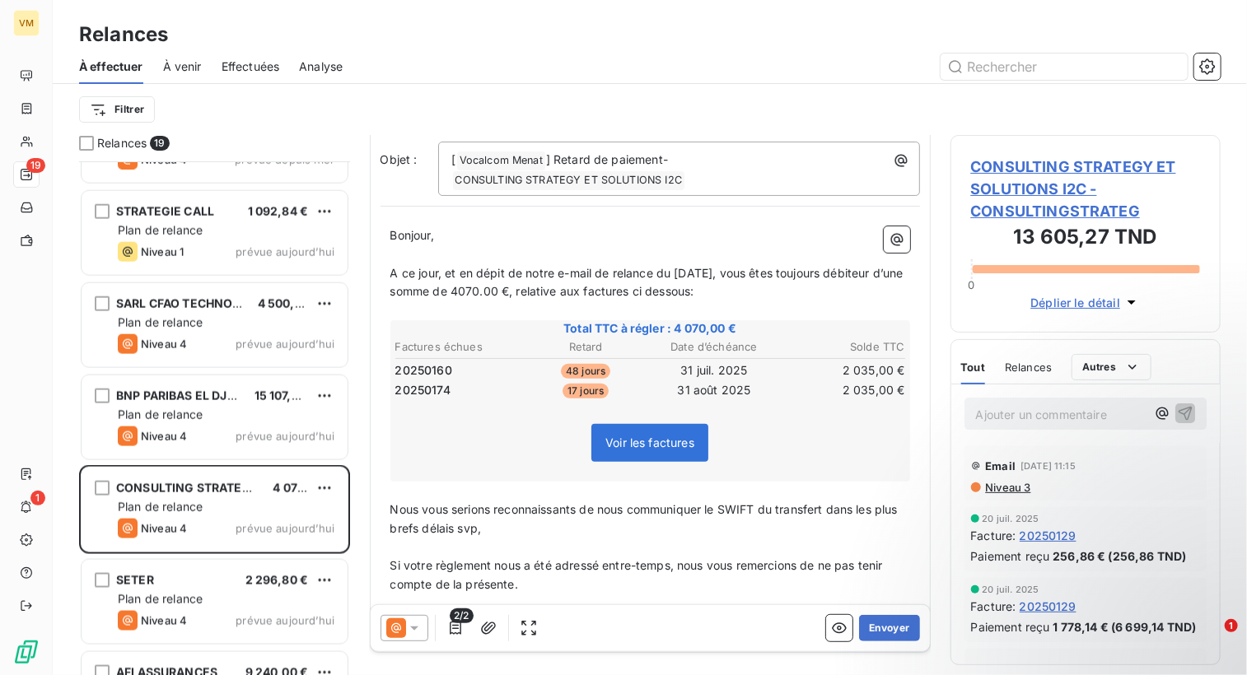
click at [589, 589] on p "Si votre règlement nous a été adressé entre-temps, nous vous remercions de ne p…" at bounding box center [650, 576] width 520 height 38
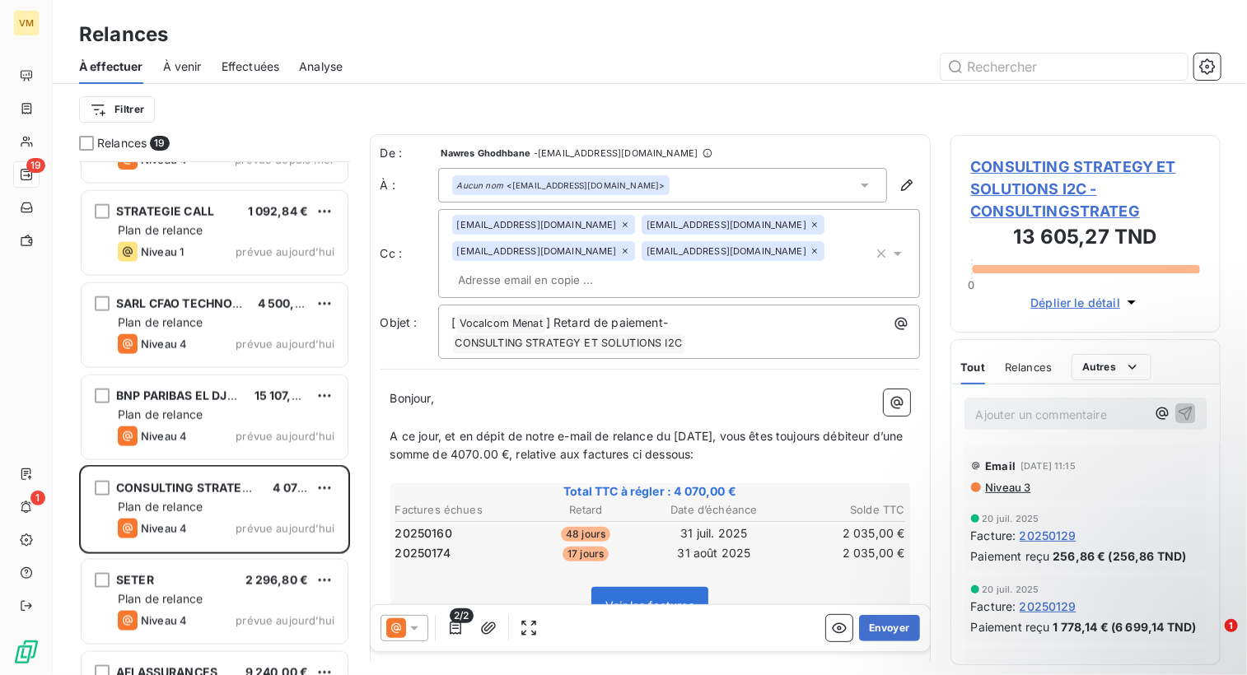
scroll to position [0, 0]
click at [889, 628] on button "Envoyer" at bounding box center [889, 628] width 60 height 26
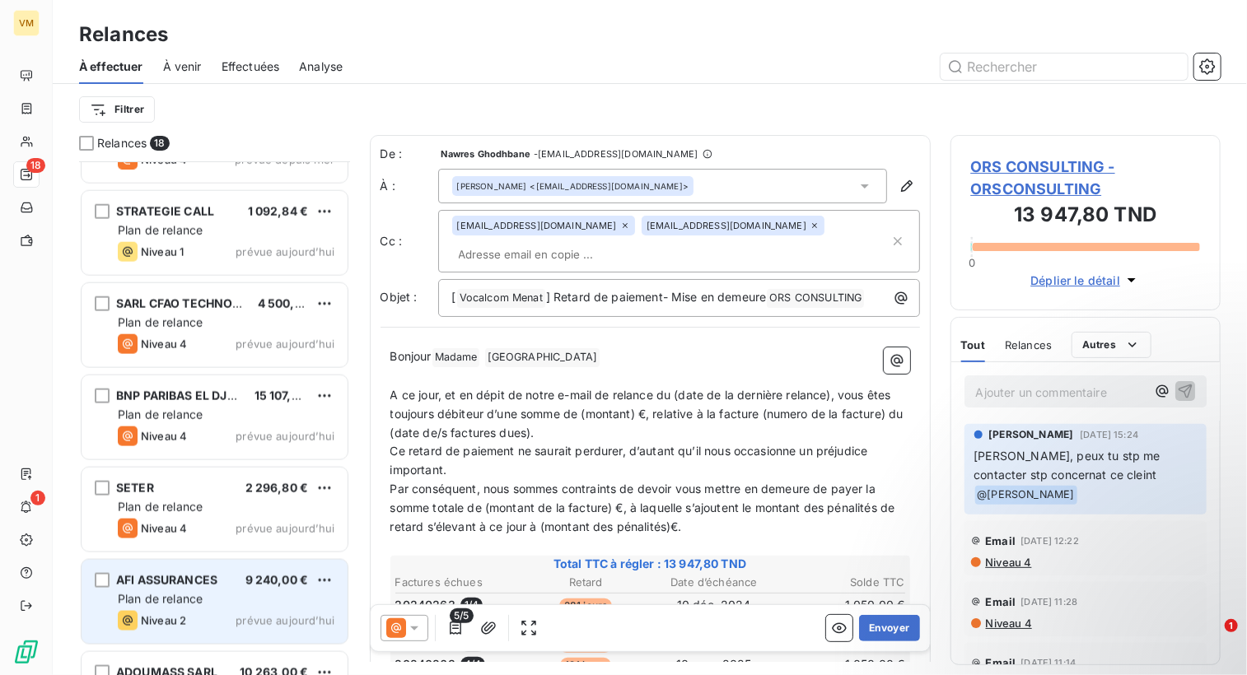
click at [297, 599] on div "Plan de relance" at bounding box center [226, 599] width 217 height 16
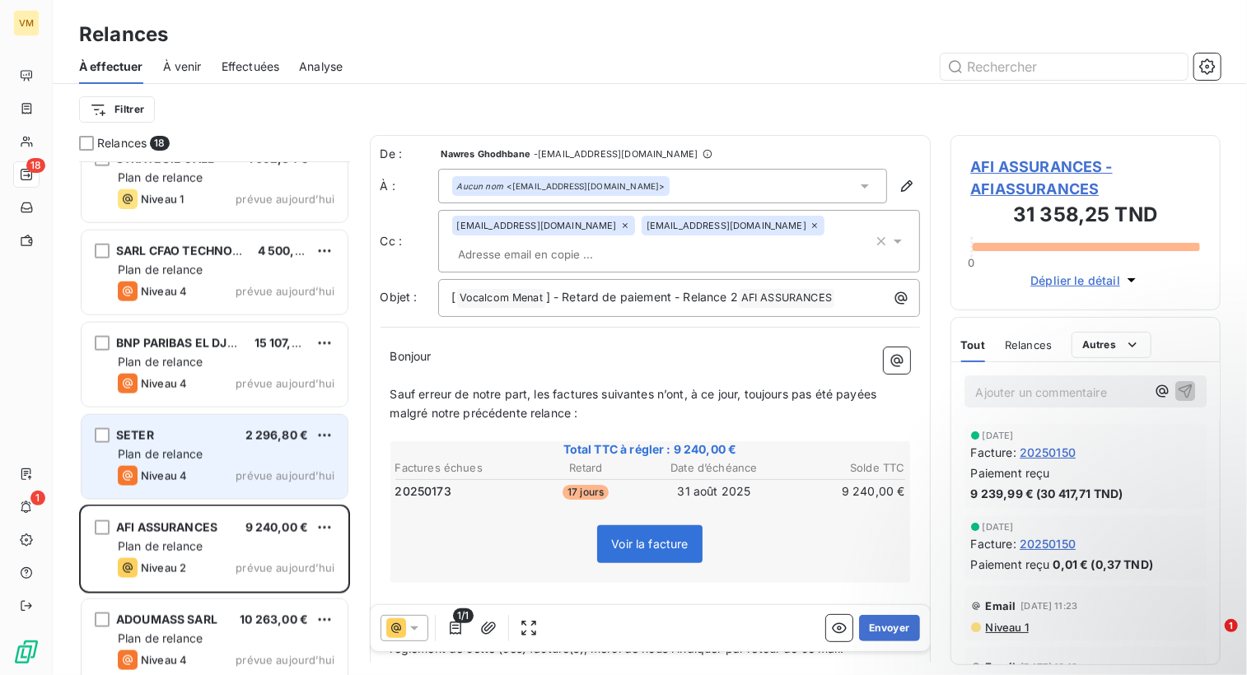
scroll to position [1147, 0]
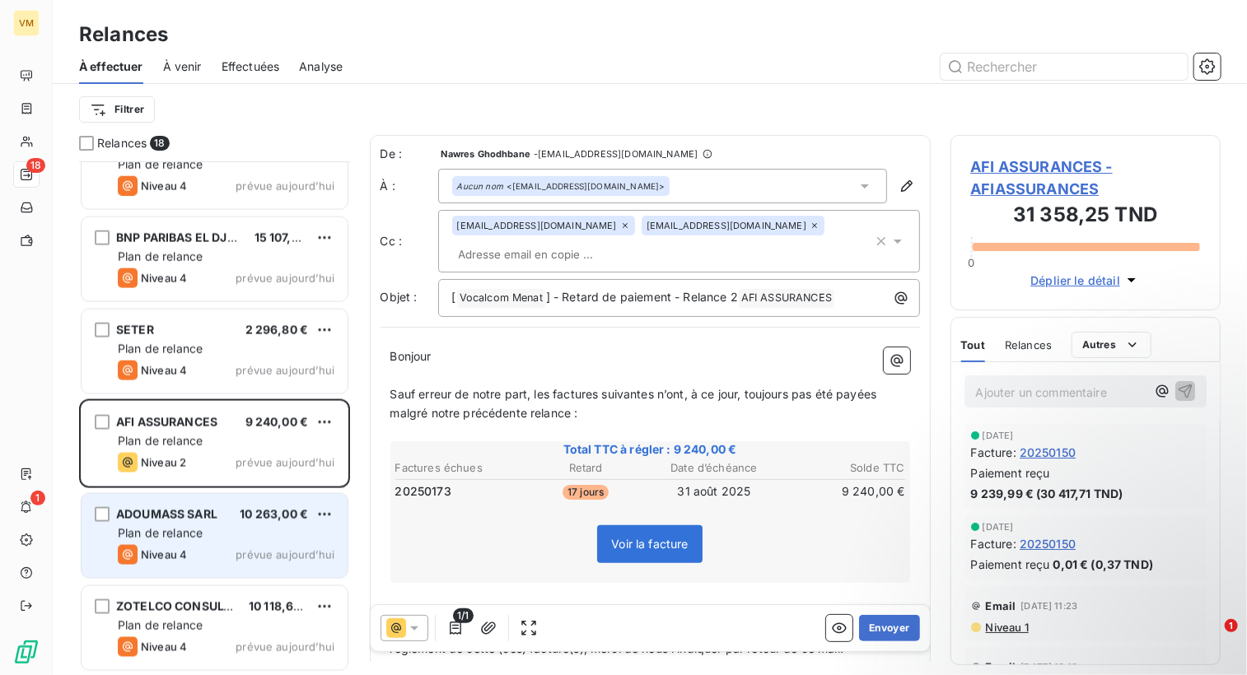
click at [217, 515] on span "ADOUMASS SARL" at bounding box center [166, 514] width 101 height 14
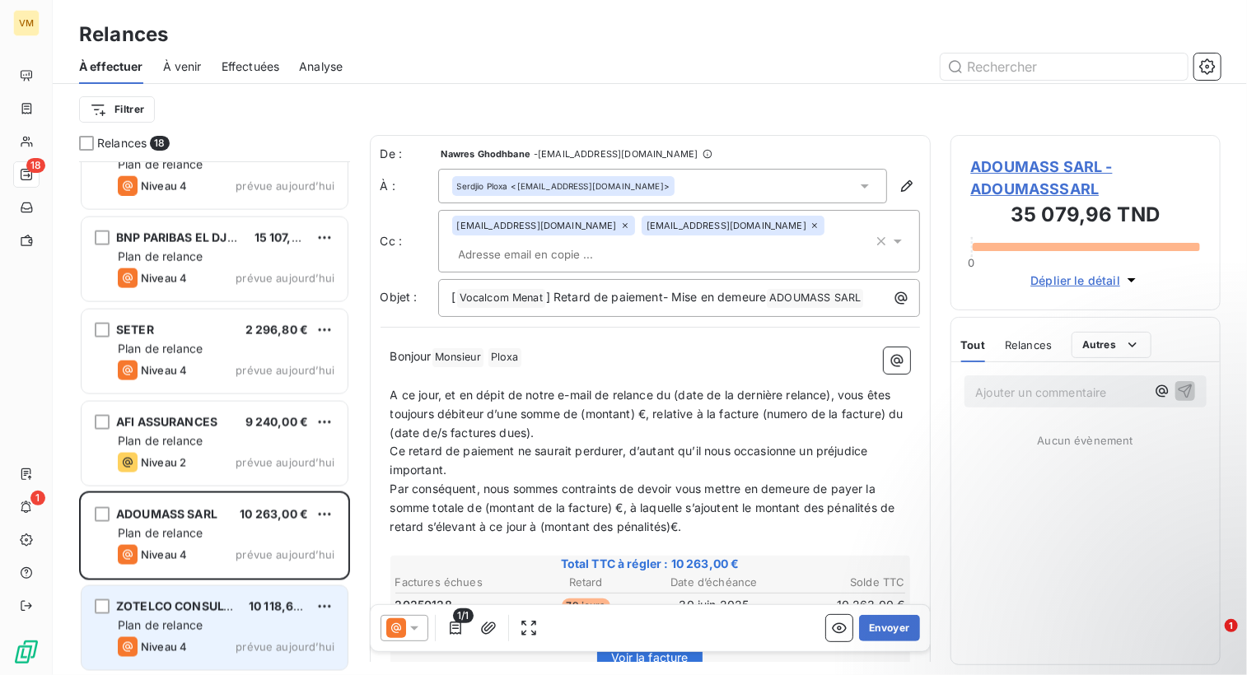
click at [248, 626] on div "Plan de relance" at bounding box center [226, 626] width 217 height 16
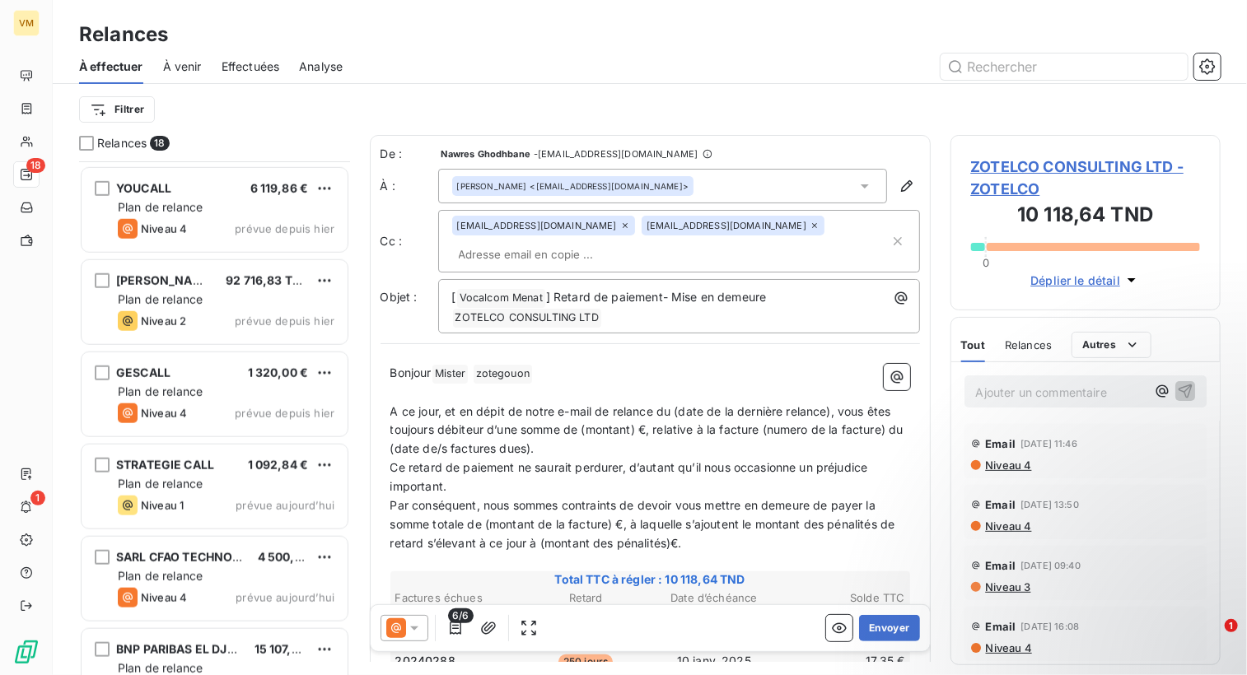
scroll to position [488, 0]
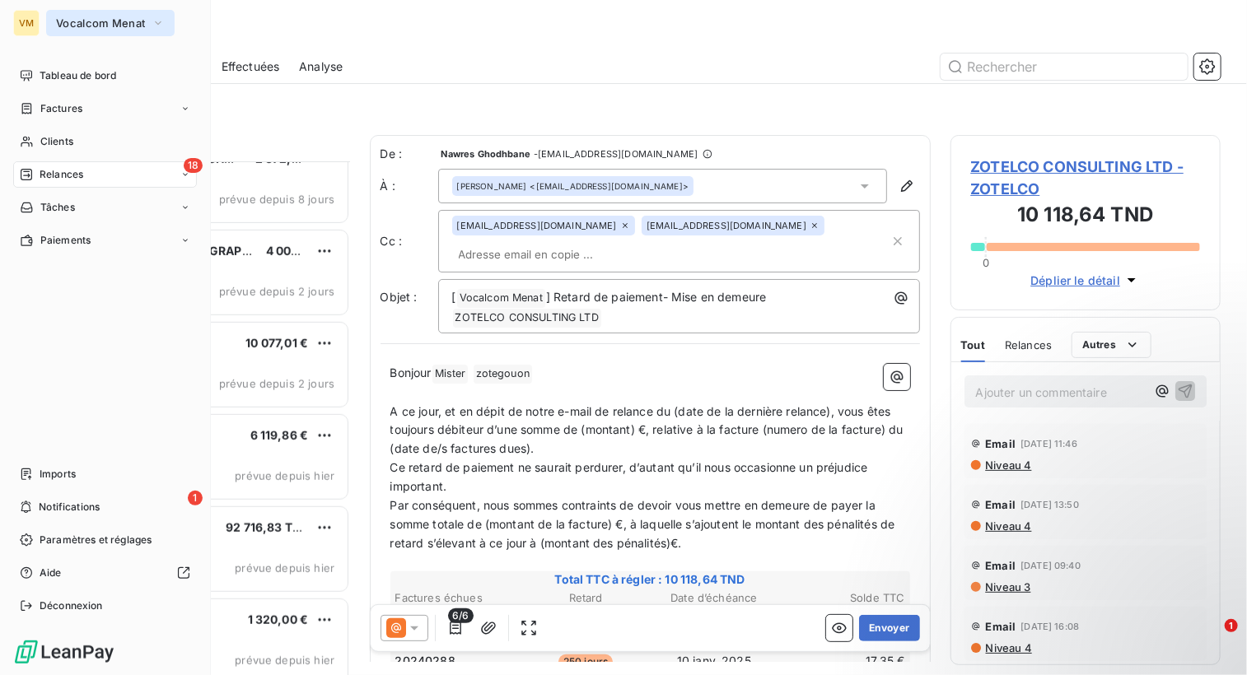
click at [72, 17] on span "Vocalcom Menat" at bounding box center [100, 22] width 89 height 13
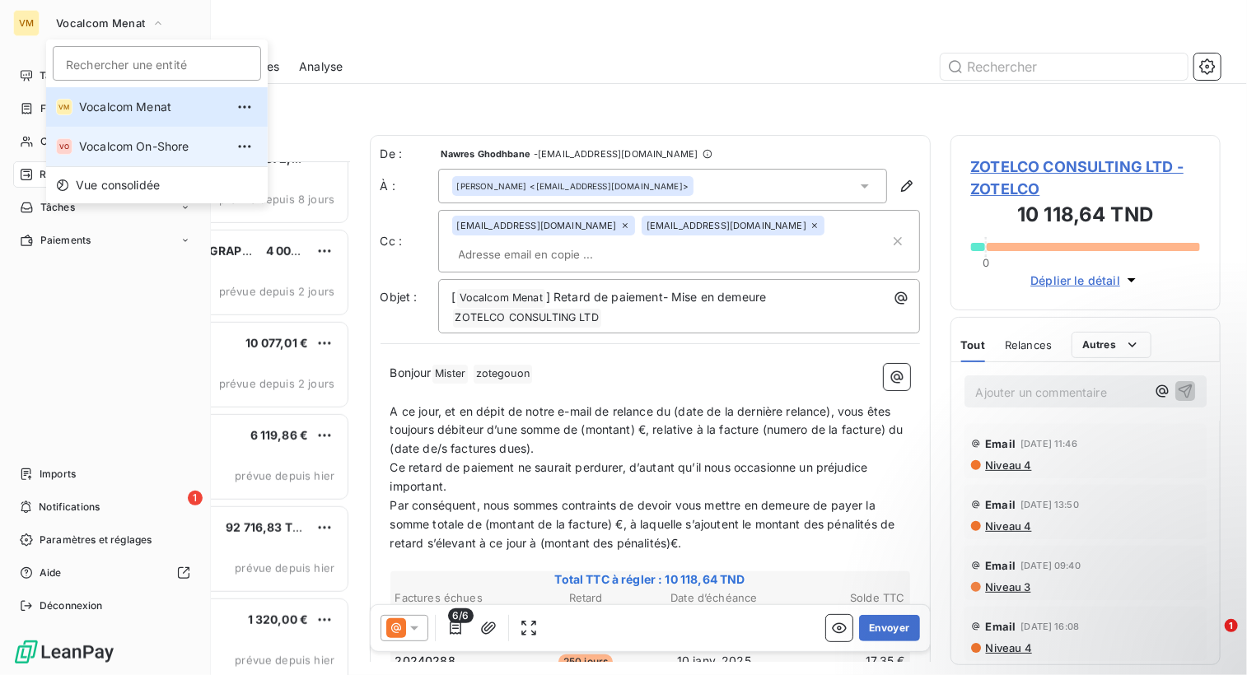
click at [149, 147] on span "Vocalcom On-Shore" at bounding box center [152, 146] width 146 height 16
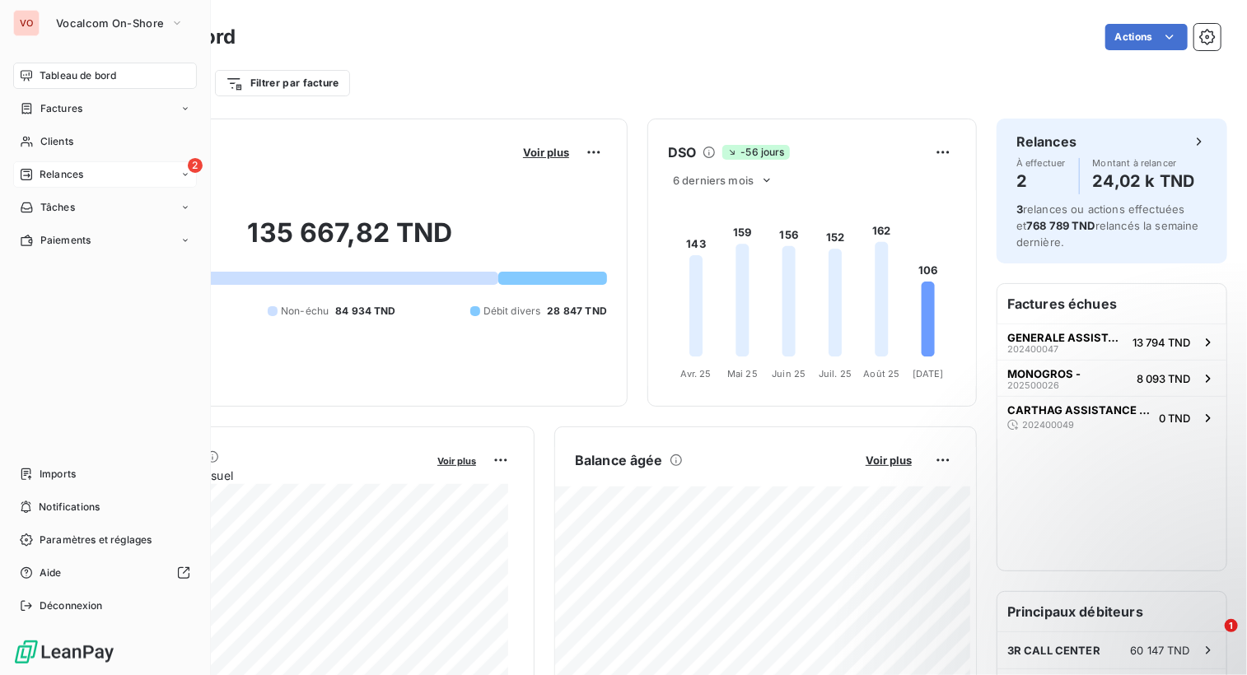
click at [175, 184] on div "2 Relances" at bounding box center [105, 174] width 184 height 26
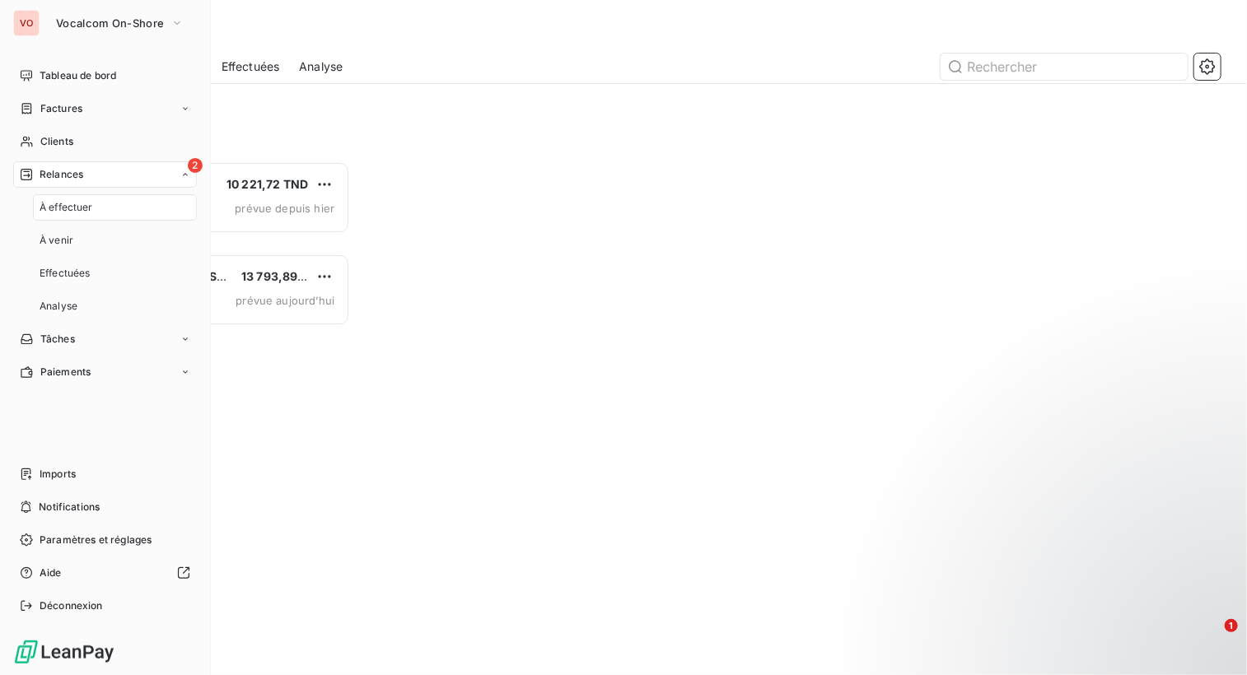
scroll to position [501, 258]
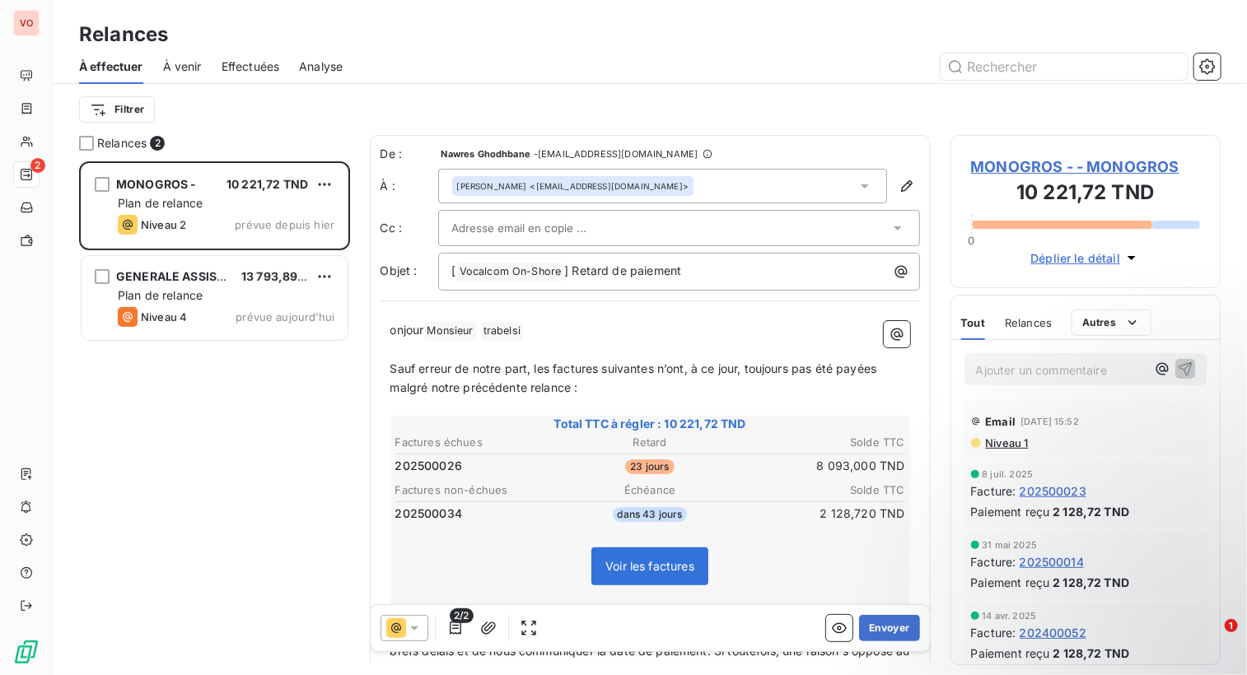
click at [348, 124] on div "Filtrer" at bounding box center [650, 109] width 1142 height 31
